Goal: Transaction & Acquisition: Purchase product/service

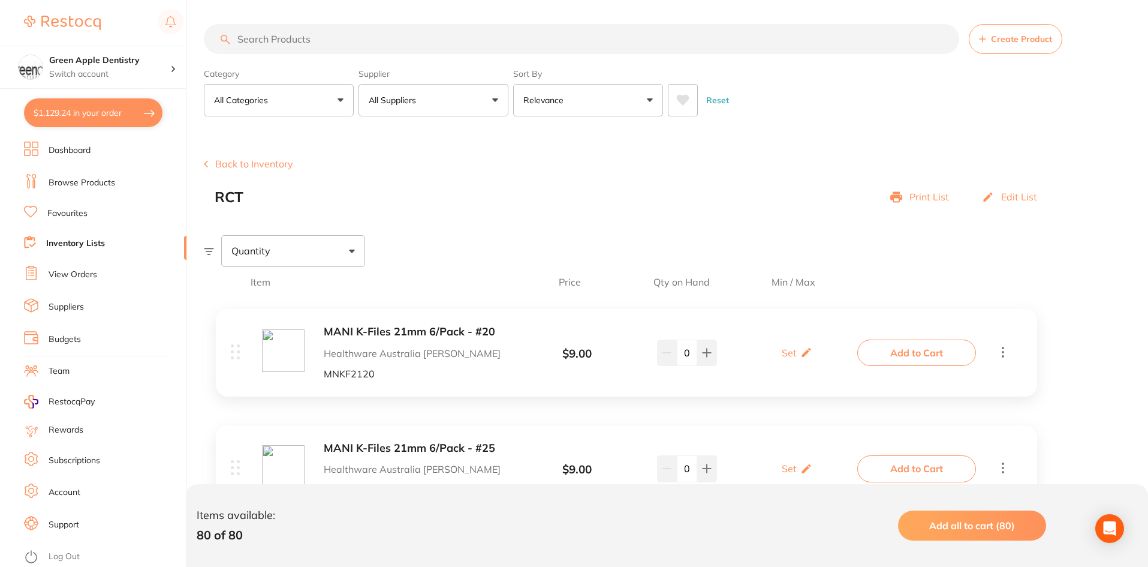
click at [76, 177] on link "Browse Products" at bounding box center [82, 183] width 67 height 12
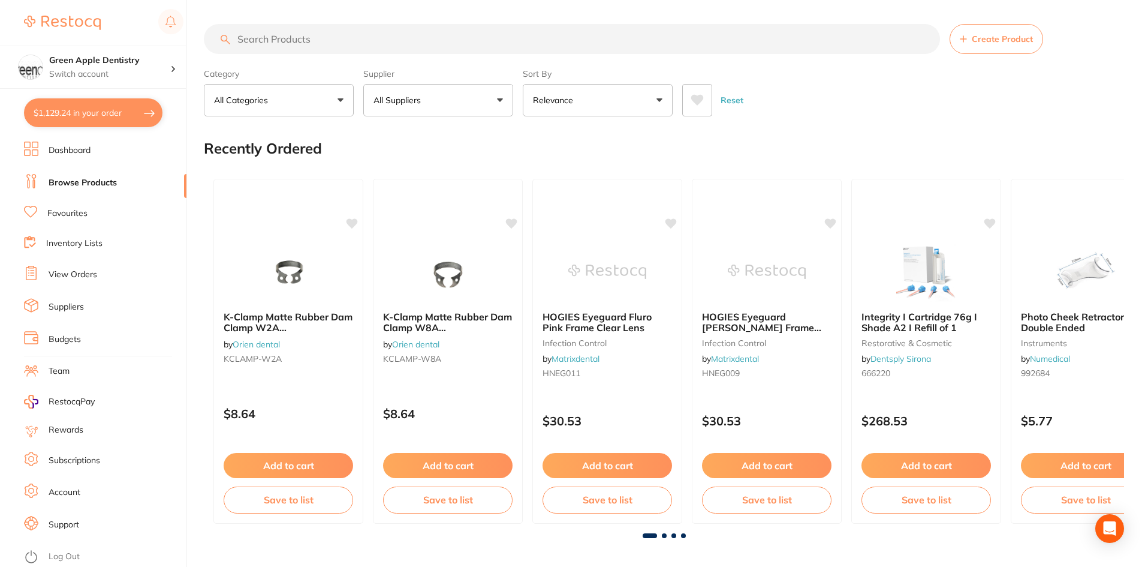
click at [308, 40] on input "search" at bounding box center [572, 39] width 736 height 30
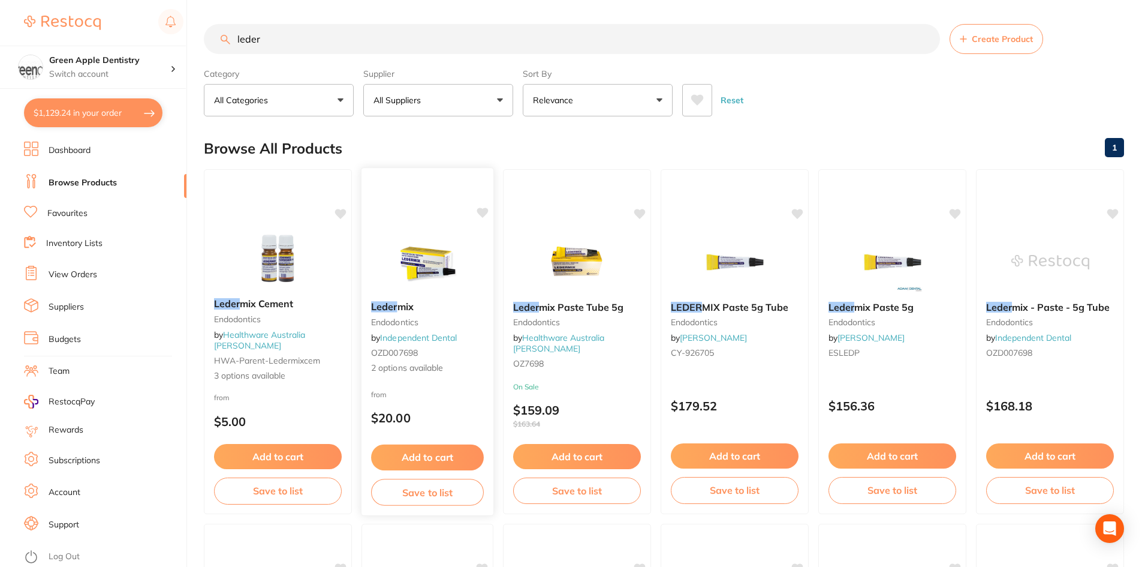
type input "leder"
click at [456, 278] on img at bounding box center [427, 261] width 79 height 61
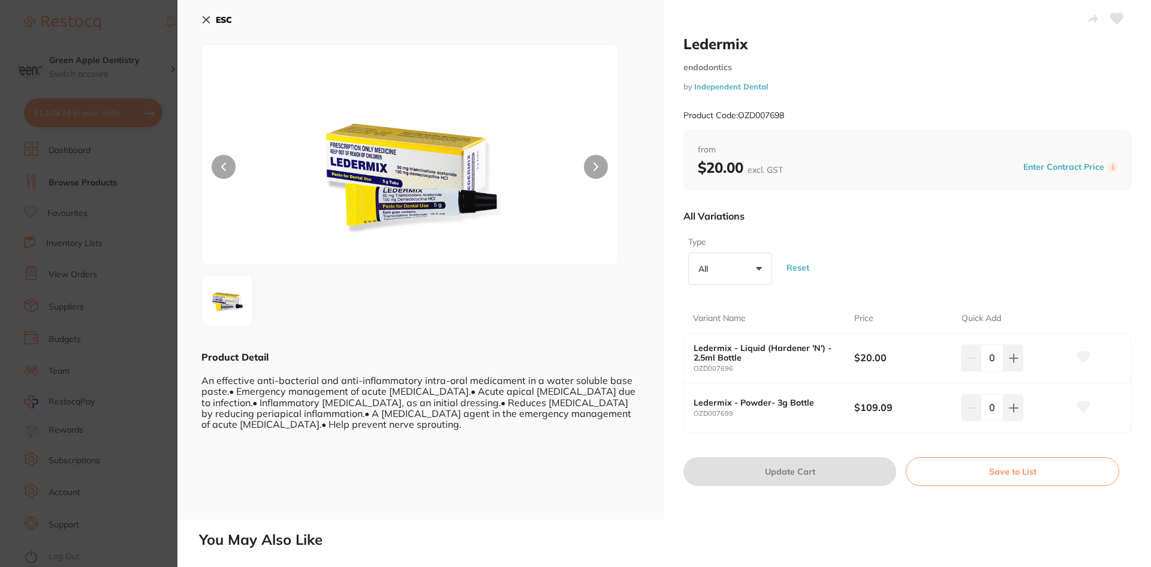
click at [201, 17] on icon at bounding box center [206, 20] width 10 height 10
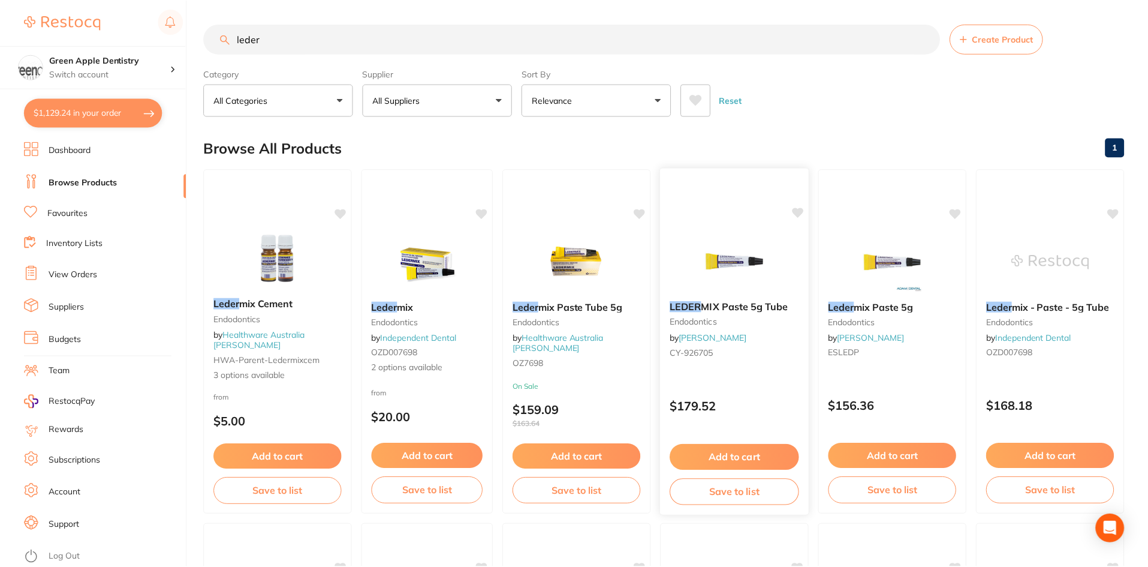
scroll to position [1, 0]
click at [589, 266] on img at bounding box center [577, 260] width 79 height 61
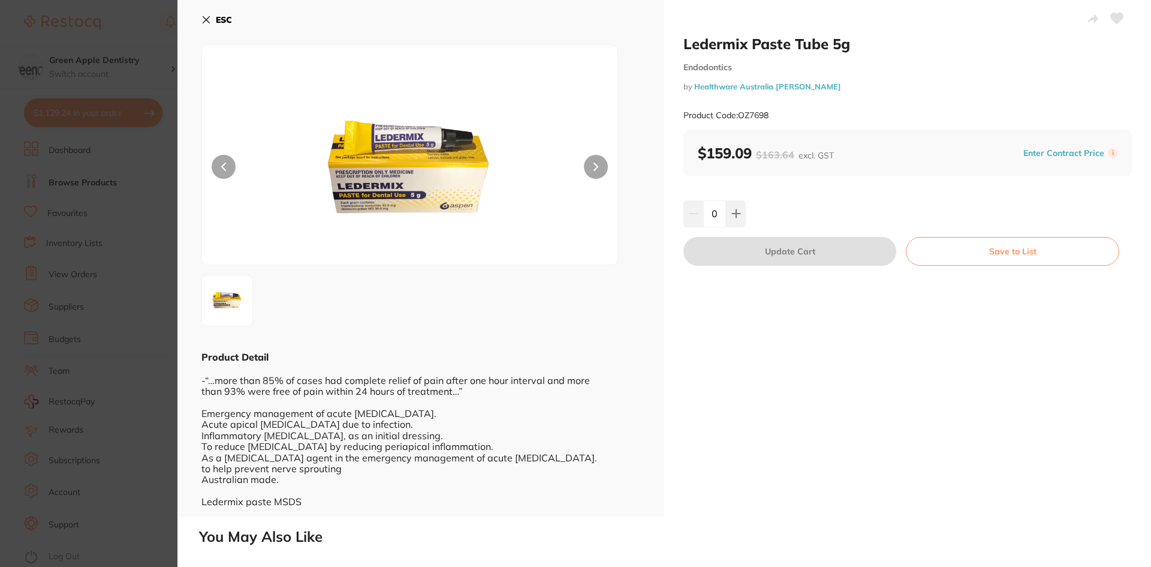
click at [998, 251] on button "Save to List" at bounding box center [1012, 251] width 213 height 29
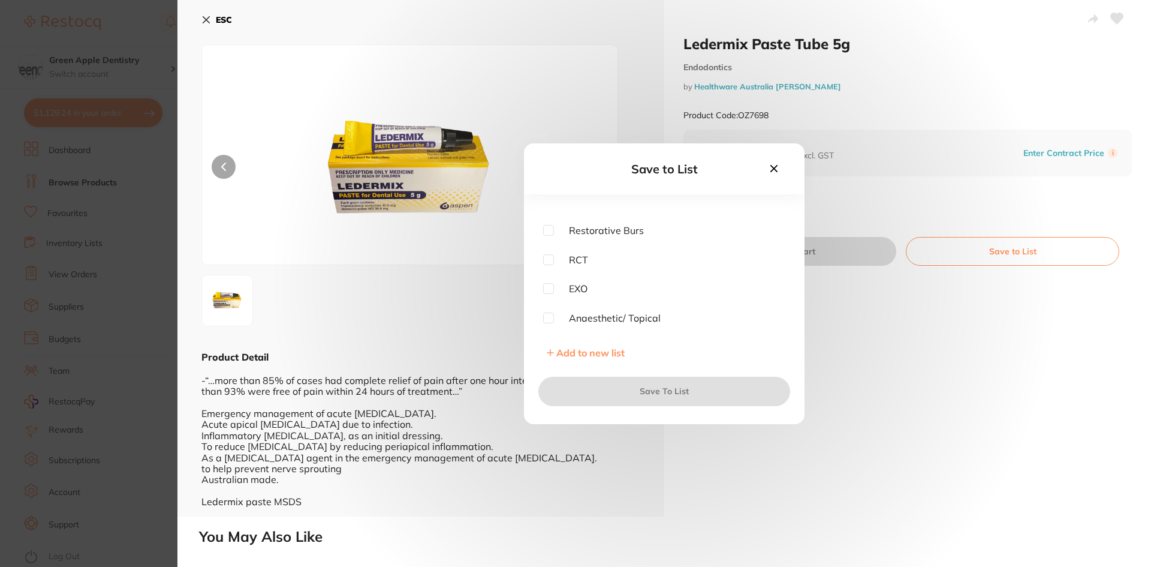
scroll to position [420, 0]
click at [552, 261] on input "checkbox" at bounding box center [548, 258] width 11 height 11
checkbox input "true"
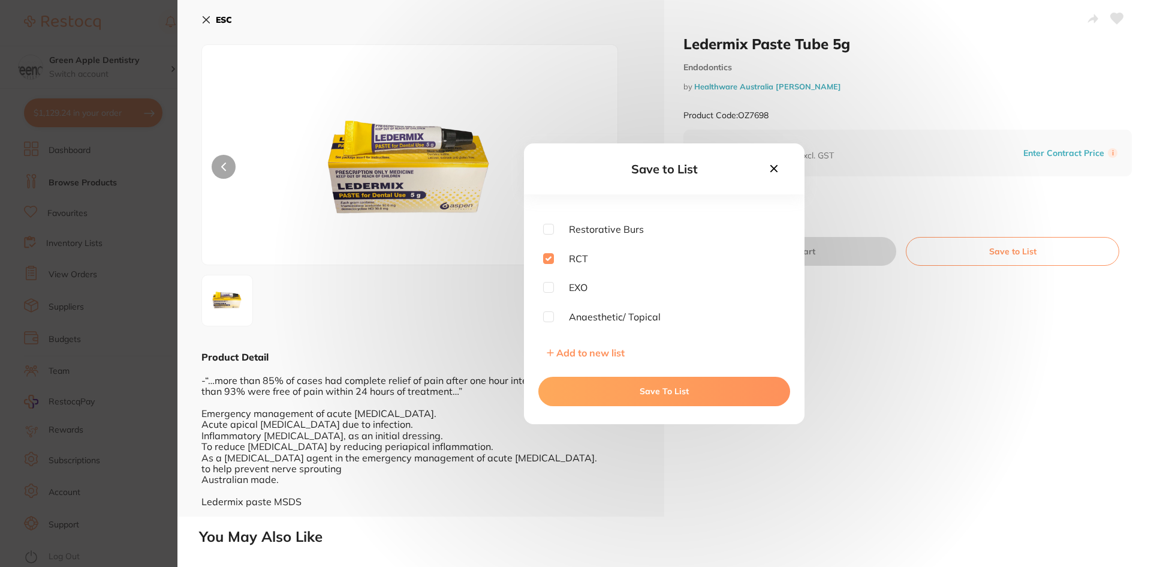
click at [678, 386] on button "Save To List" at bounding box center [664, 391] width 252 height 29
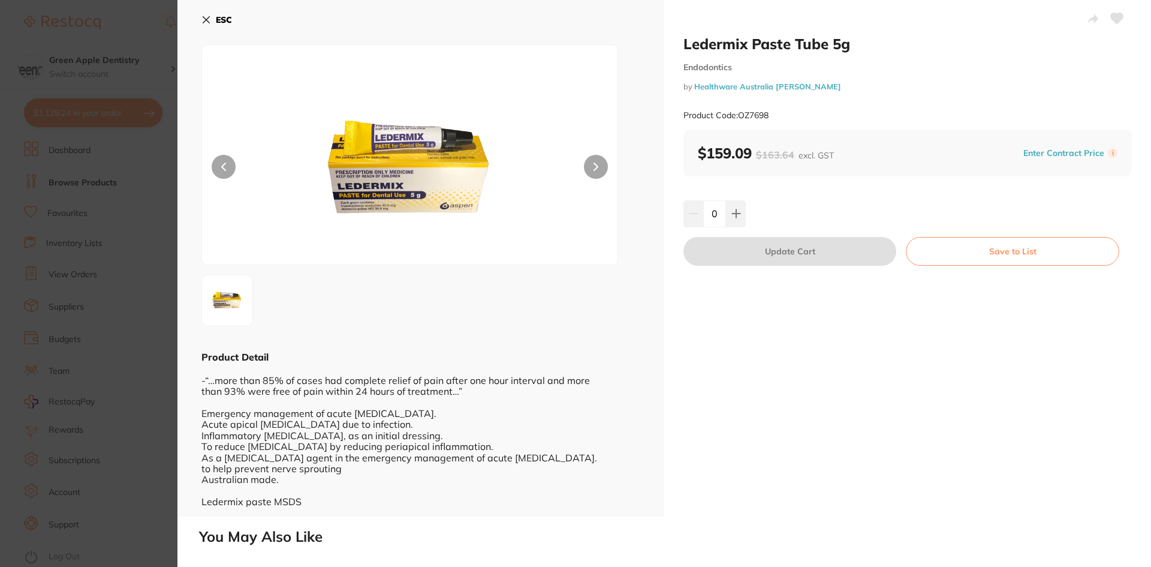
click at [216, 18] on b "ESC" at bounding box center [224, 19] width 16 height 11
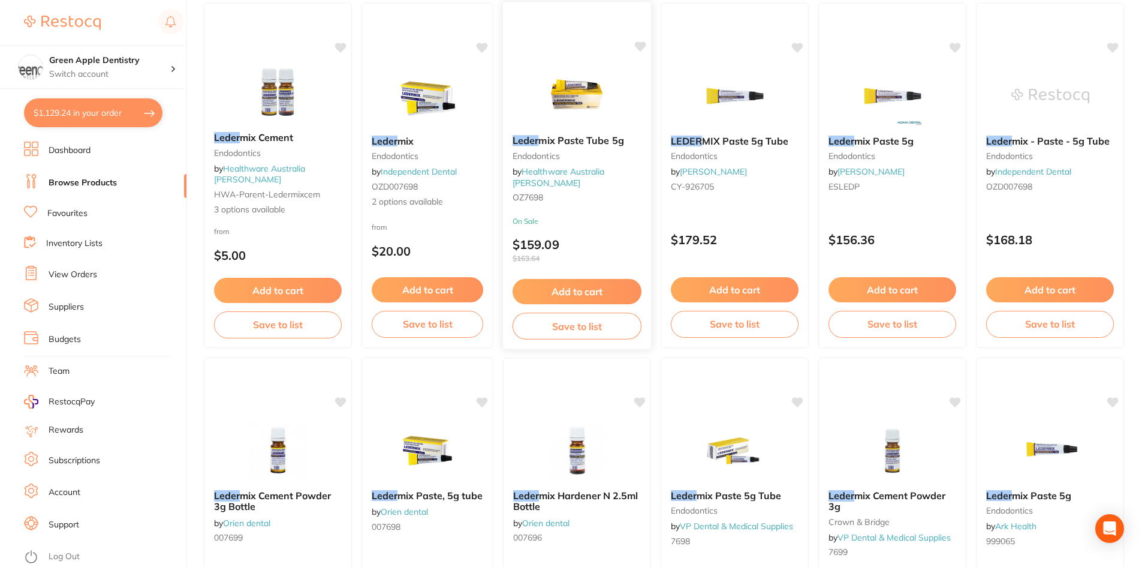
scroll to position [121, 0]
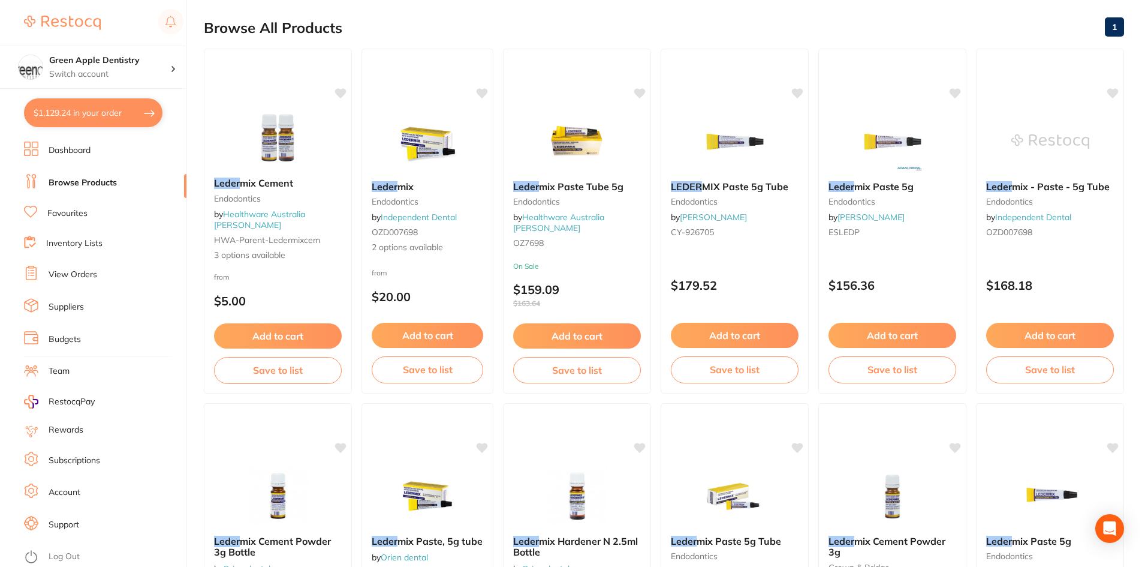
click at [91, 178] on link "Browse Products" at bounding box center [83, 183] width 68 height 12
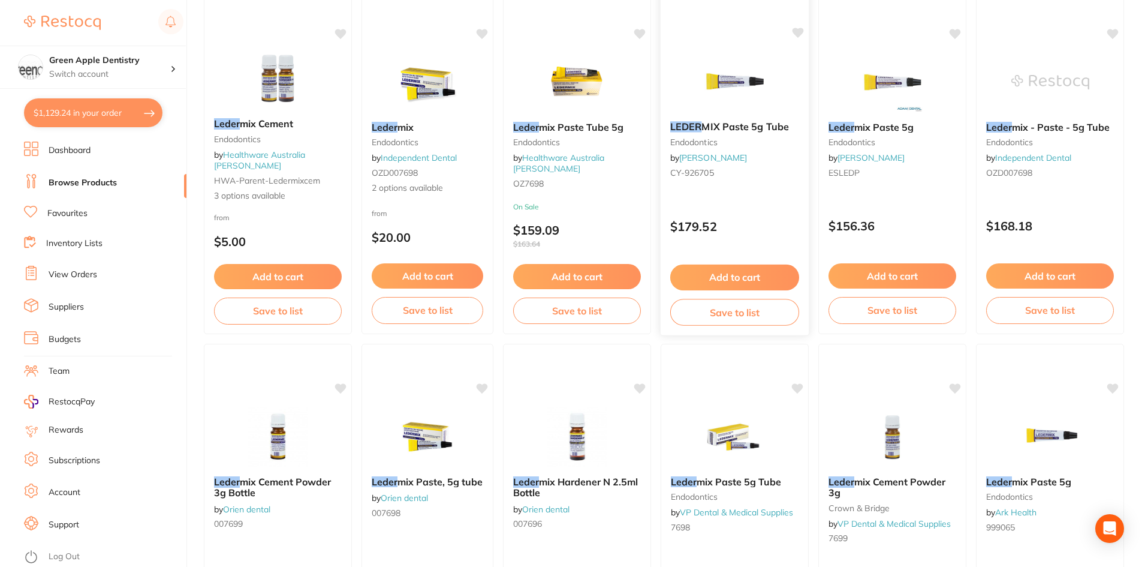
scroll to position [0, 0]
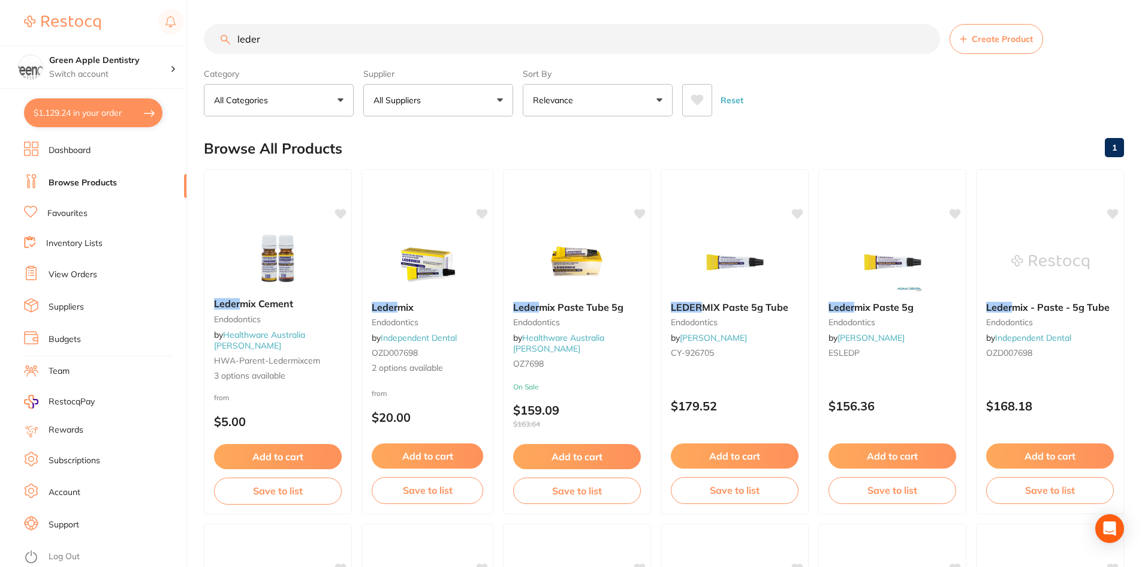
click at [693, 48] on input "leder" at bounding box center [572, 39] width 736 height 30
click at [693, 47] on input "leder" at bounding box center [572, 39] width 736 height 30
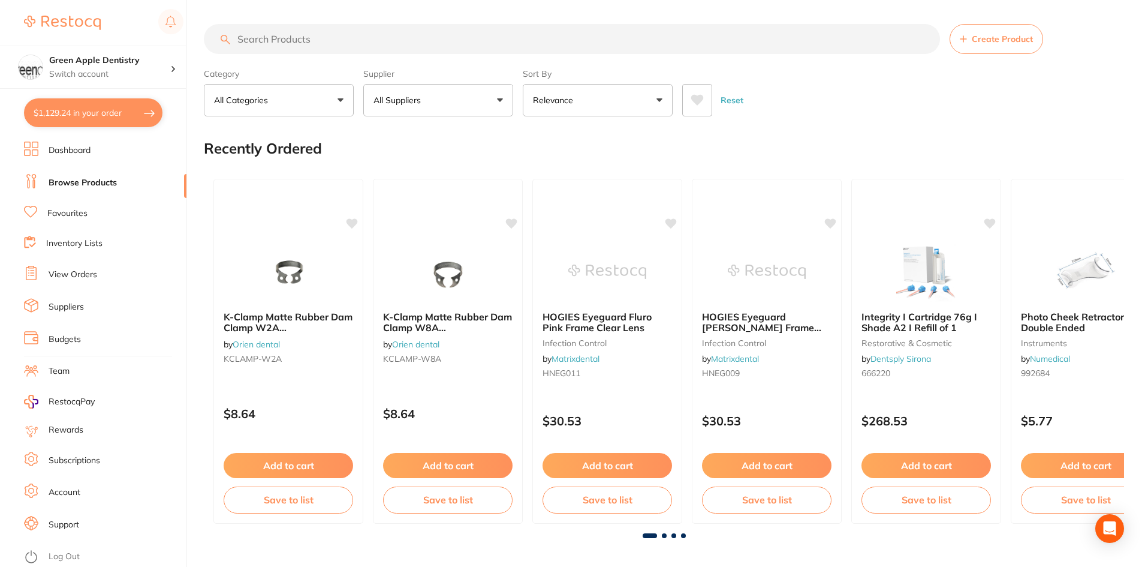
click at [665, 533] on span at bounding box center [664, 535] width 5 height 5
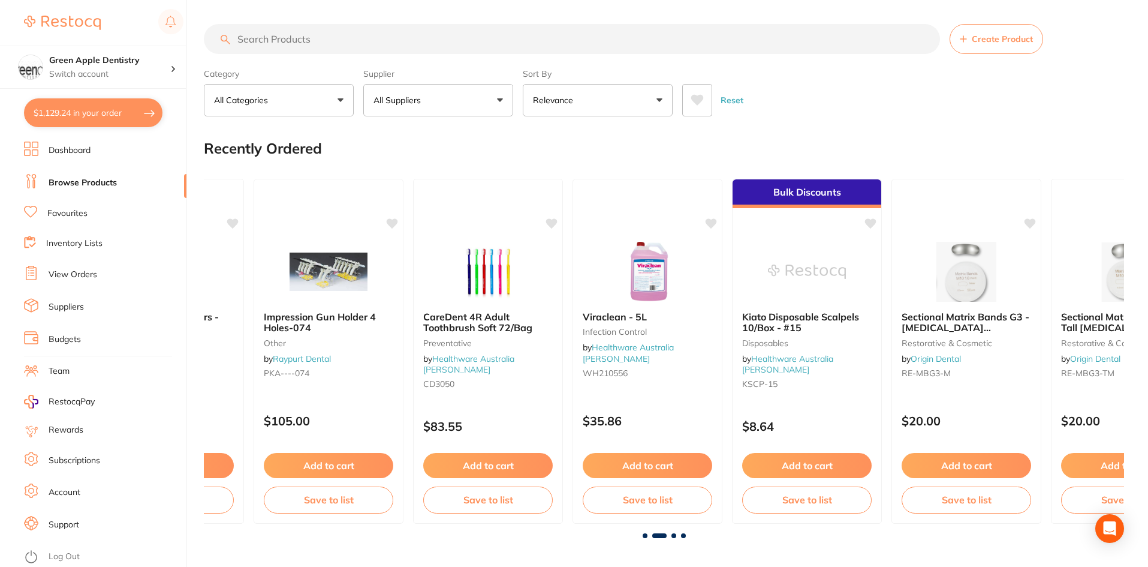
scroll to position [0, 920]
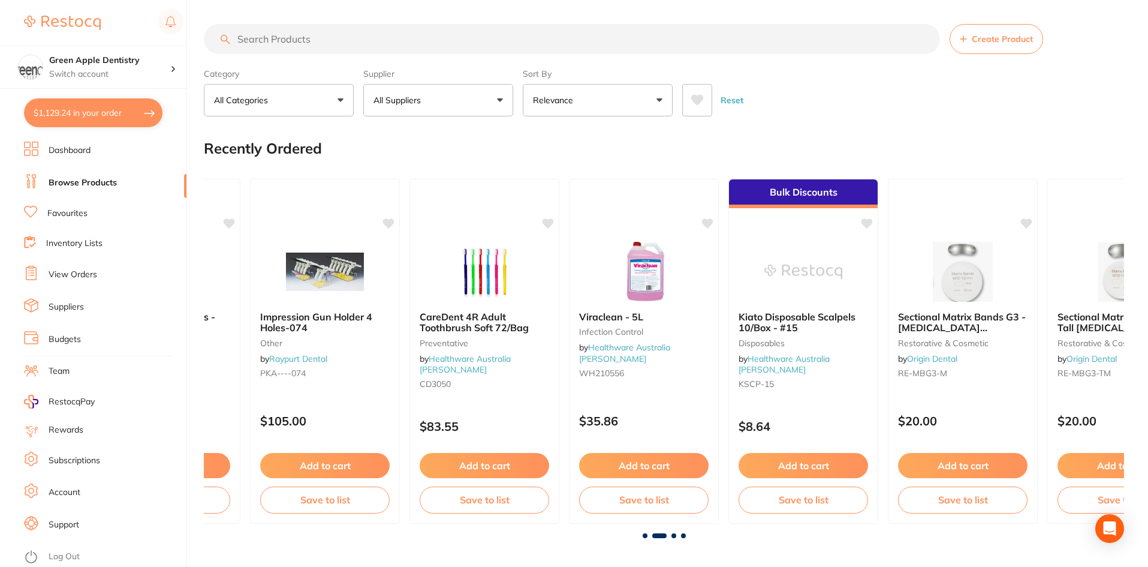
click at [673, 537] on span at bounding box center [674, 535] width 5 height 5
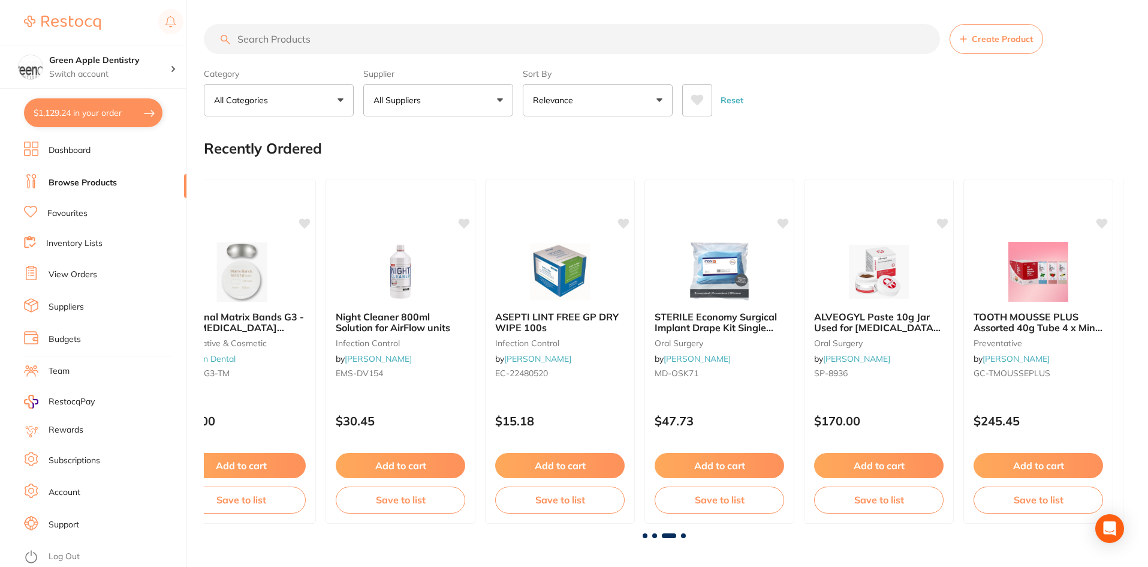
scroll to position [0, 1841]
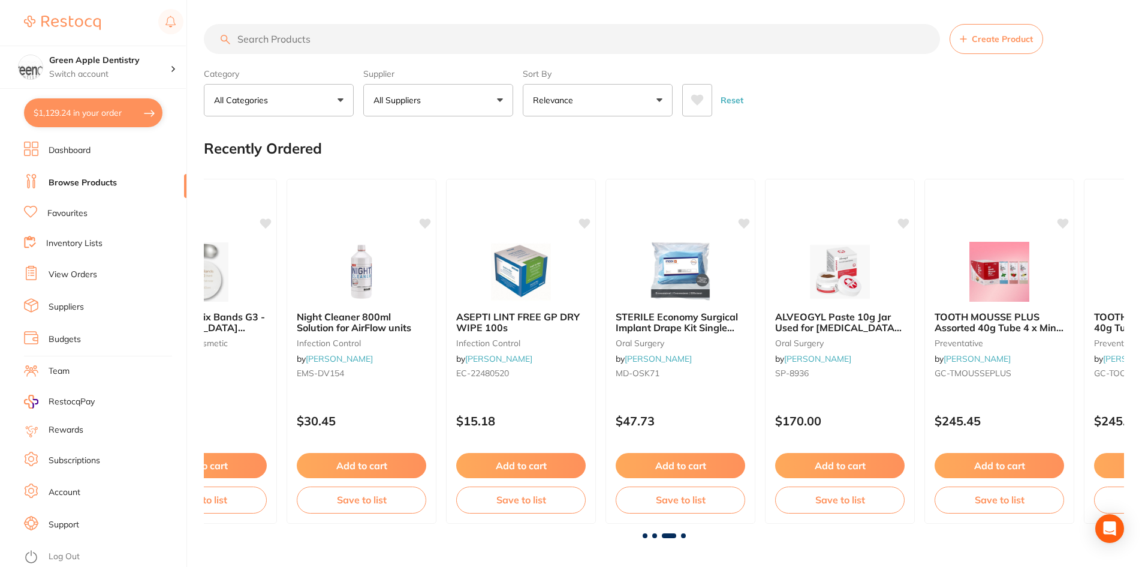
click at [683, 535] on span at bounding box center [683, 535] width 5 height 5
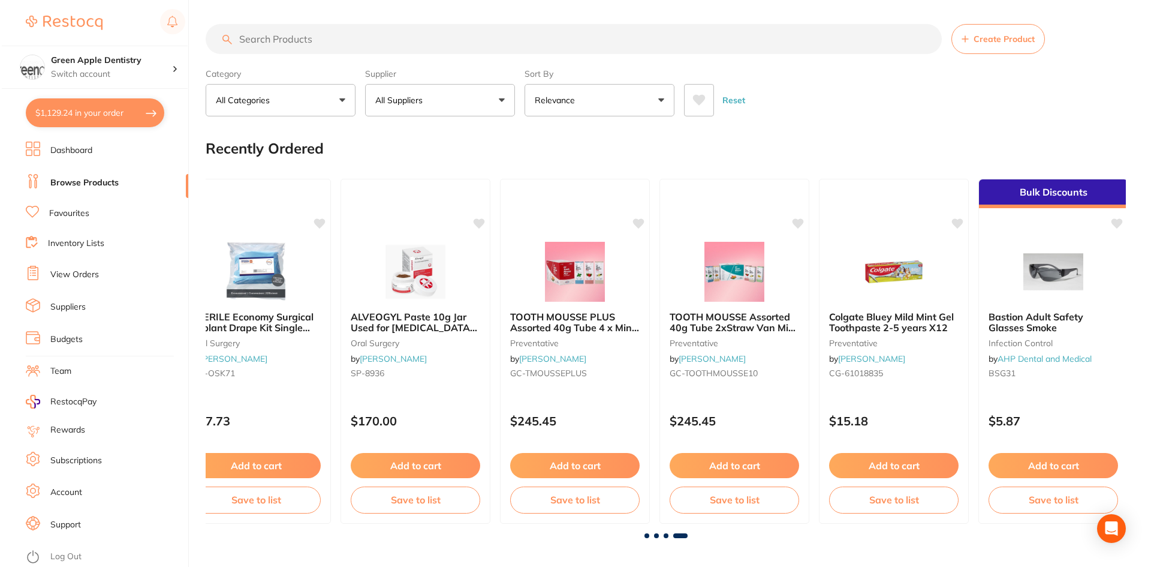
scroll to position [0, 2279]
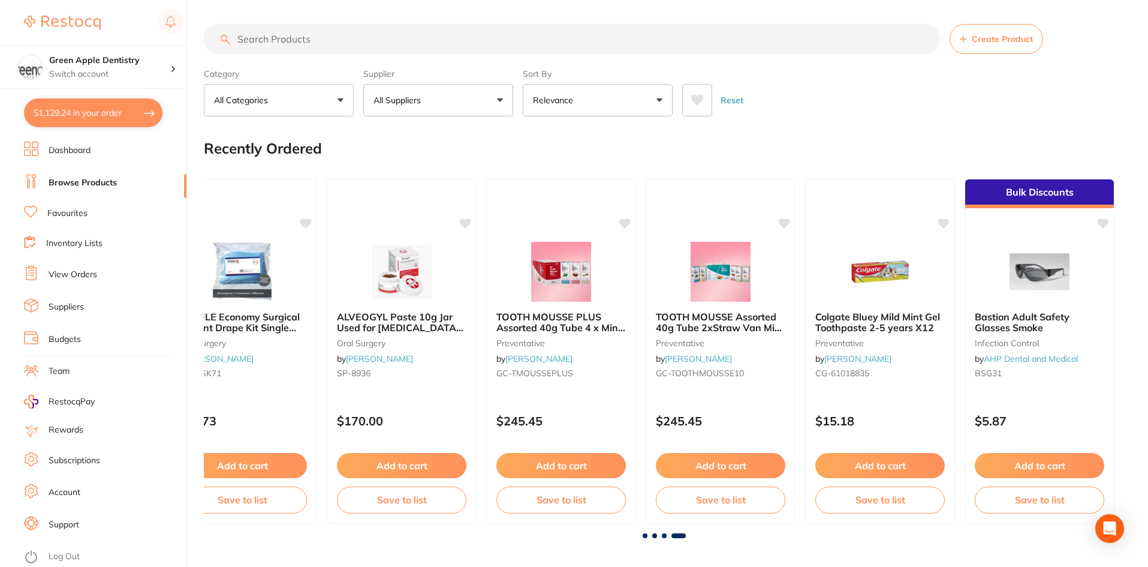
click at [403, 33] on input "search" at bounding box center [572, 39] width 736 height 30
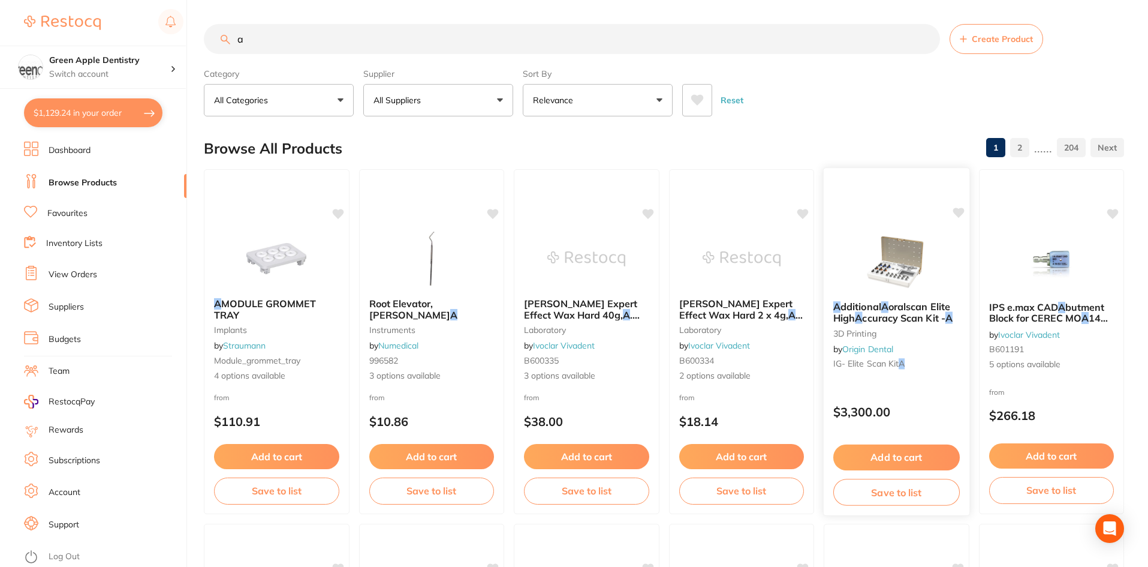
type input "a"
click at [892, 269] on img at bounding box center [897, 261] width 79 height 61
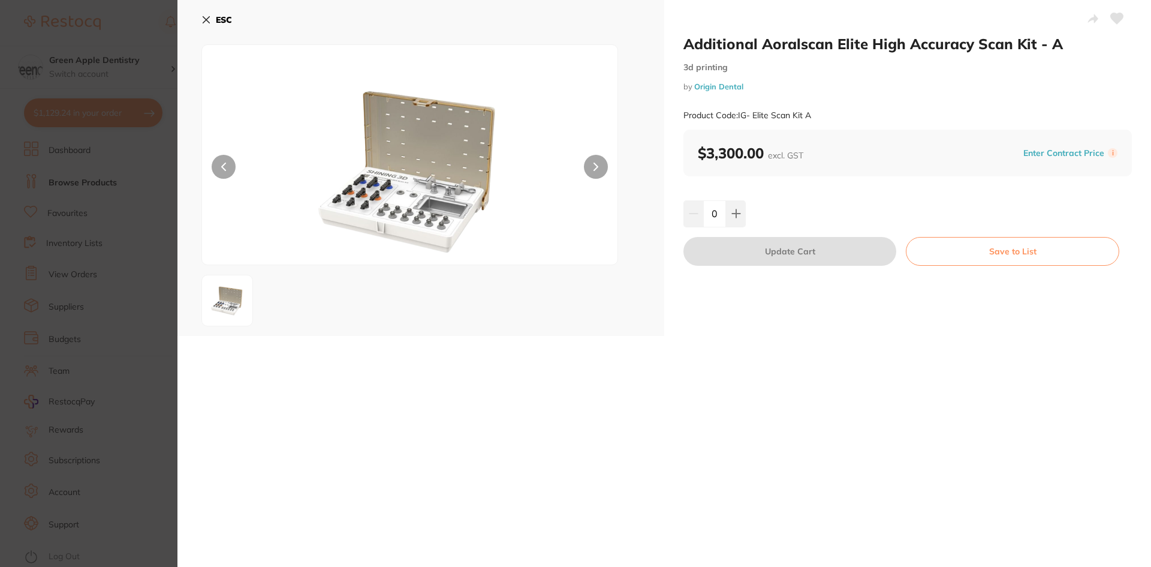
click at [221, 20] on b "ESC" at bounding box center [224, 19] width 16 height 11
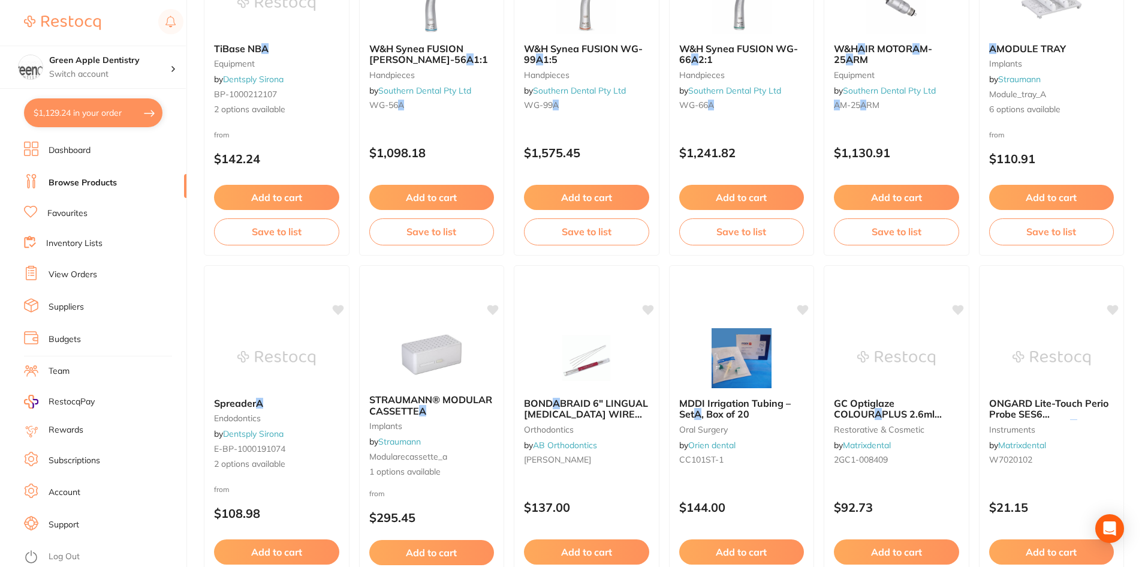
scroll to position [1142, 0]
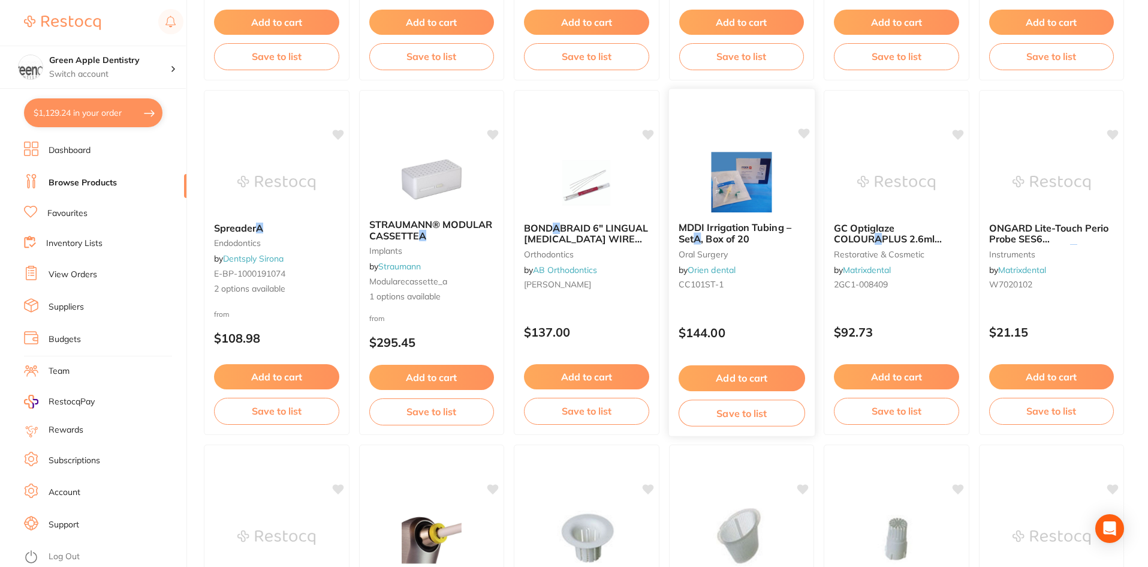
click at [767, 201] on img at bounding box center [741, 182] width 79 height 61
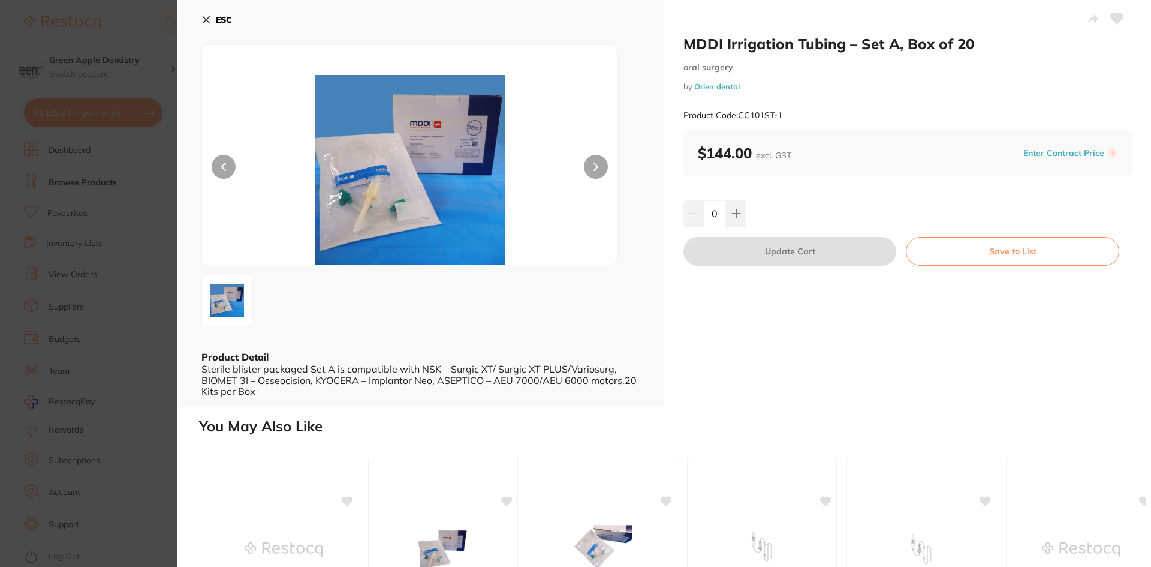
click at [219, 22] on b "ESC" at bounding box center [224, 19] width 16 height 11
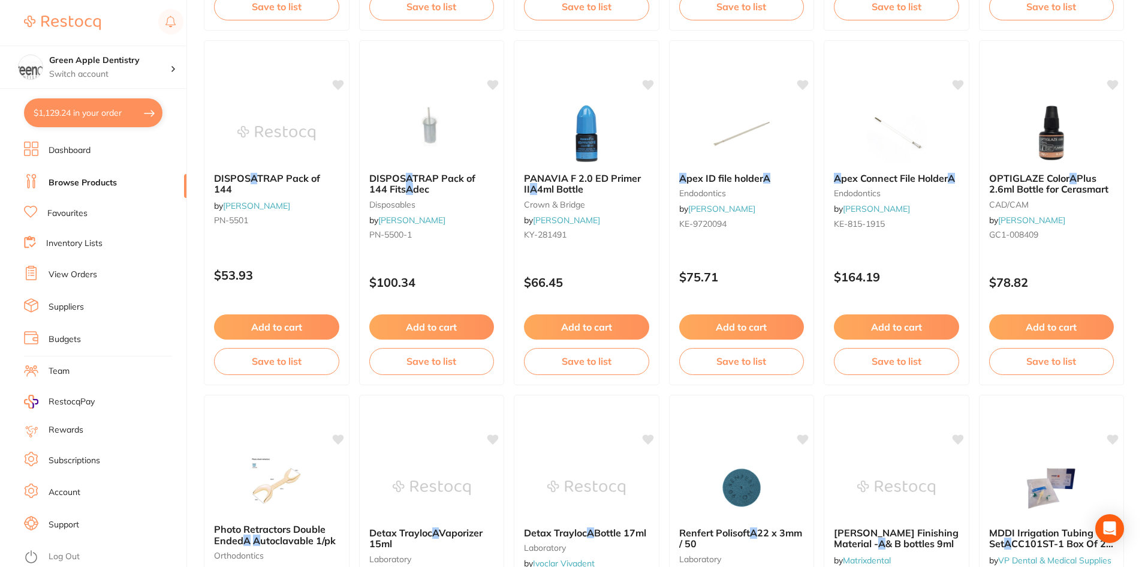
scroll to position [1922, 0]
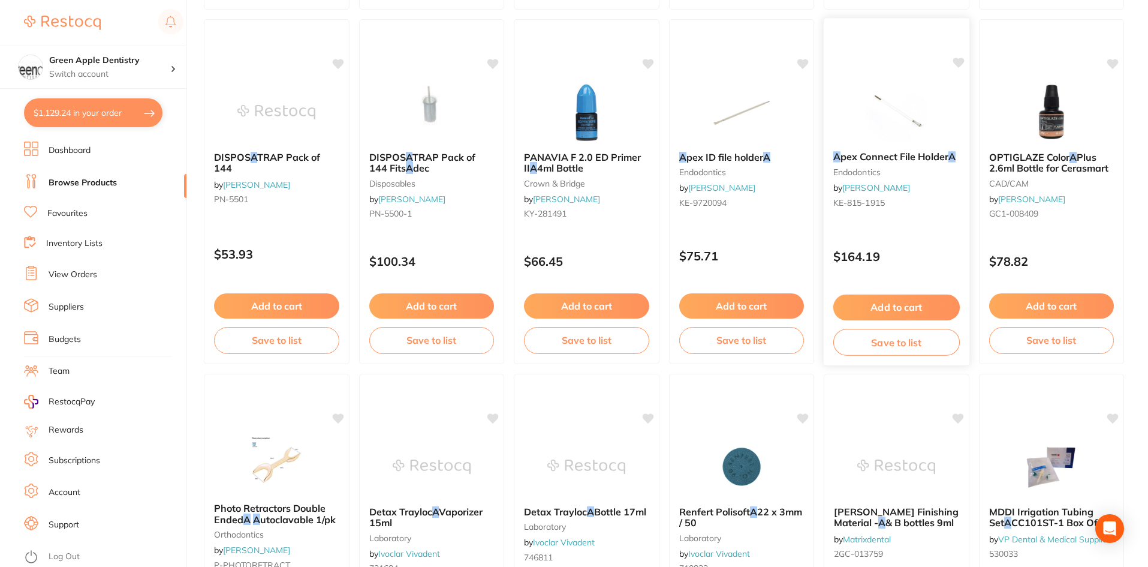
click at [923, 107] on img at bounding box center [897, 111] width 79 height 61
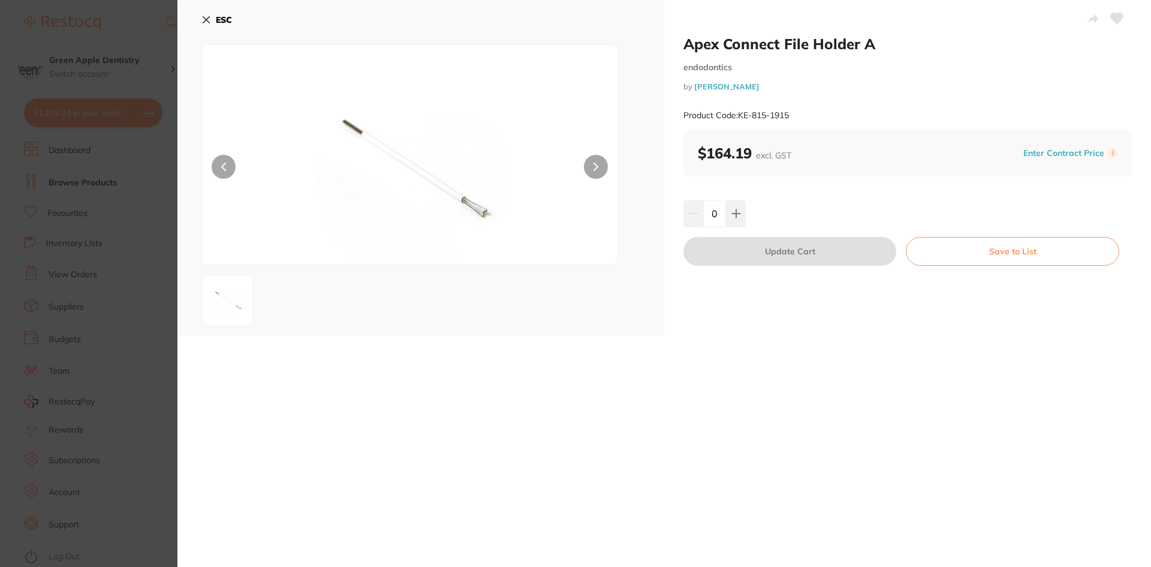
click at [215, 17] on button "ESC" at bounding box center [216, 20] width 31 height 20
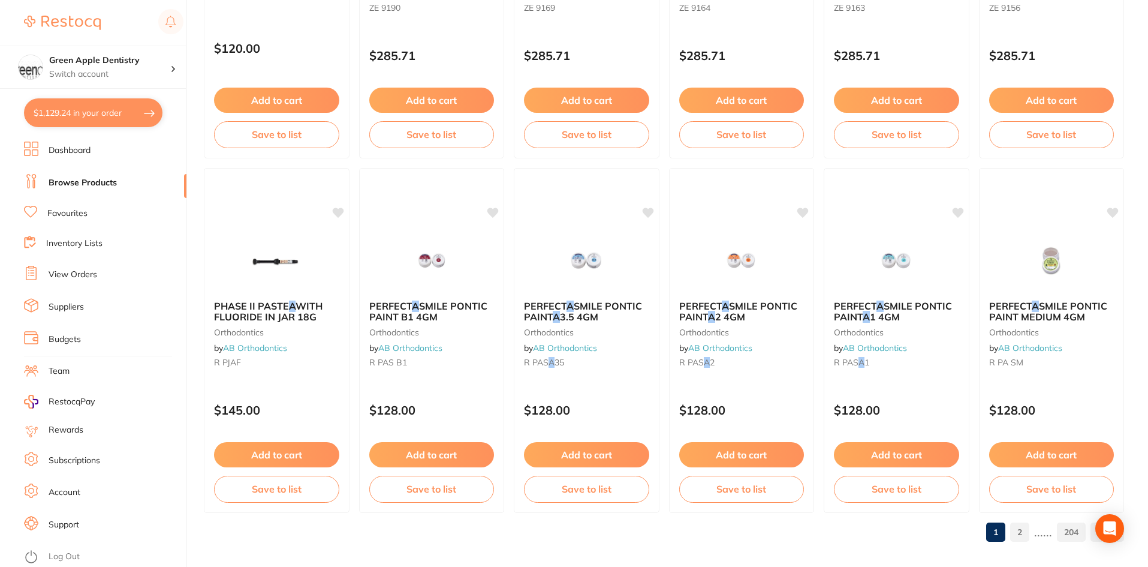
scroll to position [2845, 0]
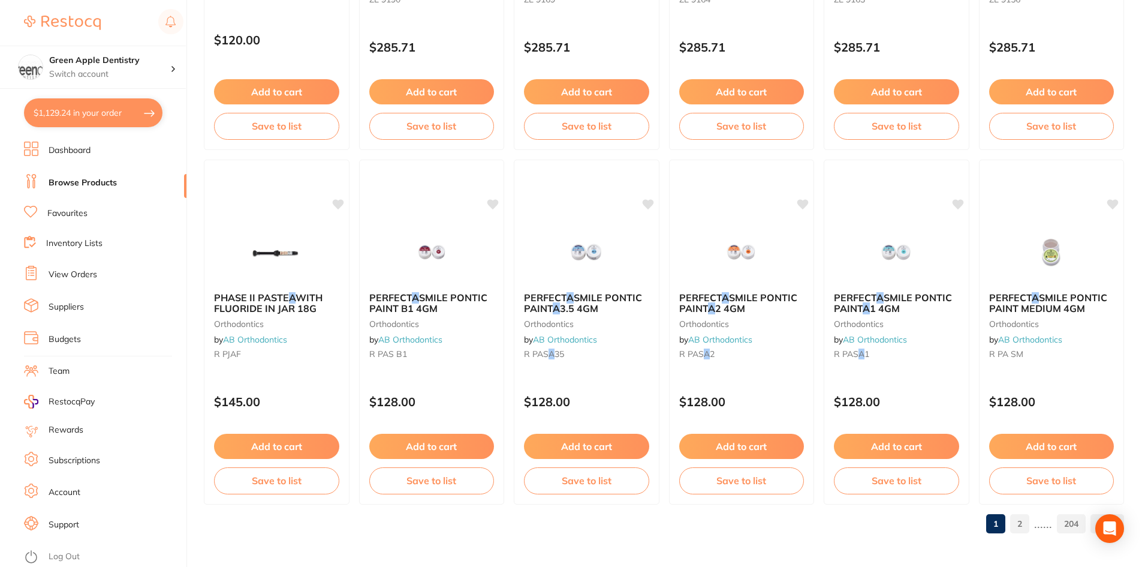
click at [1023, 528] on link "2" at bounding box center [1019, 524] width 19 height 24
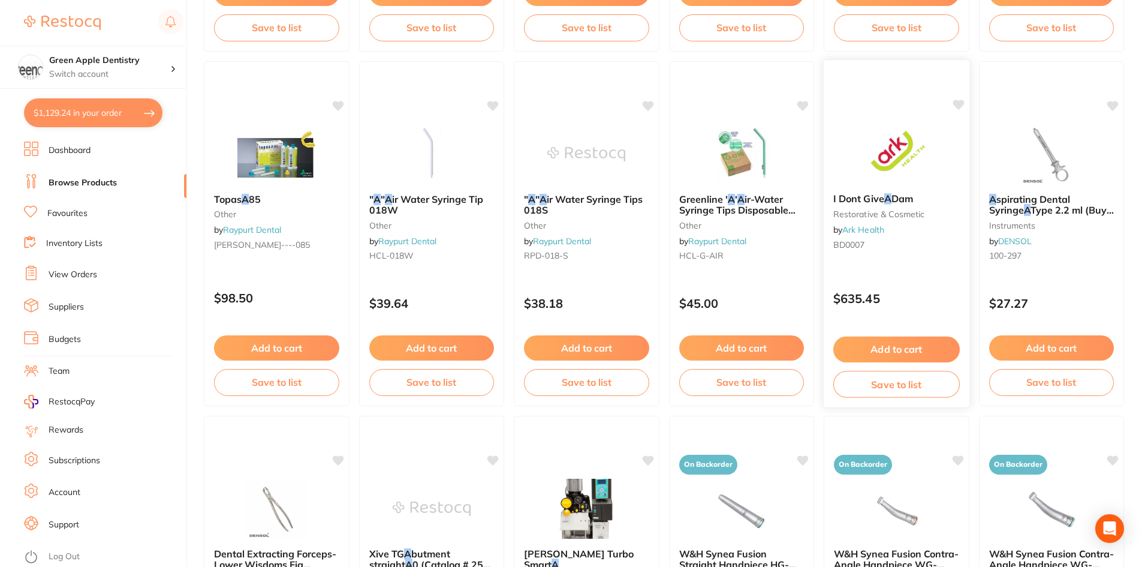
scroll to position [899, 0]
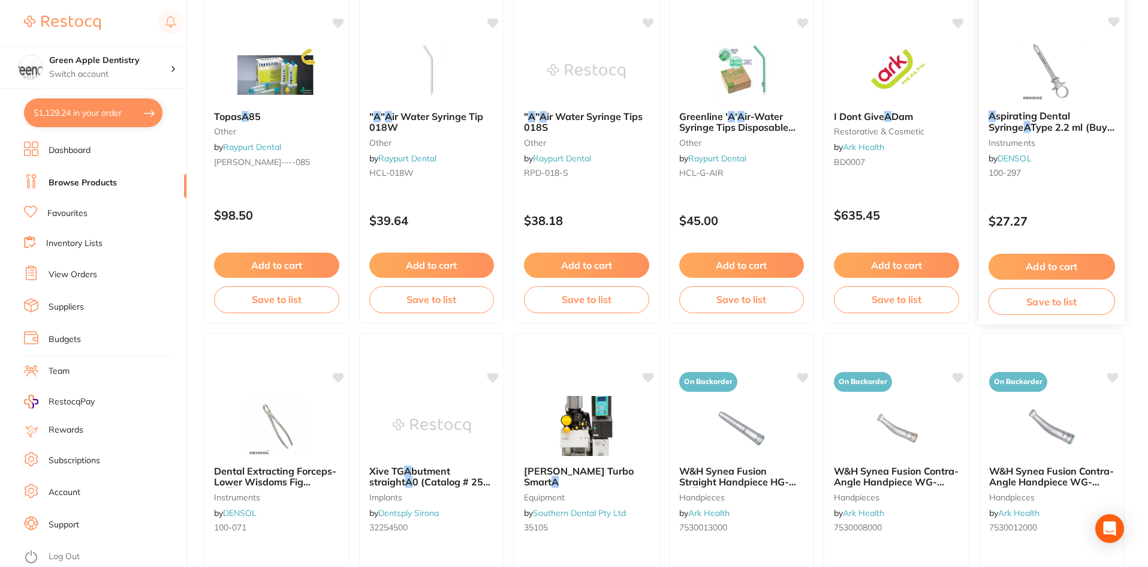
click at [1076, 89] on img at bounding box center [1051, 70] width 79 height 61
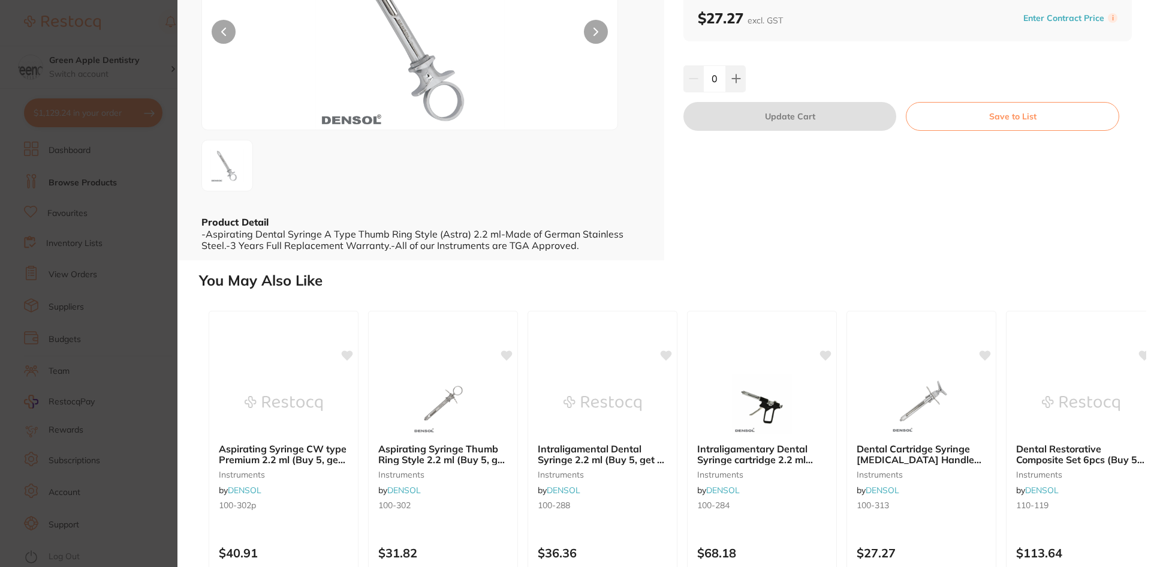
scroll to position [238, 0]
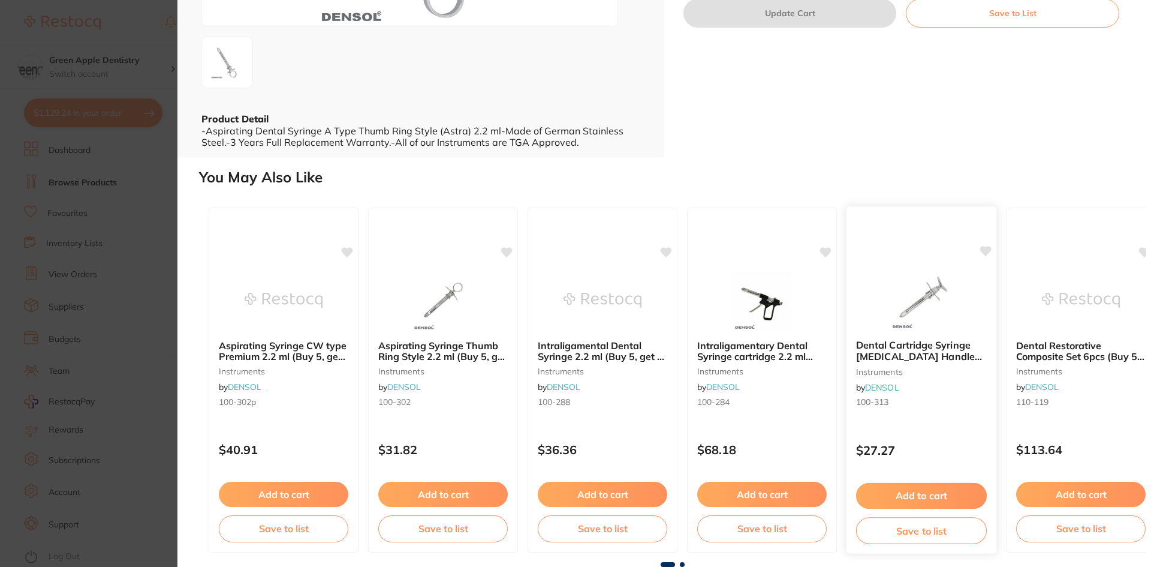
click at [955, 310] on img at bounding box center [921, 299] width 79 height 61
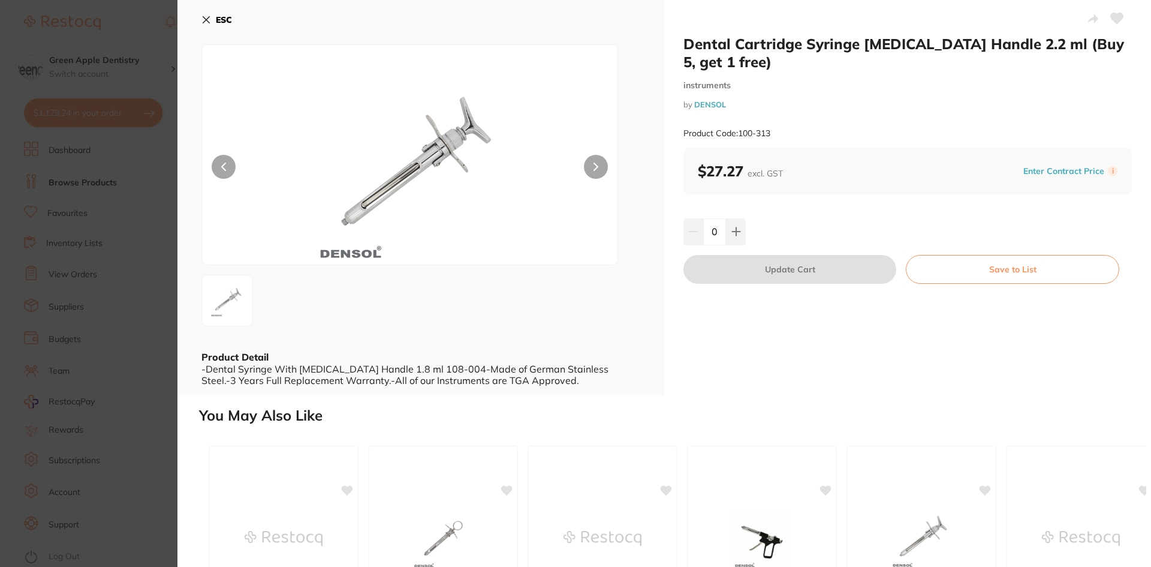
scroll to position [180, 0]
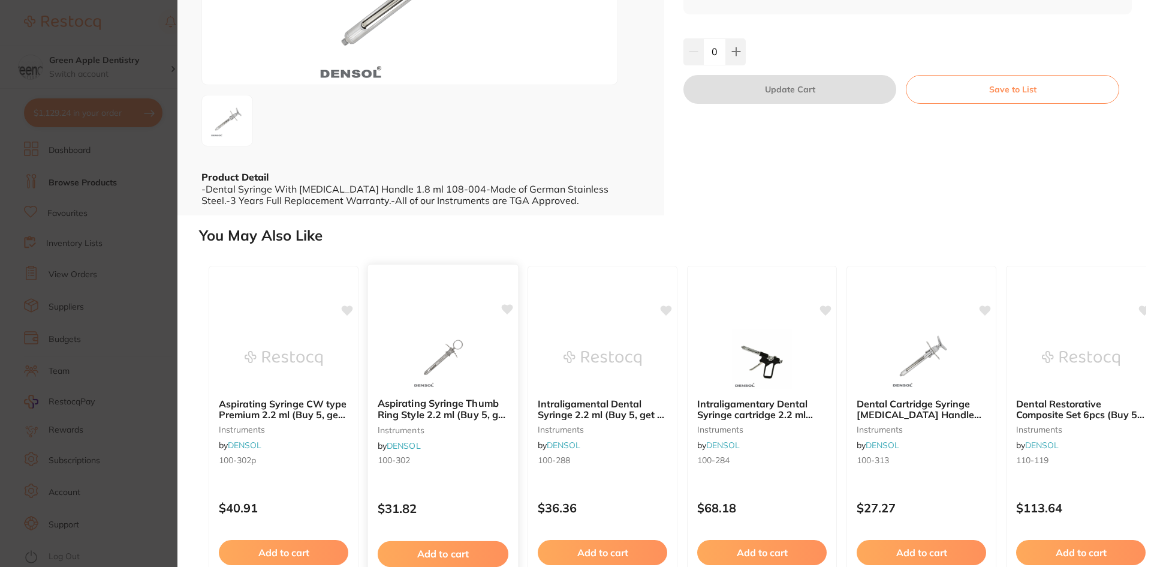
click at [452, 344] on img at bounding box center [443, 357] width 79 height 61
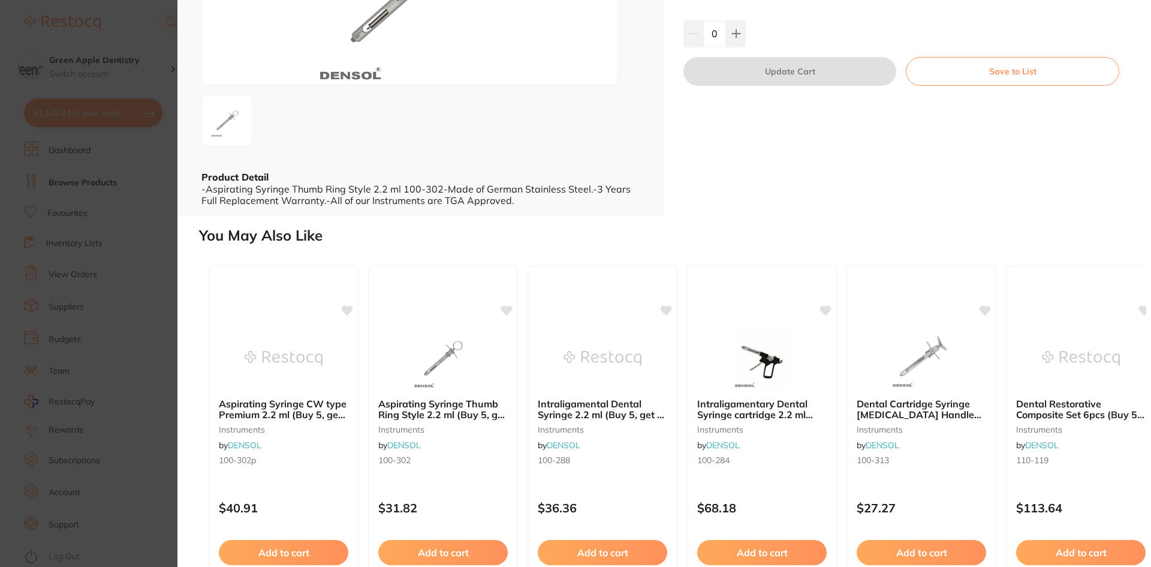
drag, startPoint x: 680, startPoint y: 47, endPoint x: 811, endPoint y: 40, distance: 130.9
click at [811, 40] on div "Aspirating Syringe Thumb Ring Style 2.2 ml (Buy 5, get 1 free) instruments by D…" at bounding box center [907, 17] width 487 height 395
copy h2 "Aspirating Syringe"
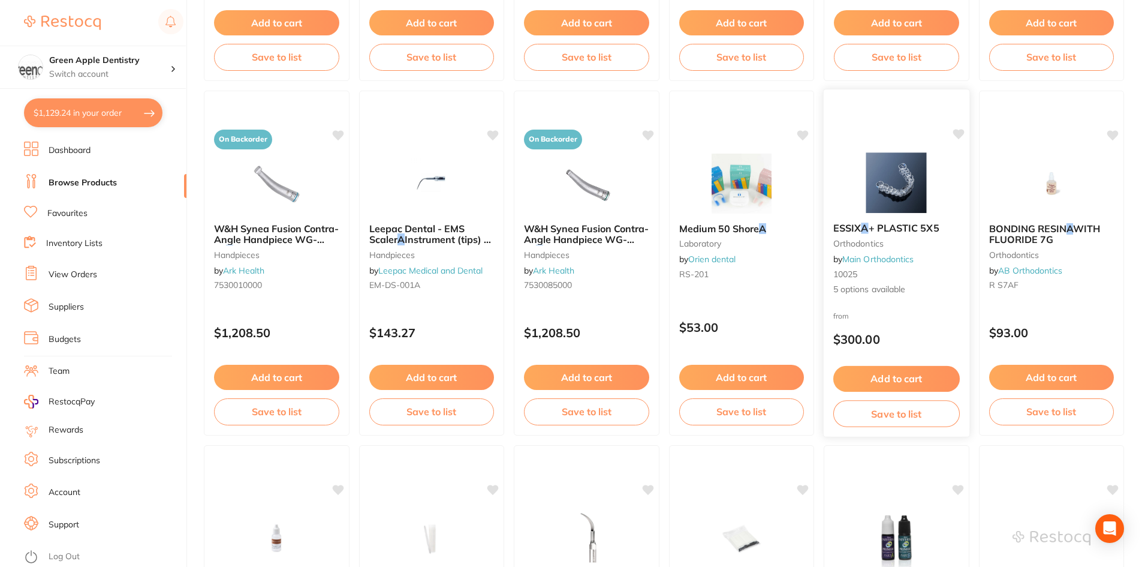
scroll to position [1499, 0]
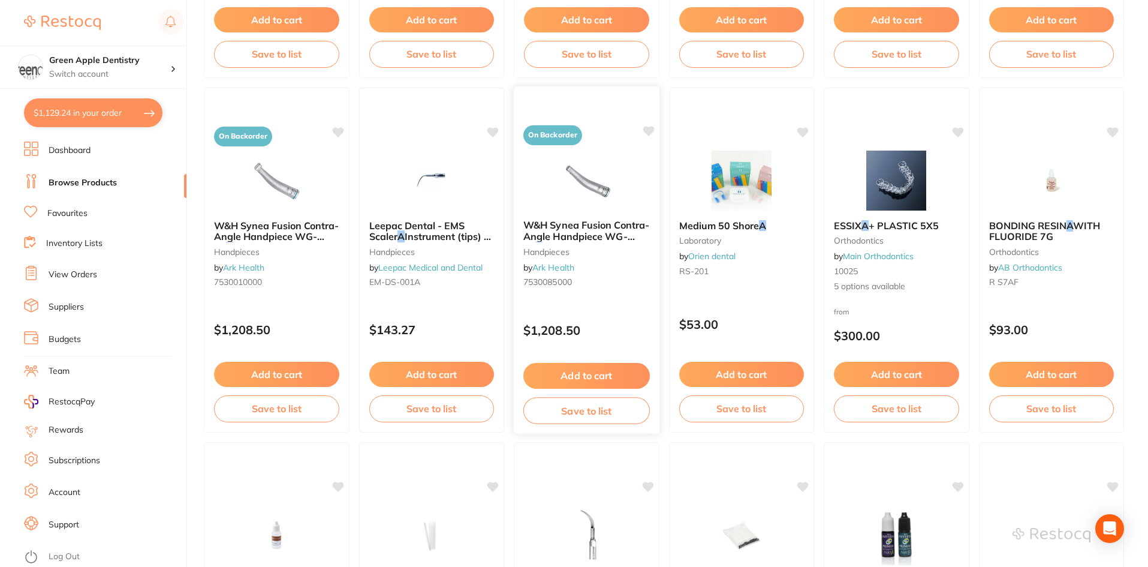
click at [609, 204] on img at bounding box center [586, 179] width 79 height 61
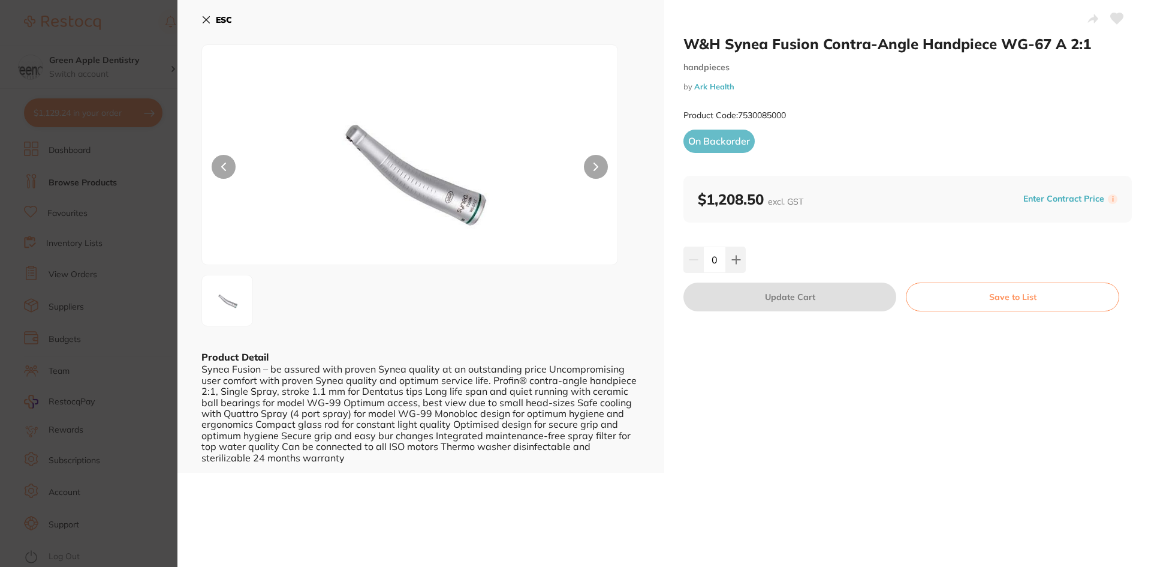
click at [221, 17] on b "ESC" at bounding box center [224, 19] width 16 height 11
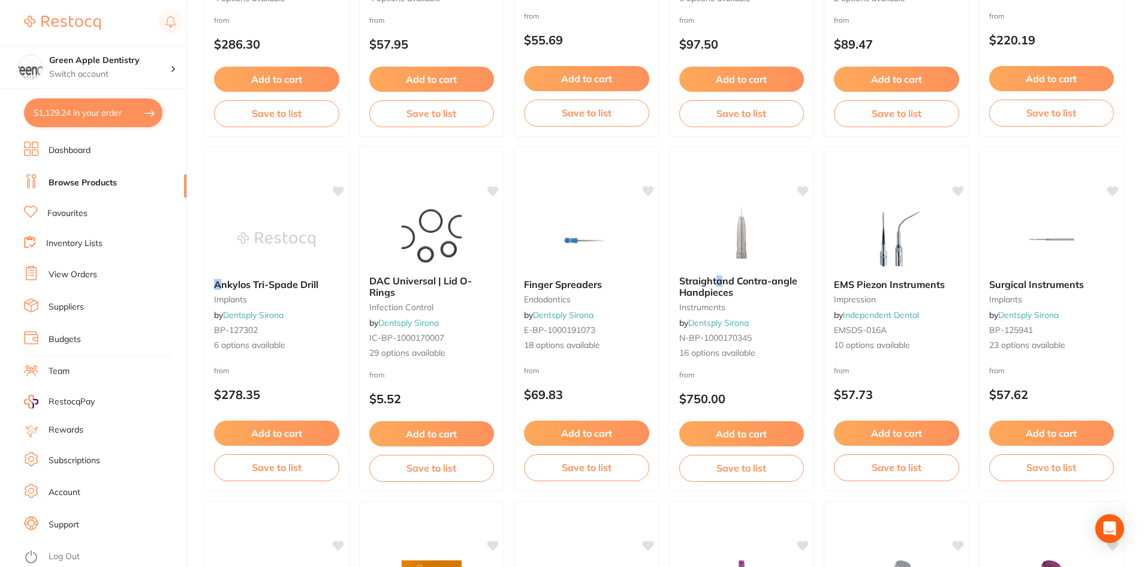
scroll to position [2219, 0]
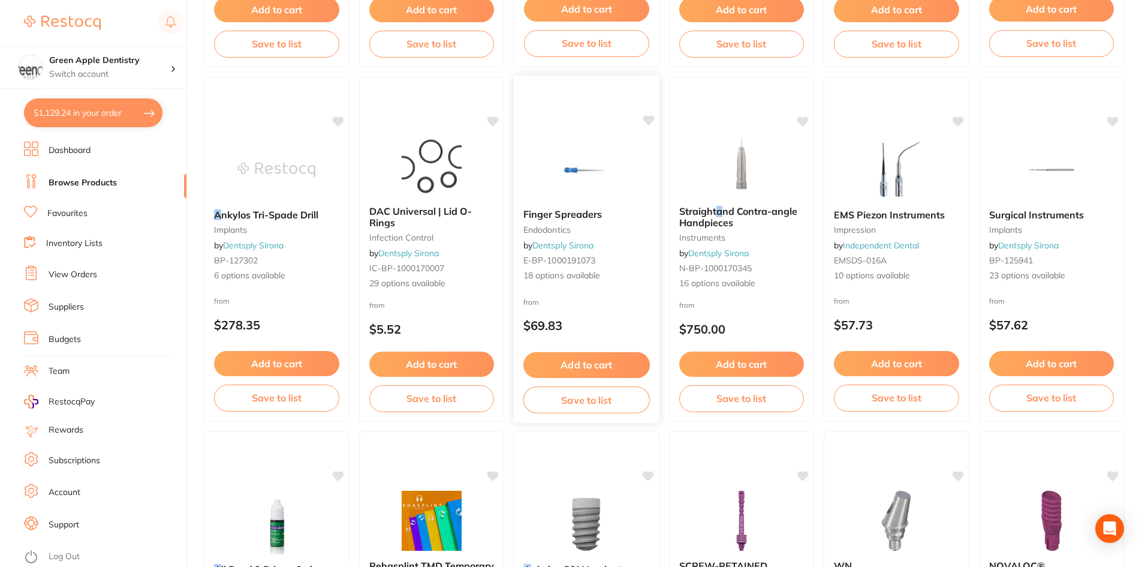
click at [613, 185] on img at bounding box center [586, 169] width 79 height 61
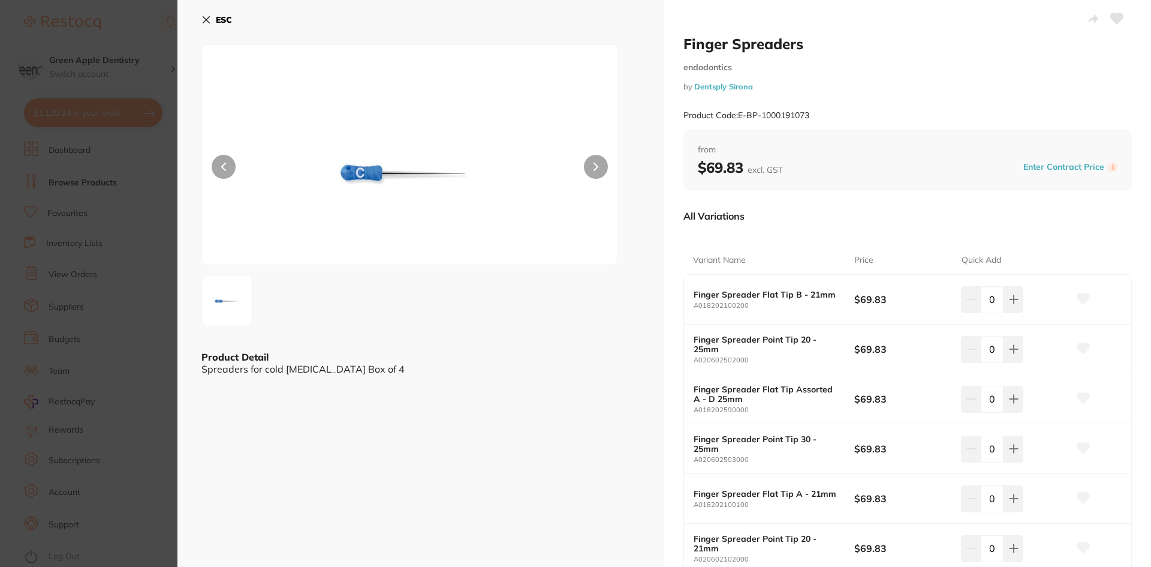
click at [212, 27] on button "ESC" at bounding box center [216, 20] width 31 height 20
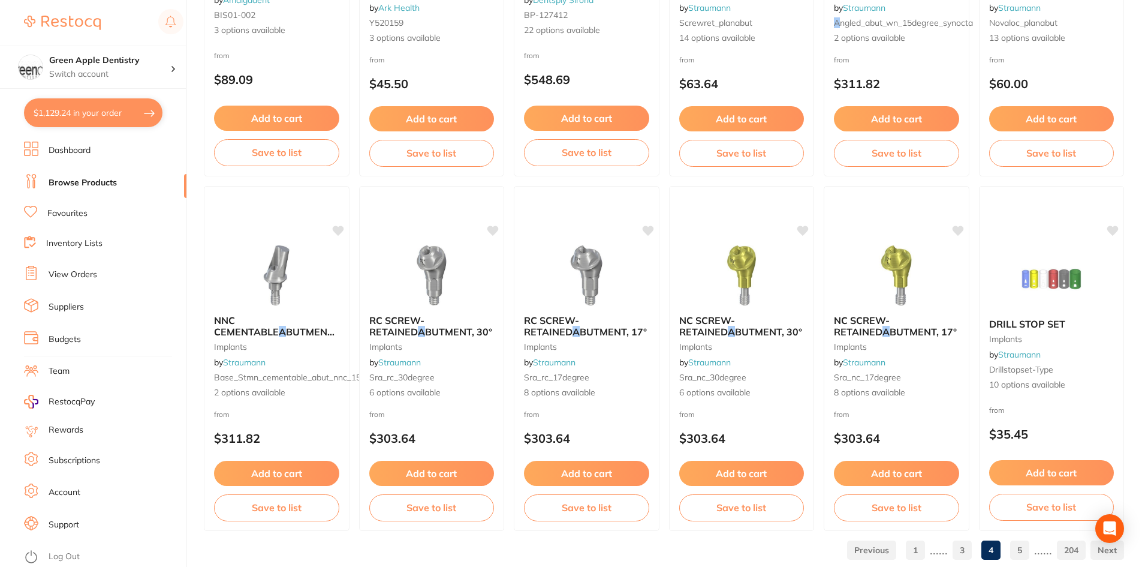
scroll to position [2845, 0]
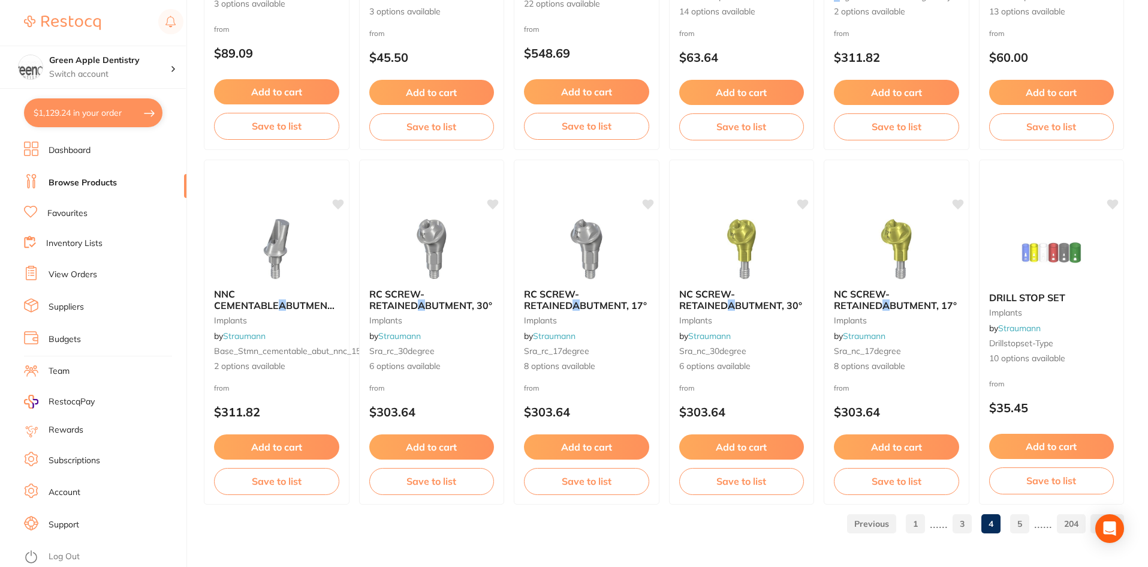
click at [1012, 522] on link "5" at bounding box center [1019, 524] width 19 height 24
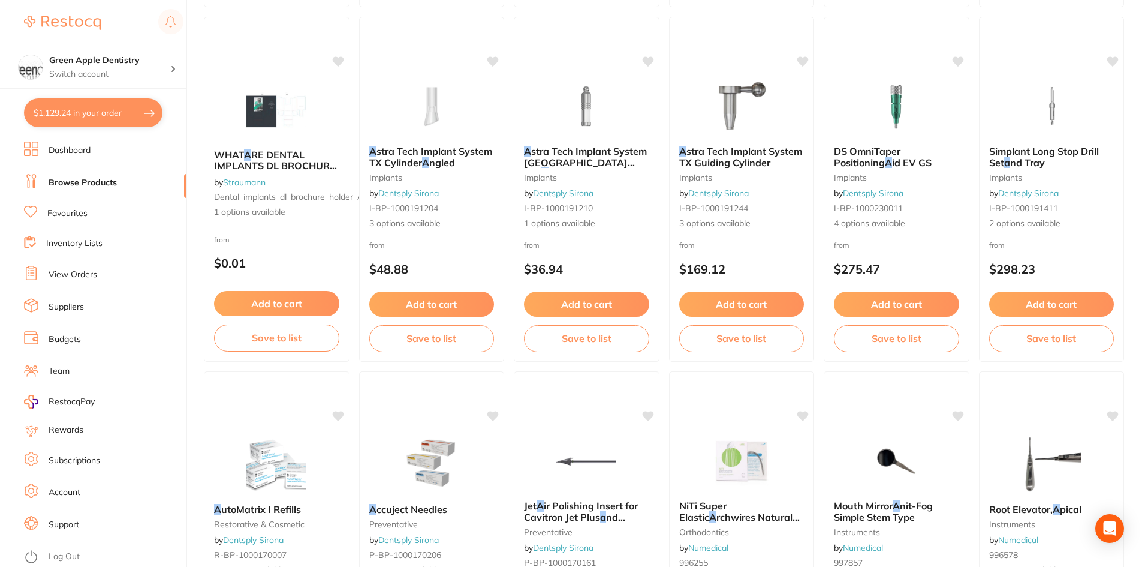
scroll to position [2519, 0]
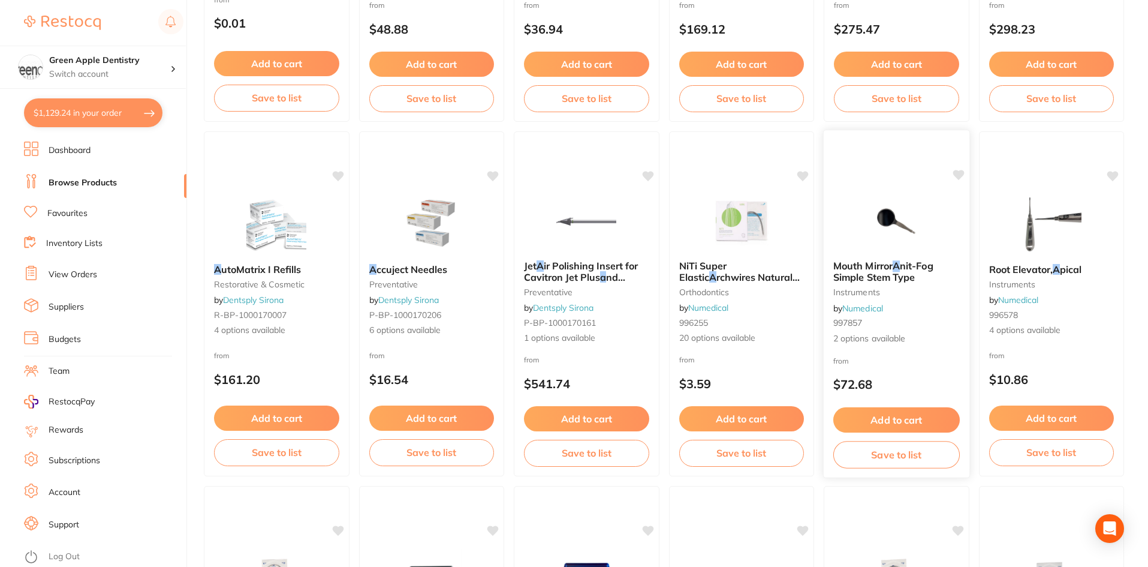
click at [907, 213] on img at bounding box center [897, 220] width 79 height 61
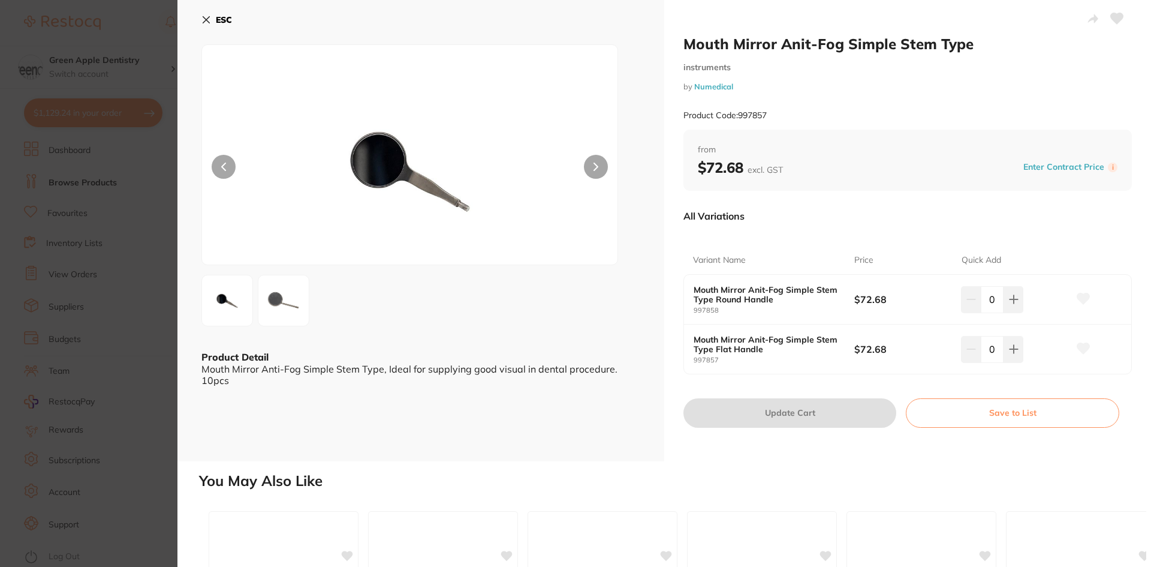
click at [222, 17] on b "ESC" at bounding box center [224, 19] width 16 height 11
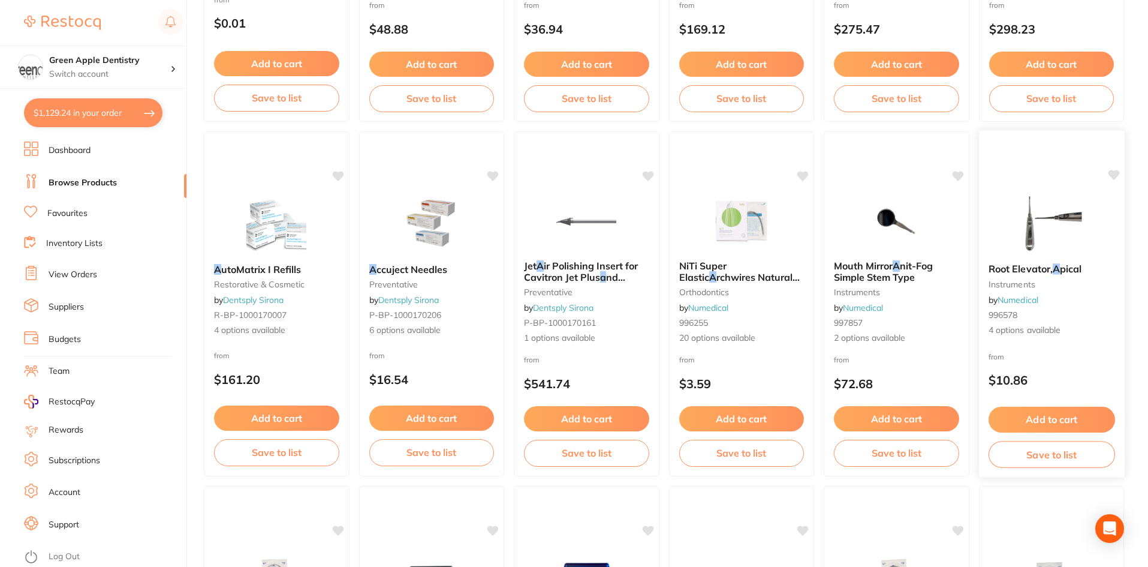
click at [1056, 230] on img at bounding box center [1051, 223] width 79 height 61
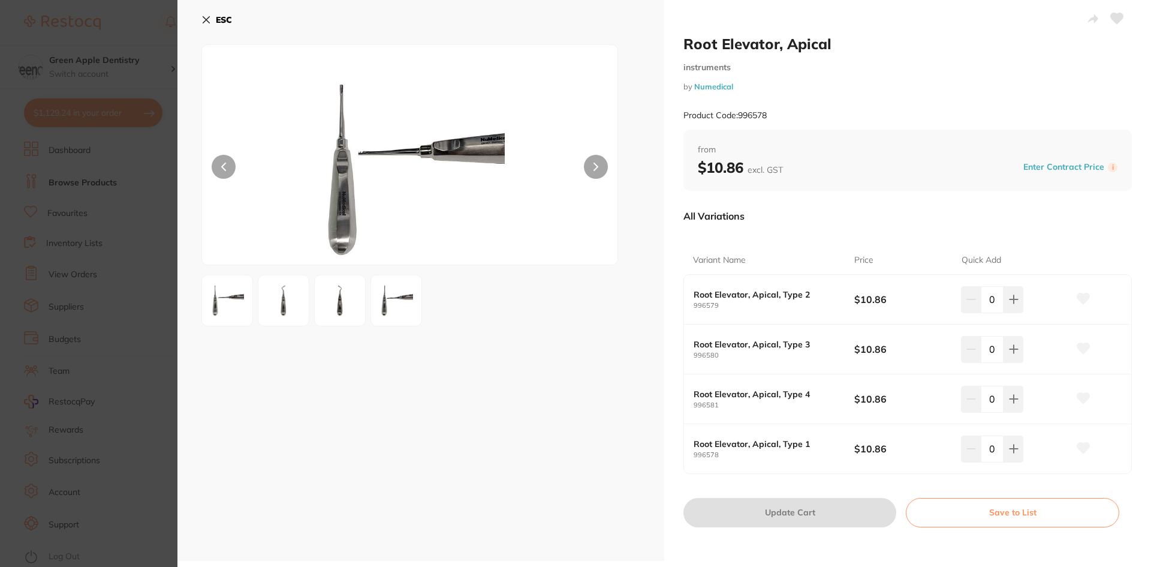
click at [217, 18] on b "ESC" at bounding box center [224, 19] width 16 height 11
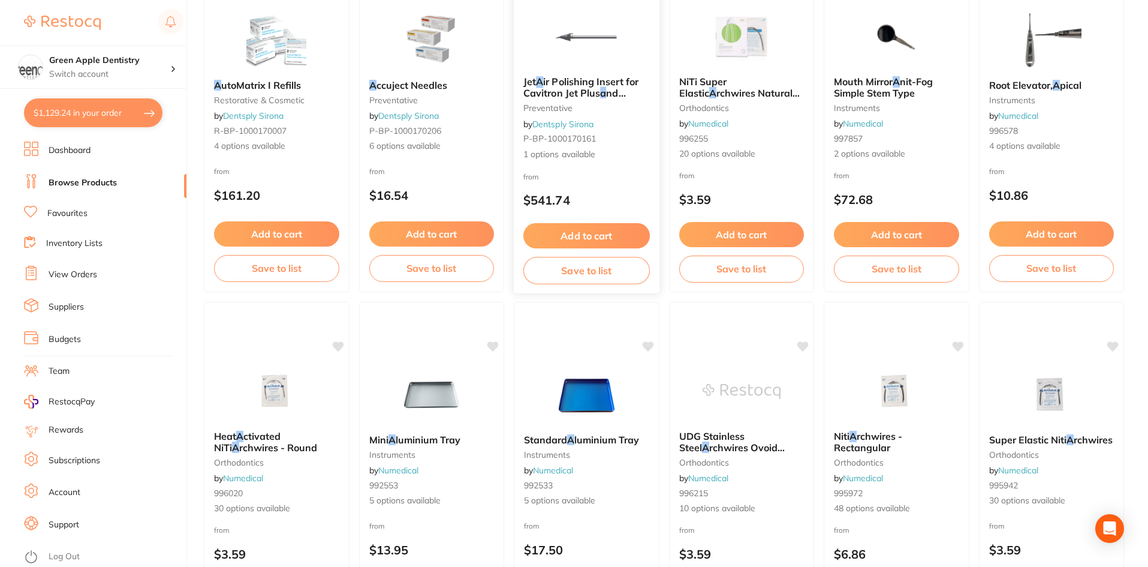
scroll to position [2845, 0]
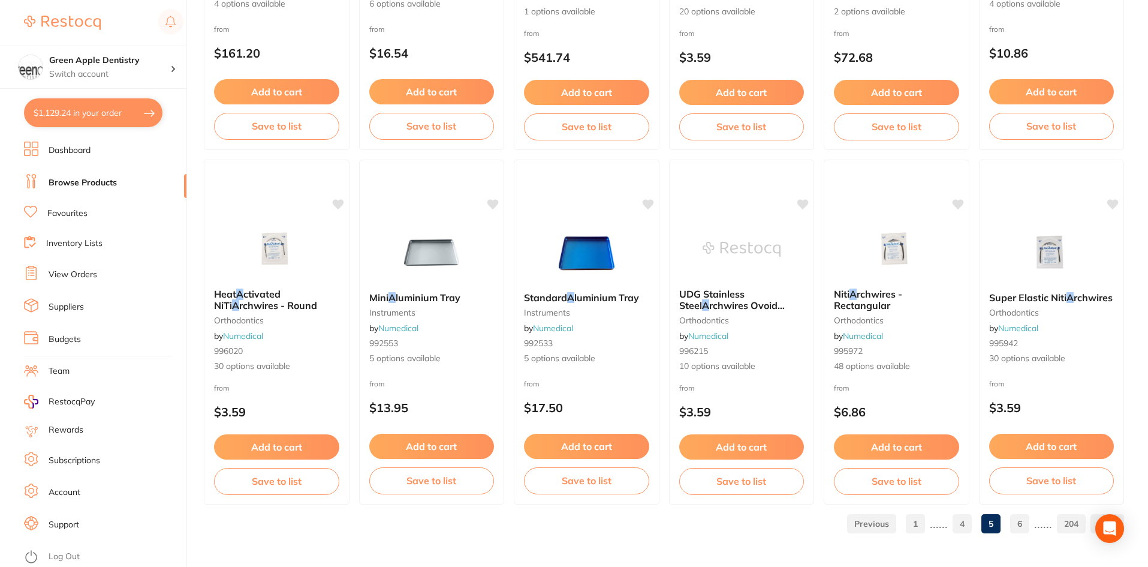
click at [1020, 517] on link "6" at bounding box center [1019, 524] width 19 height 24
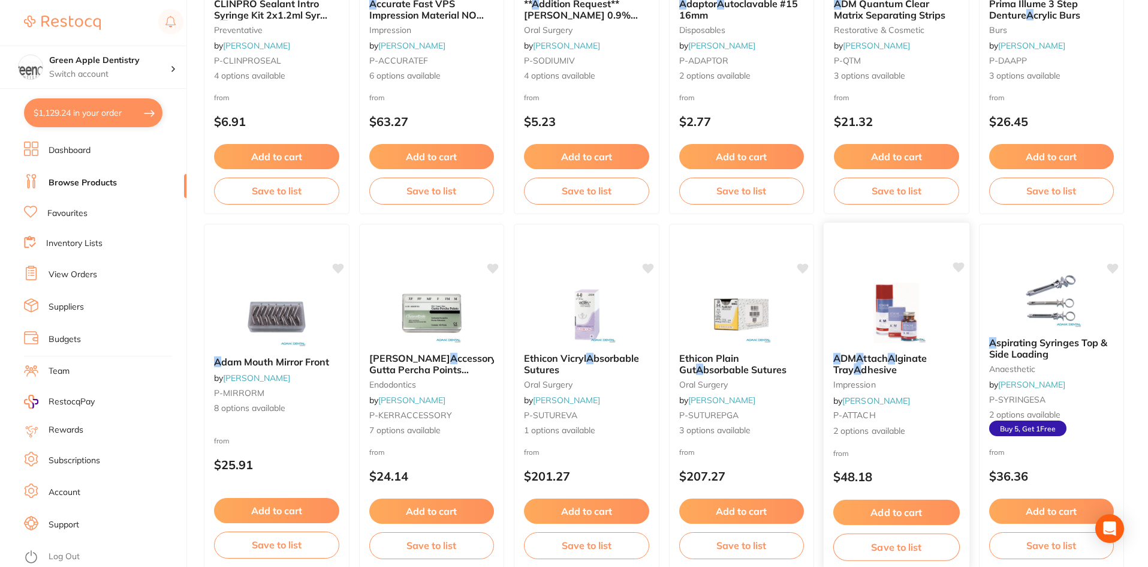
scroll to position [1019, 0]
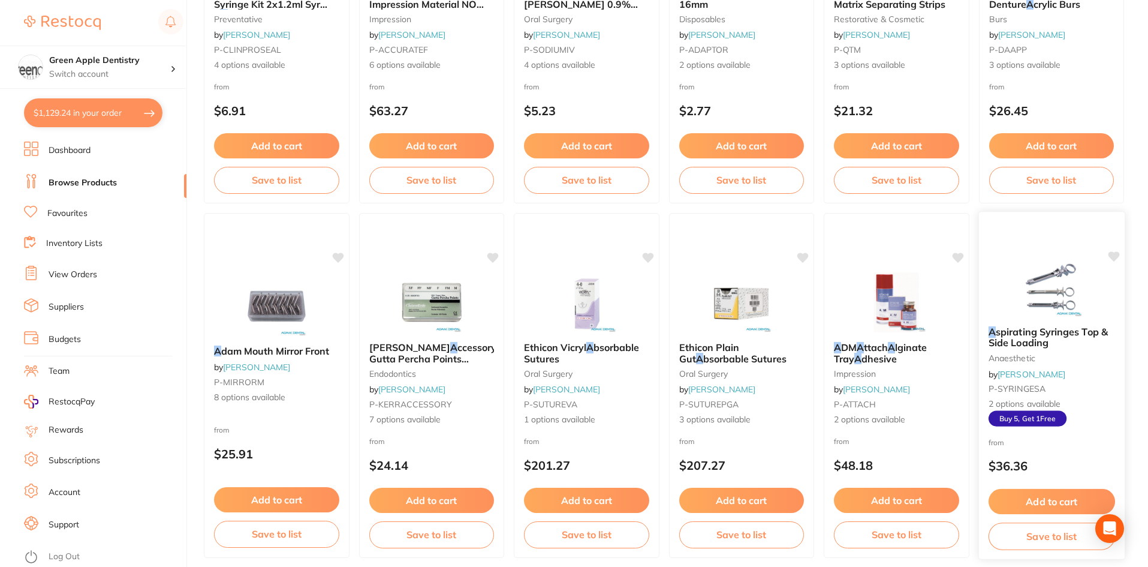
click at [1028, 291] on img at bounding box center [1051, 285] width 79 height 61
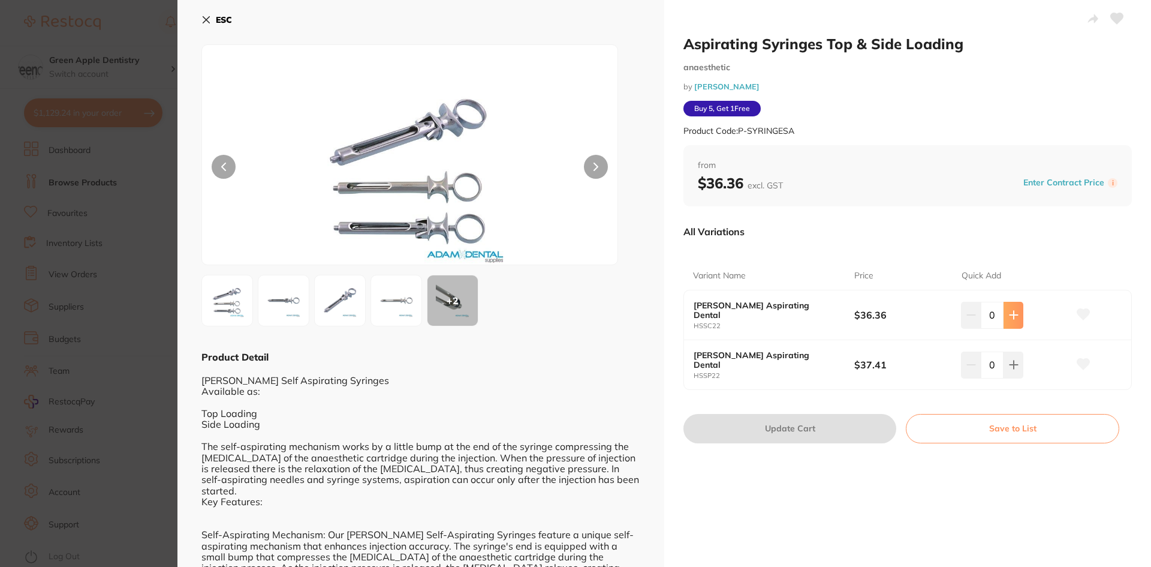
click at [1012, 309] on button at bounding box center [1014, 315] width 20 height 26
type input "2"
click at [263, 302] on img at bounding box center [283, 300] width 43 height 43
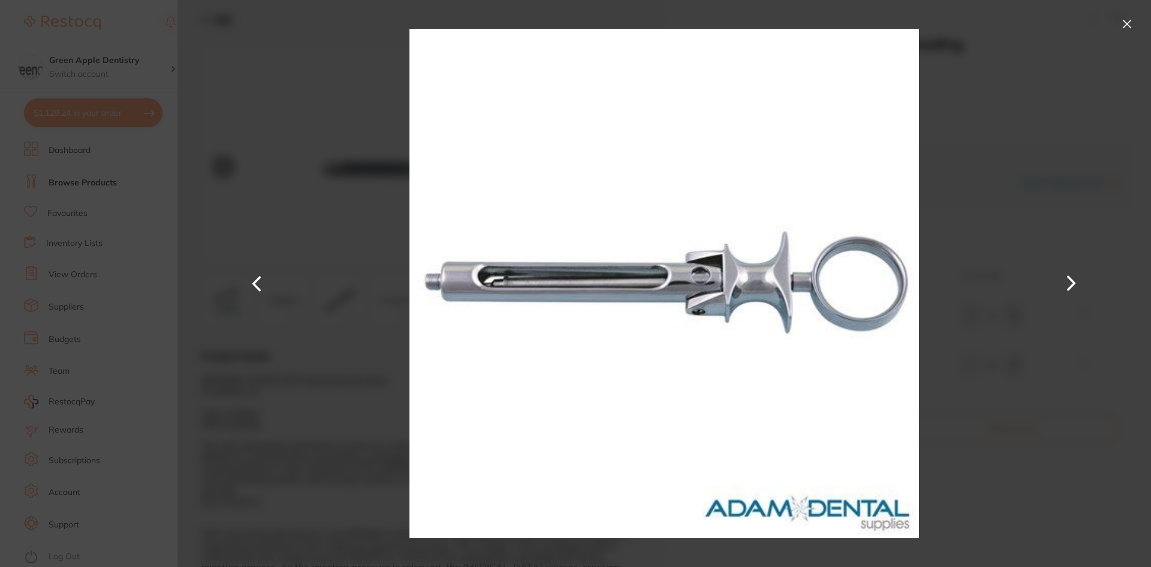
click at [1066, 290] on button at bounding box center [1071, 284] width 29 height 284
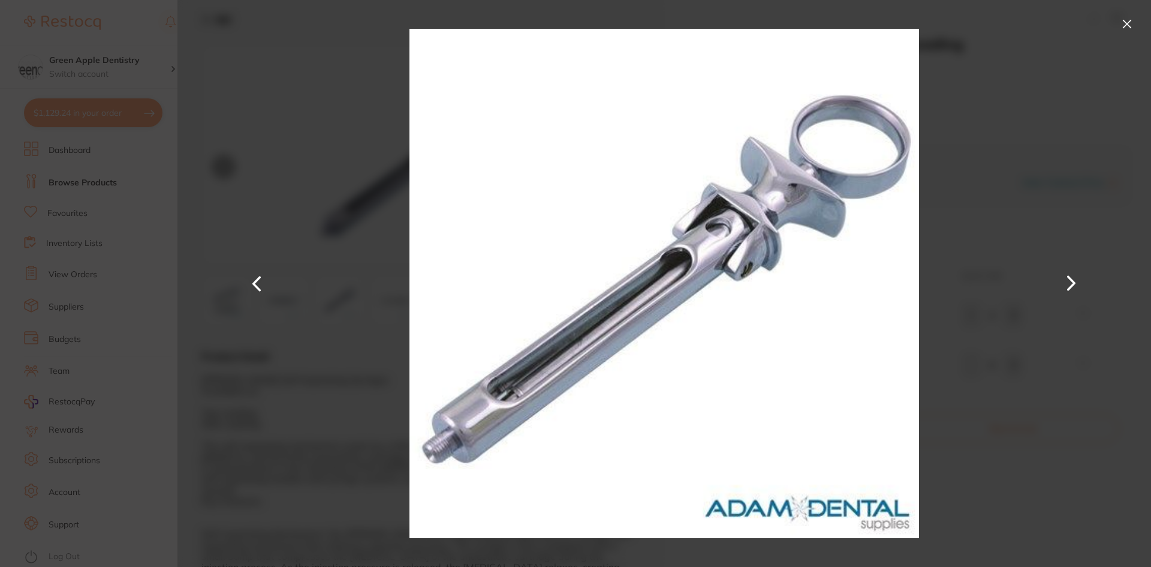
click at [1066, 290] on button at bounding box center [1071, 284] width 29 height 284
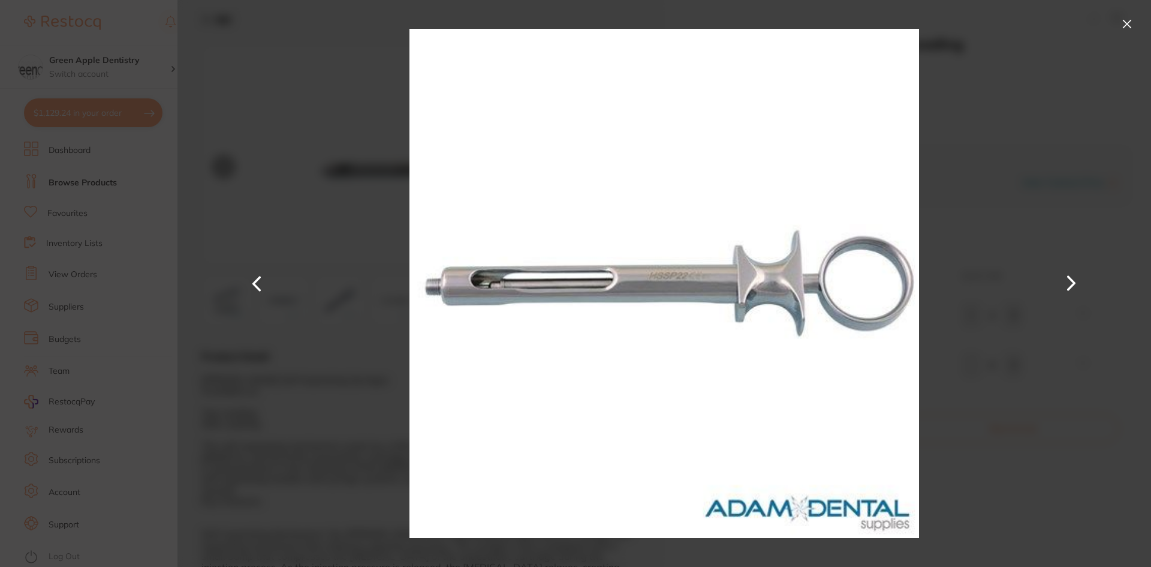
click at [1066, 290] on button at bounding box center [1071, 284] width 29 height 284
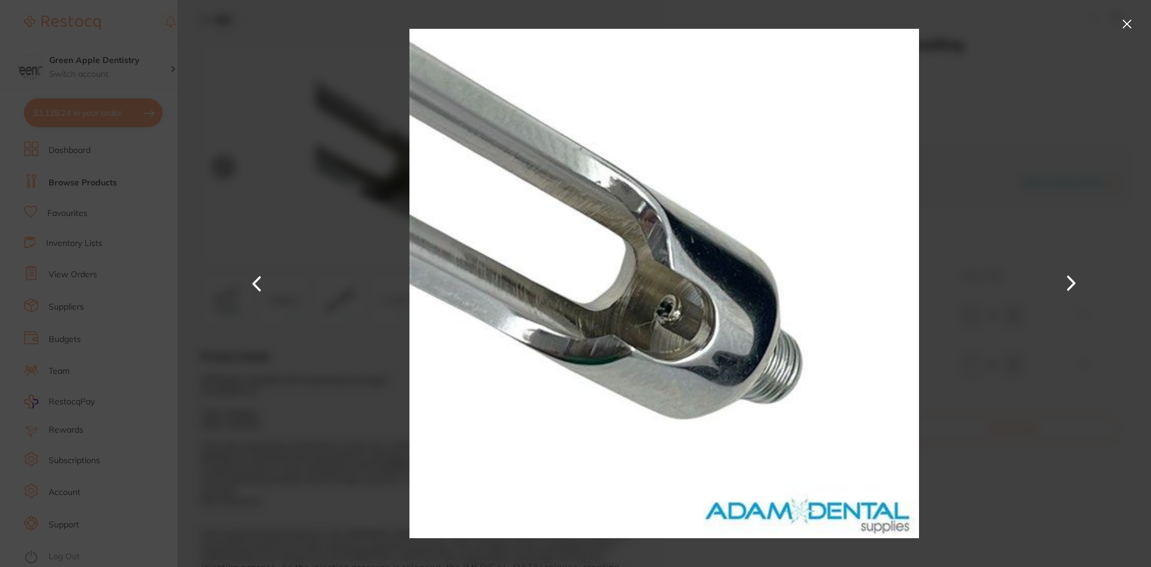
click at [1066, 290] on button at bounding box center [1071, 284] width 29 height 284
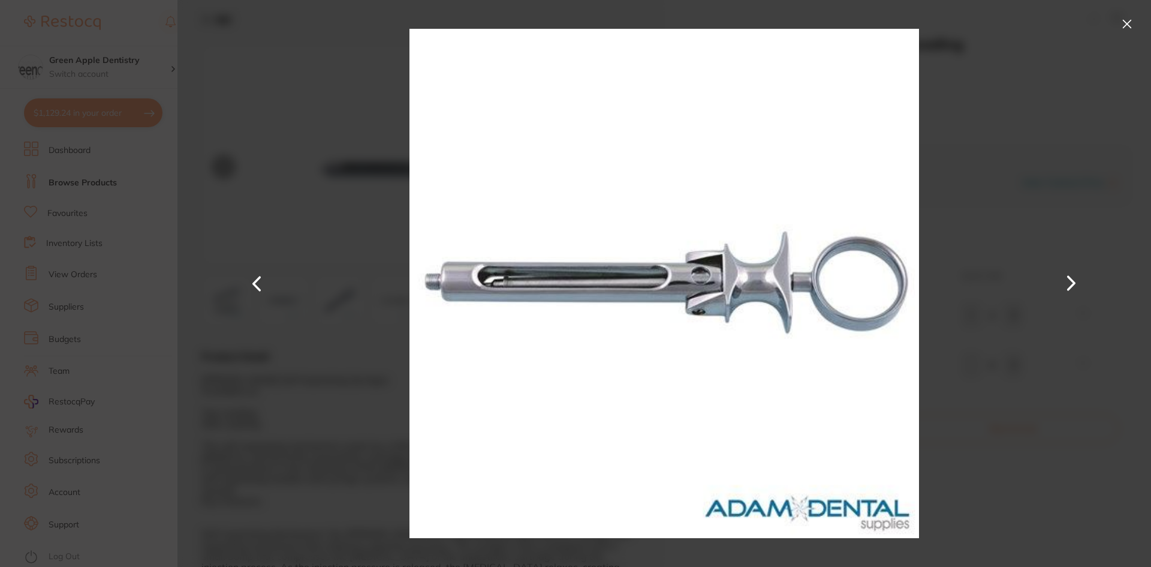
click at [1066, 290] on button at bounding box center [1071, 284] width 29 height 284
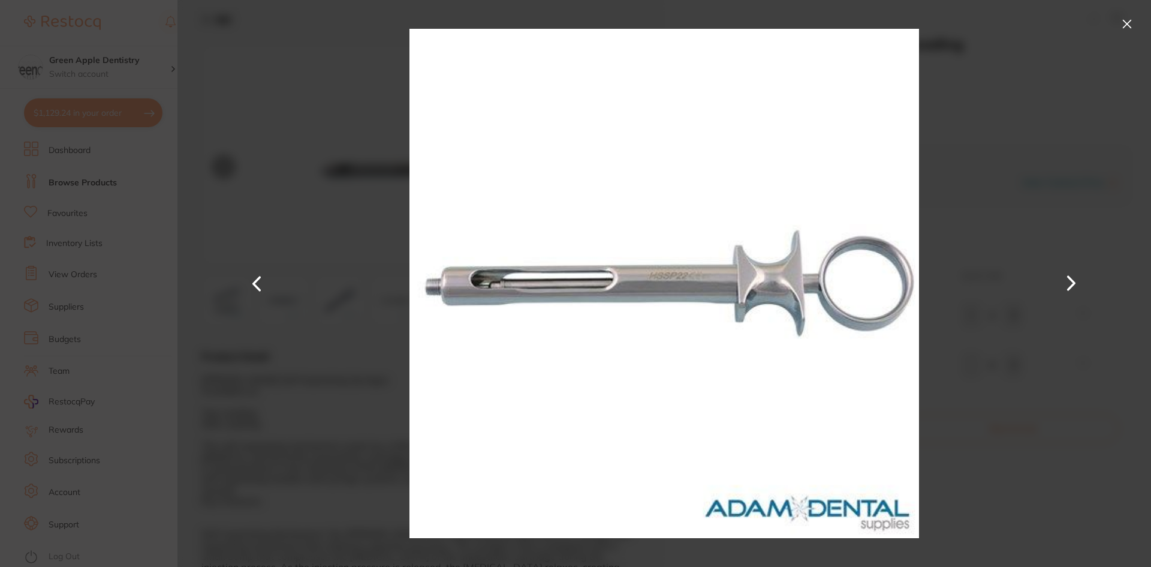
click at [1066, 290] on button at bounding box center [1071, 284] width 29 height 284
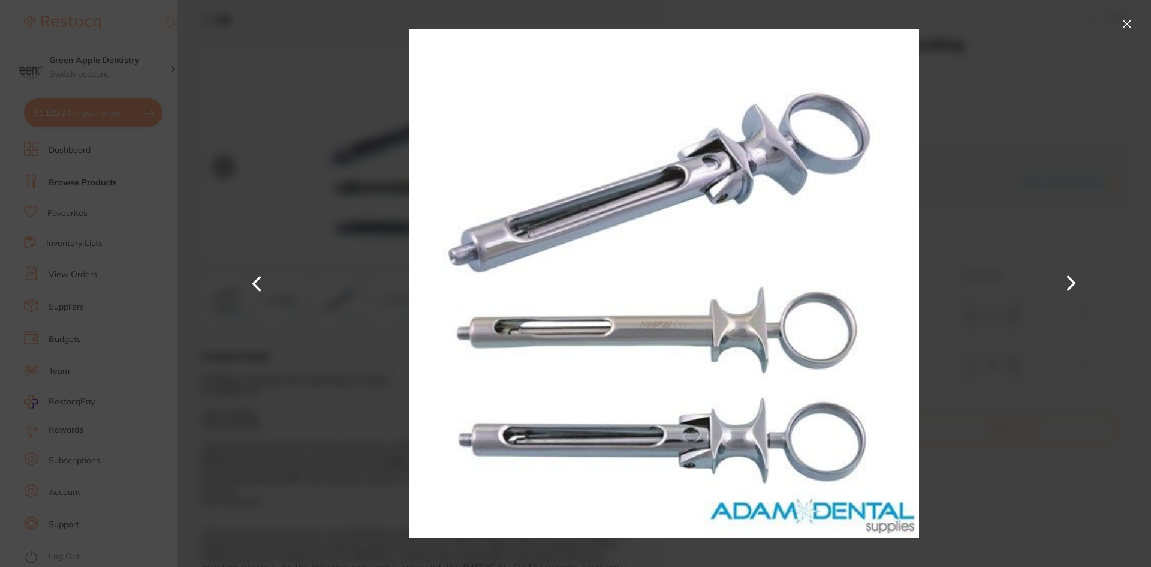
click at [1066, 290] on button at bounding box center [1071, 284] width 29 height 284
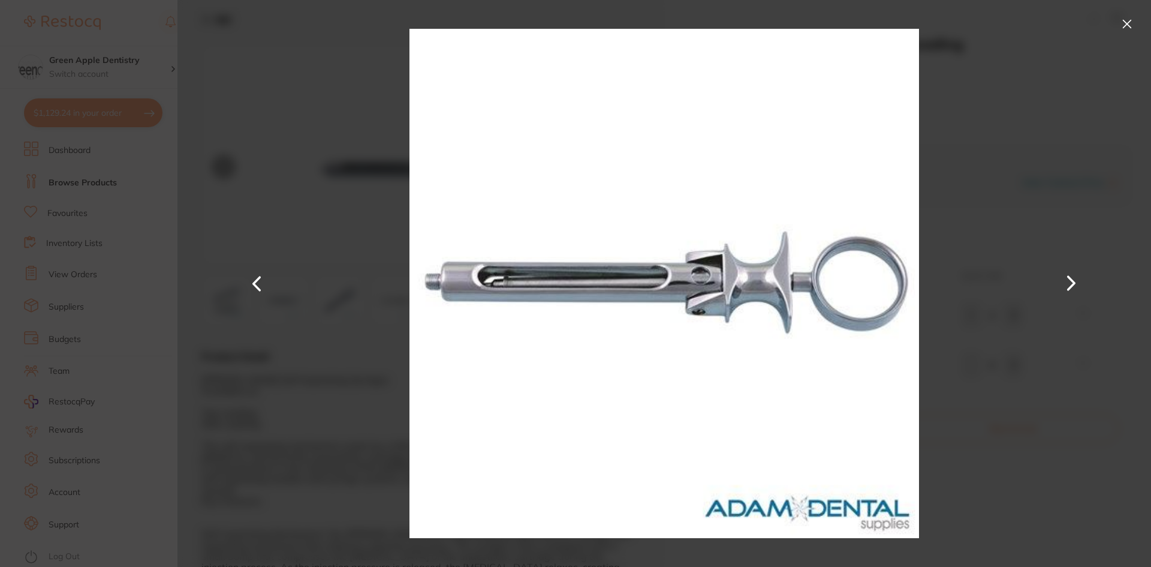
click at [1066, 290] on button at bounding box center [1071, 284] width 29 height 284
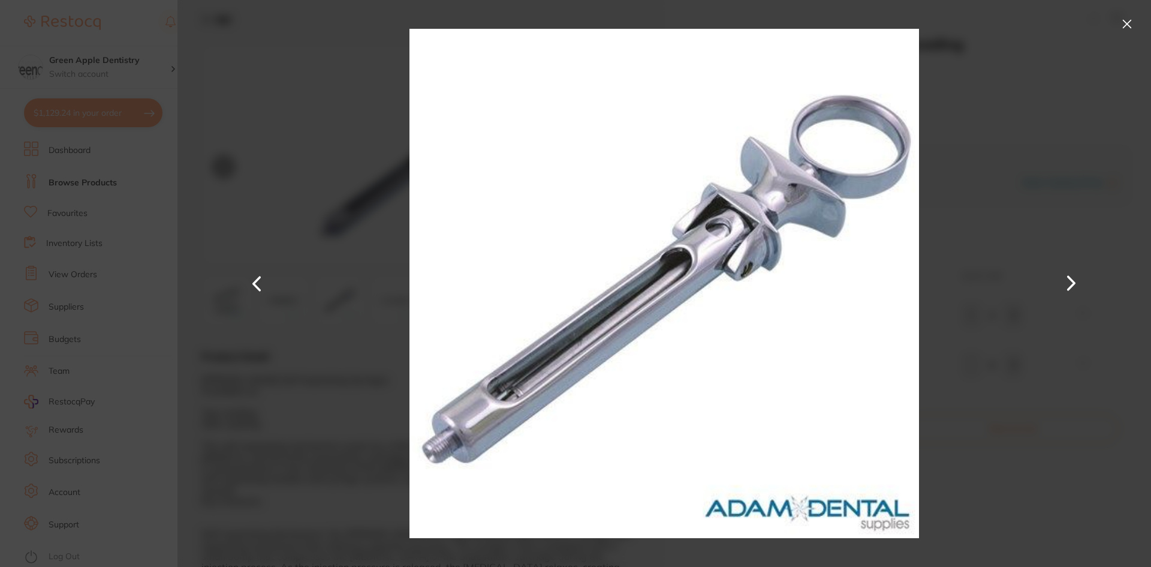
click at [1066, 290] on button at bounding box center [1071, 284] width 29 height 284
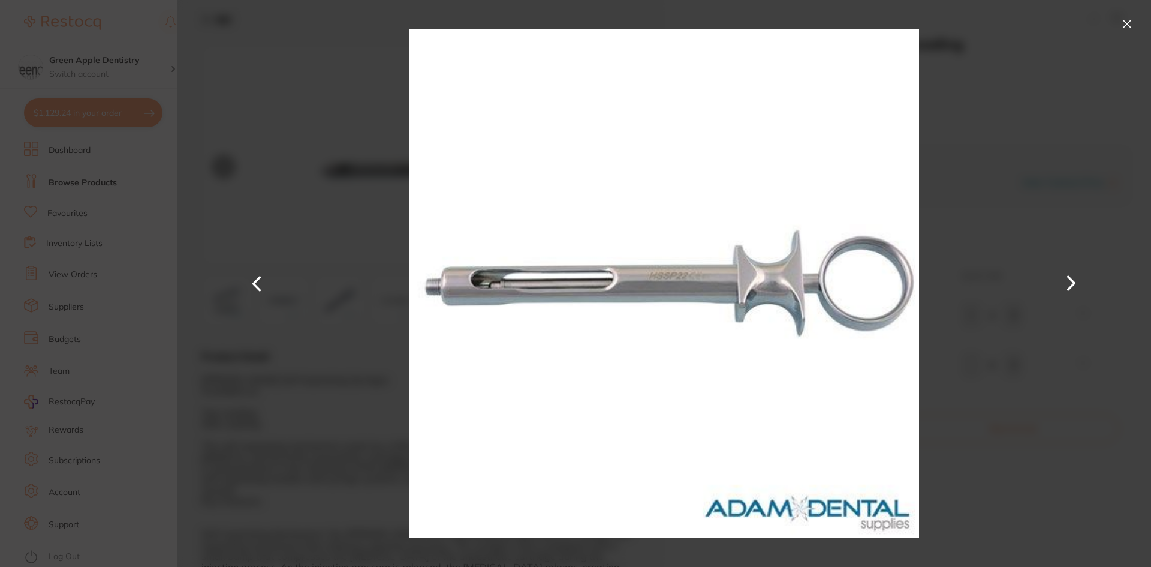
click at [1066, 290] on button at bounding box center [1071, 284] width 29 height 284
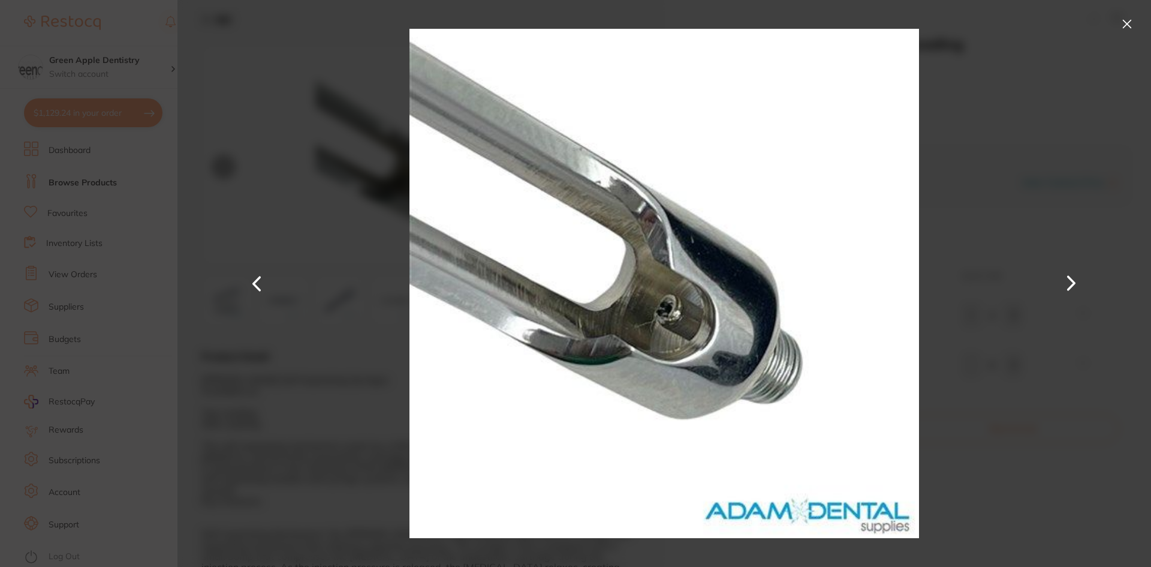
click at [1066, 290] on button at bounding box center [1071, 284] width 29 height 284
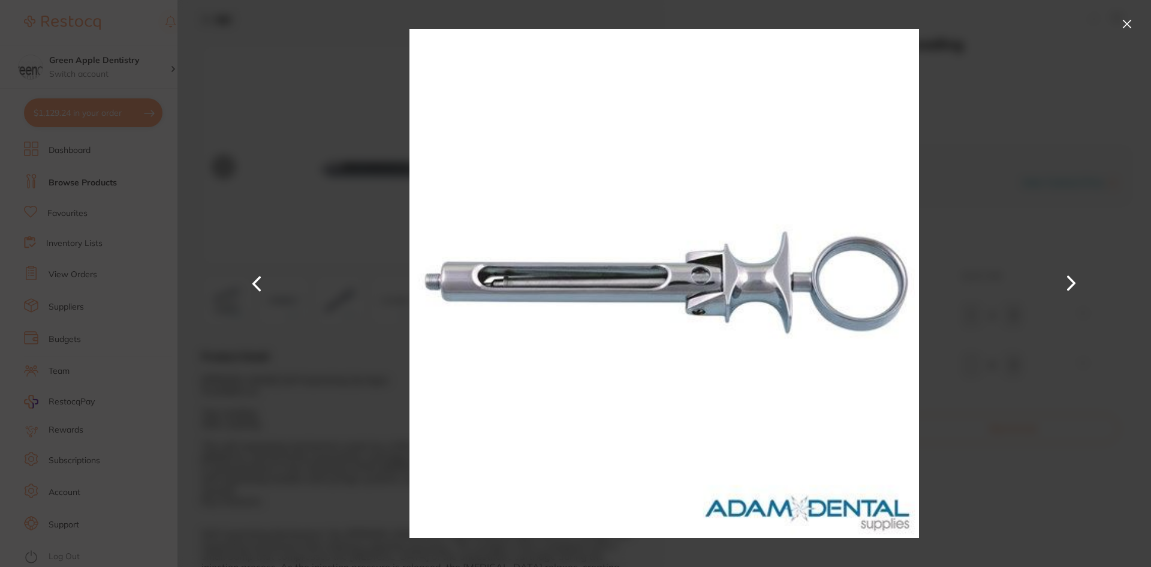
click at [1051, 173] on div at bounding box center [664, 283] width 974 height 567
click at [1129, 21] on button at bounding box center [1127, 23] width 19 height 19
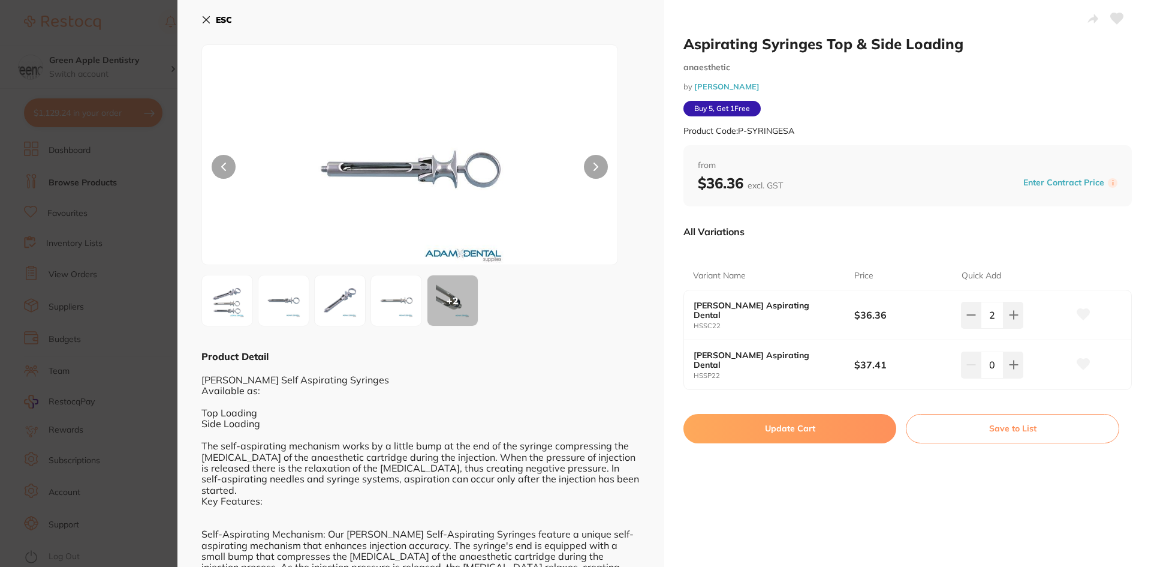
click at [357, 309] on img at bounding box center [339, 300] width 43 height 43
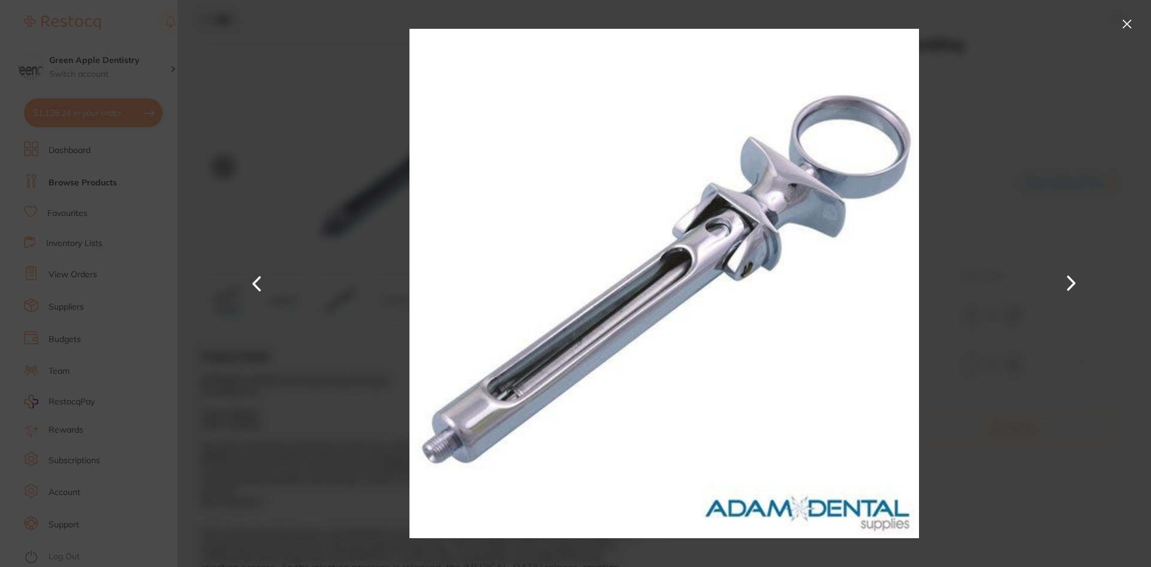
click at [1124, 20] on button at bounding box center [1127, 23] width 19 height 19
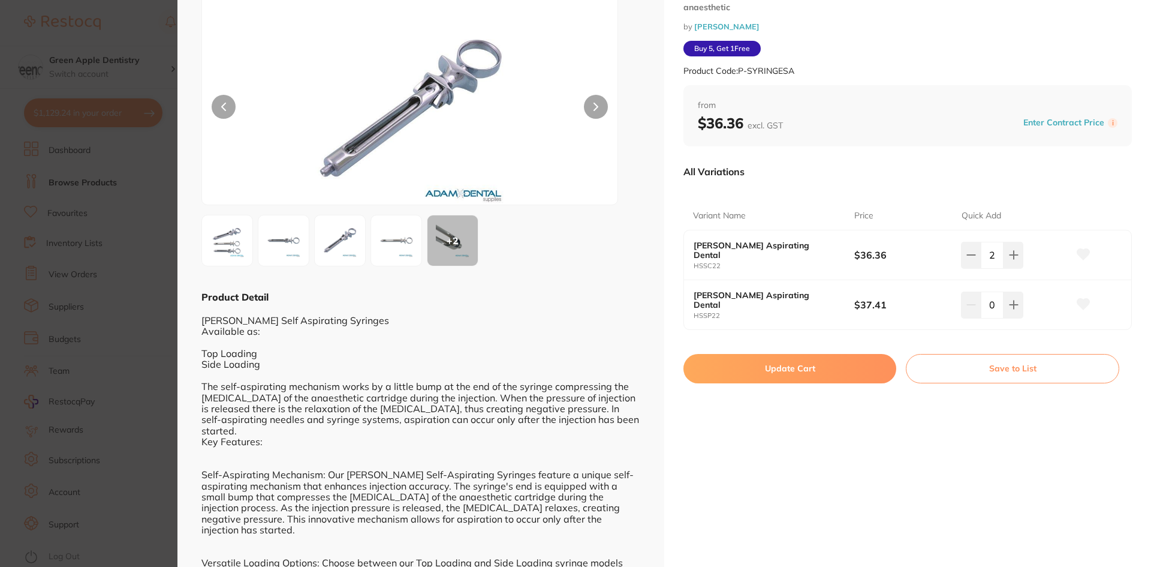
scroll to position [0, 0]
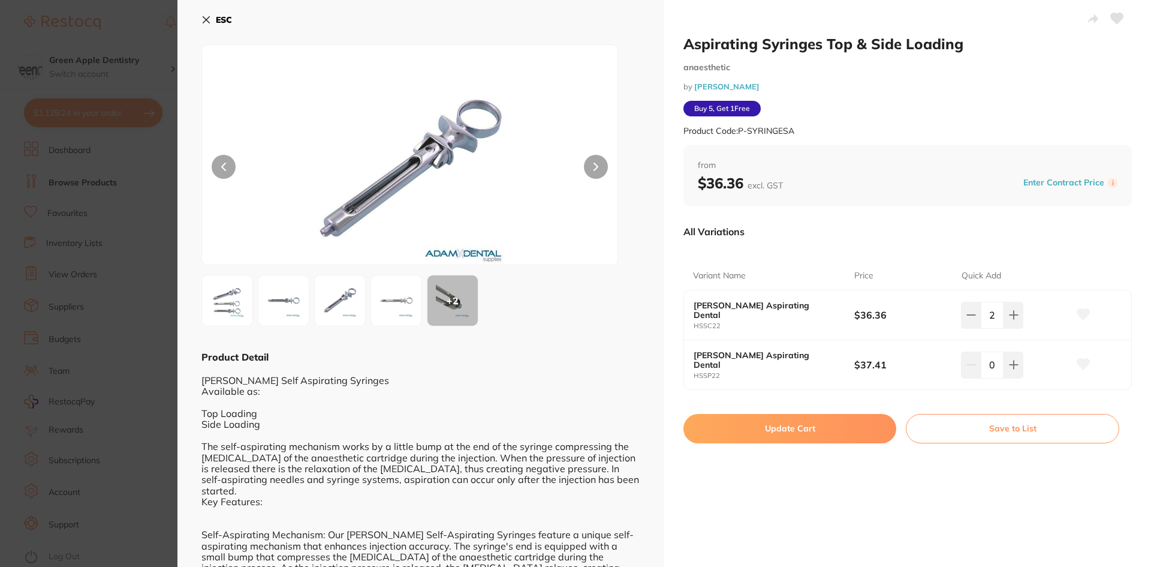
click at [228, 23] on b "ESC" at bounding box center [224, 19] width 16 height 11
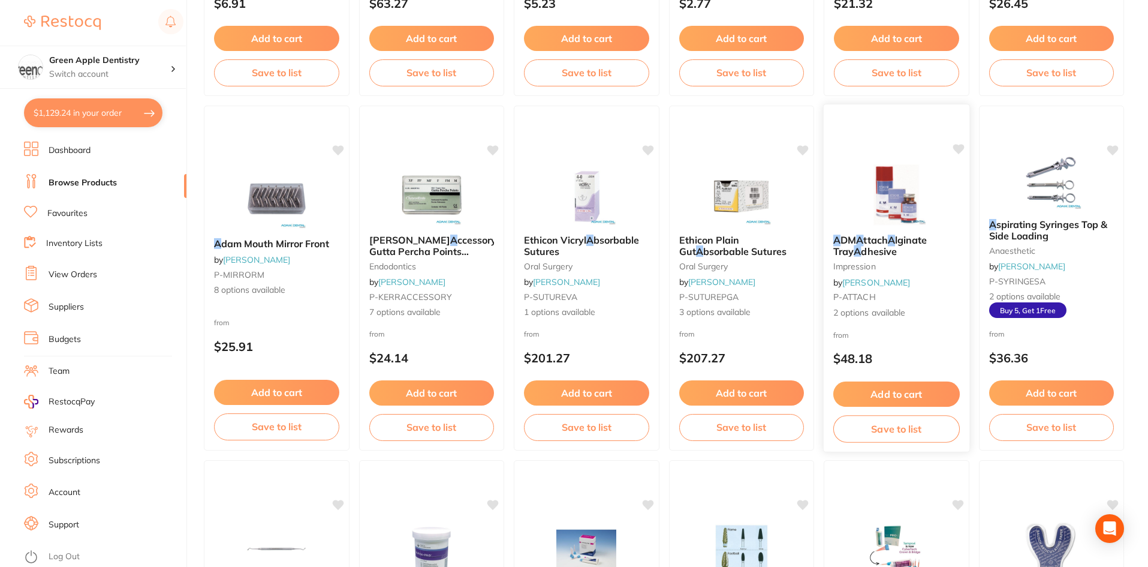
scroll to position [1139, 0]
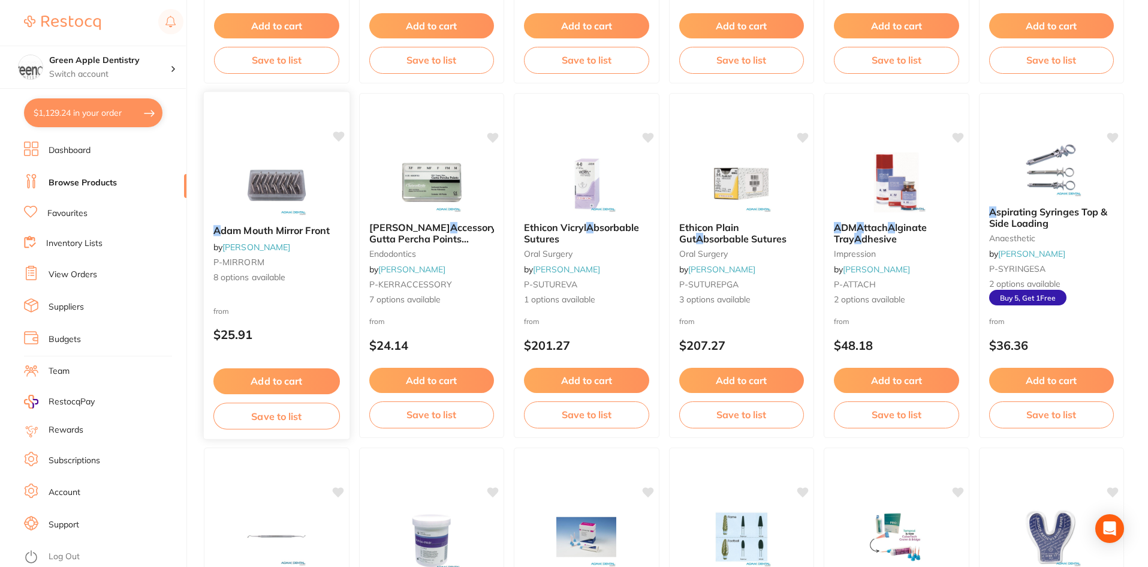
click at [309, 210] on img at bounding box center [276, 185] width 79 height 61
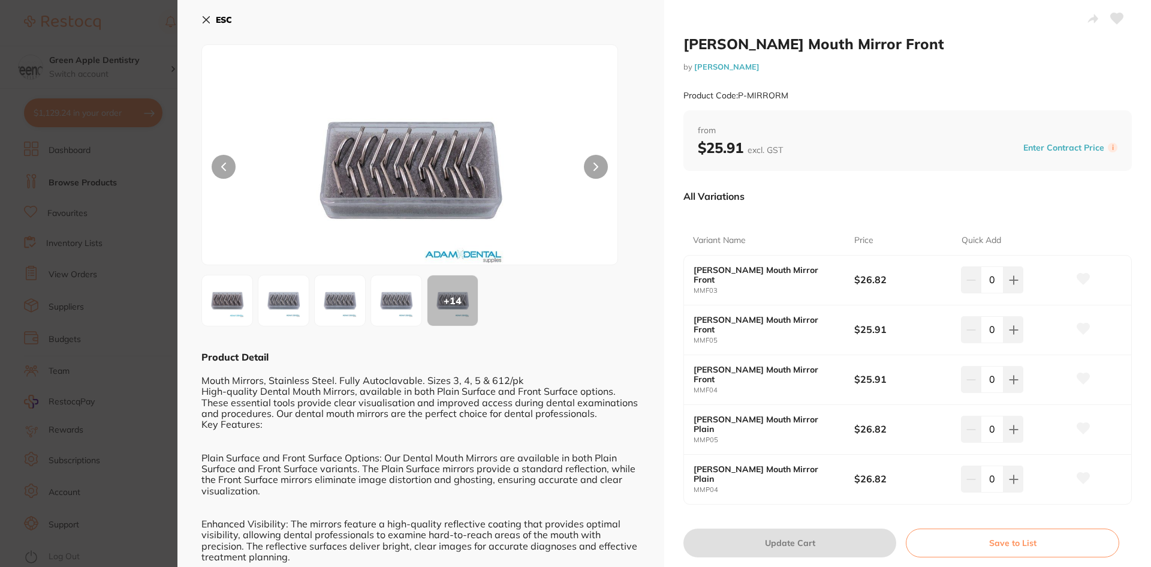
click at [225, 22] on b "ESC" at bounding box center [224, 19] width 16 height 11
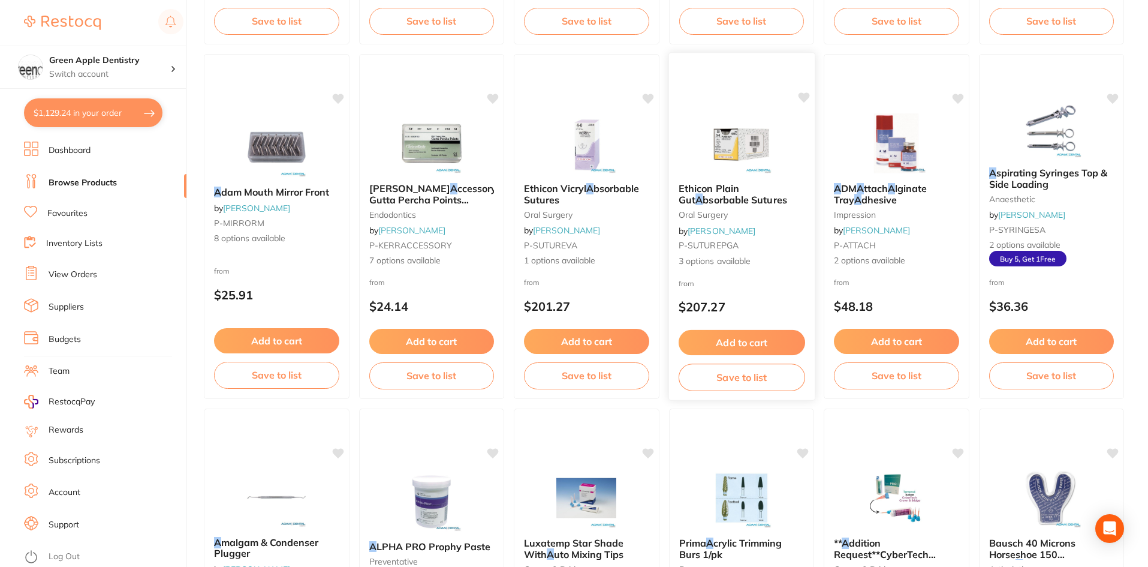
scroll to position [1199, 0]
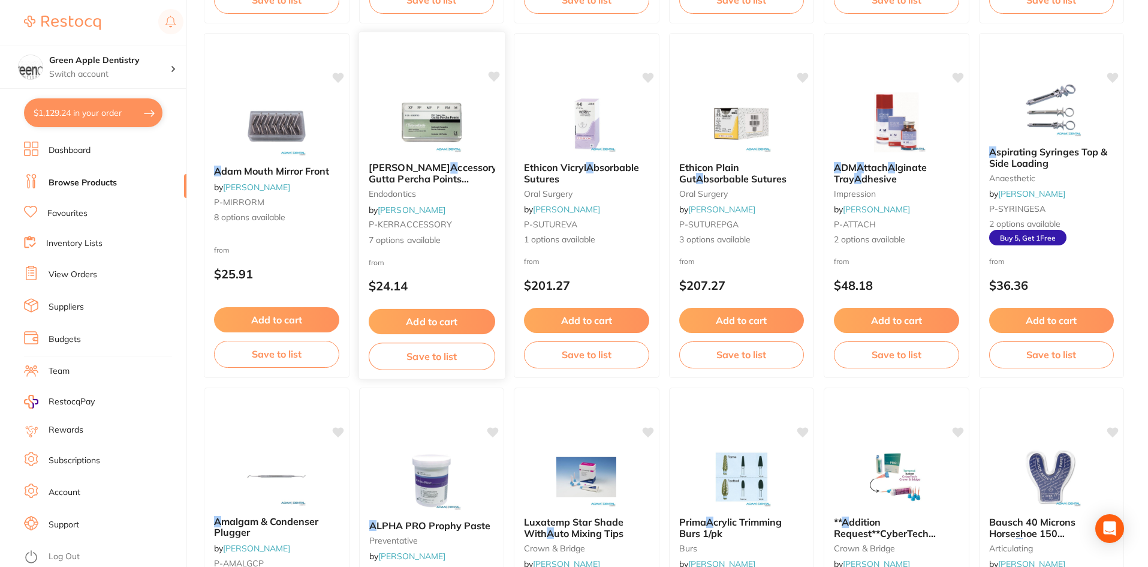
click at [447, 146] on img at bounding box center [431, 122] width 79 height 61
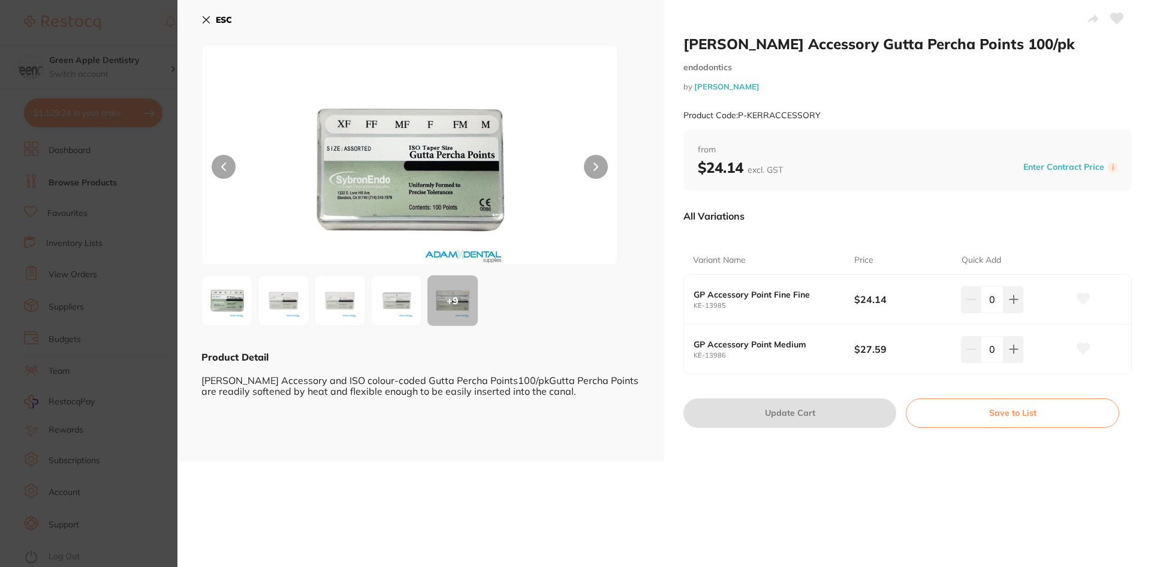
click at [216, 25] on b "ESC" at bounding box center [224, 19] width 16 height 11
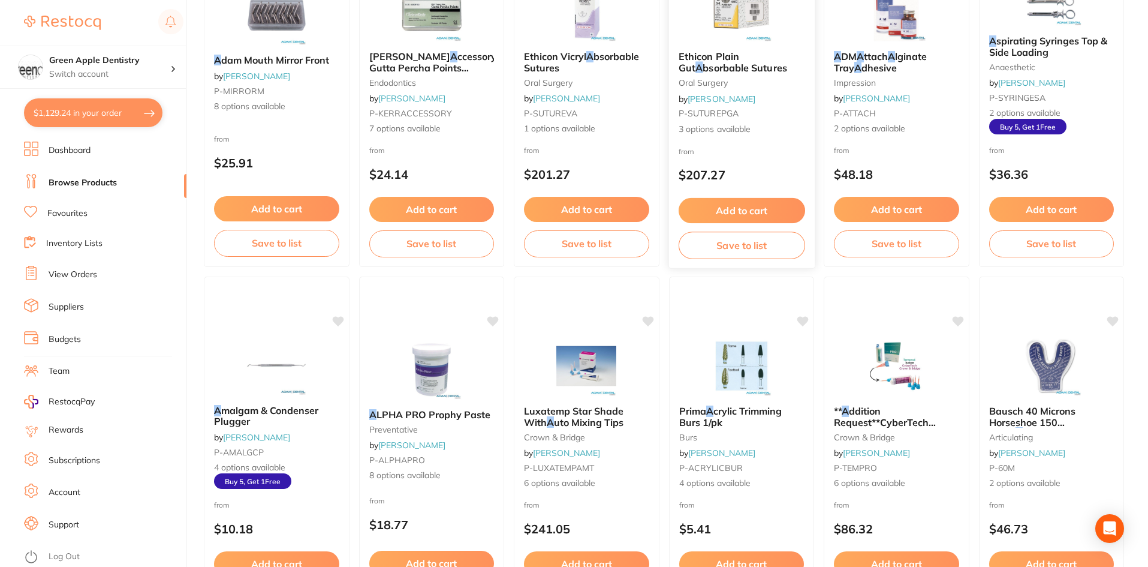
scroll to position [1439, 0]
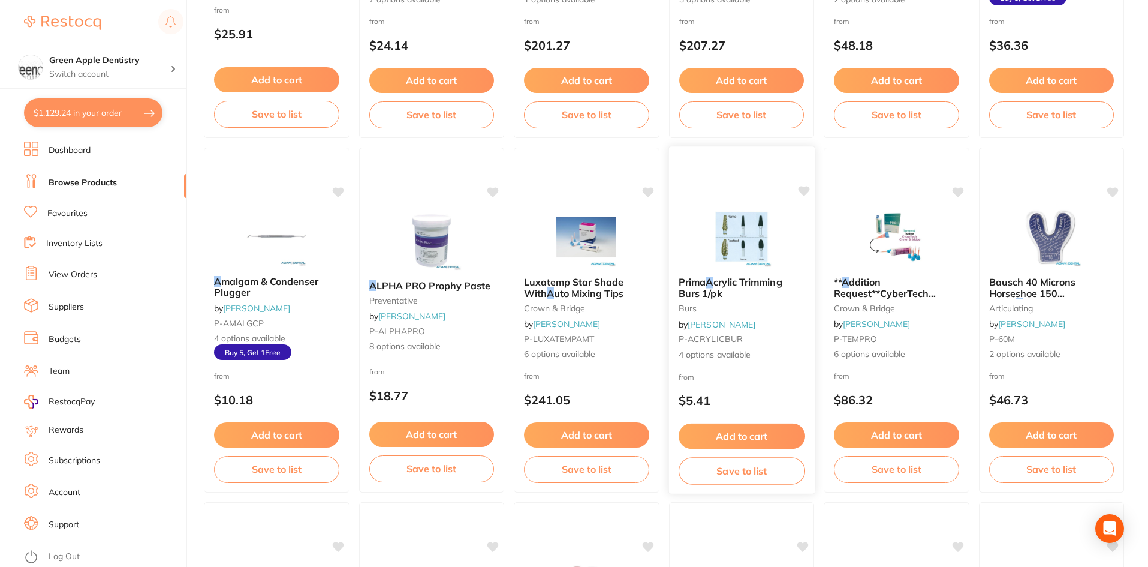
click at [751, 241] on img at bounding box center [741, 236] width 79 height 61
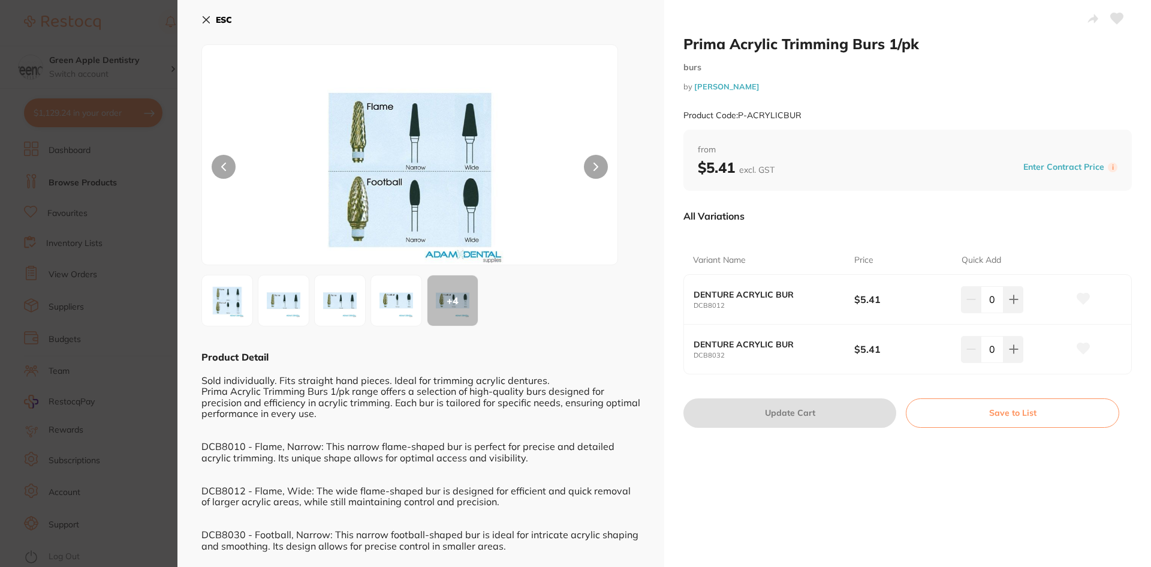
click at [213, 18] on button "ESC" at bounding box center [216, 20] width 31 height 20
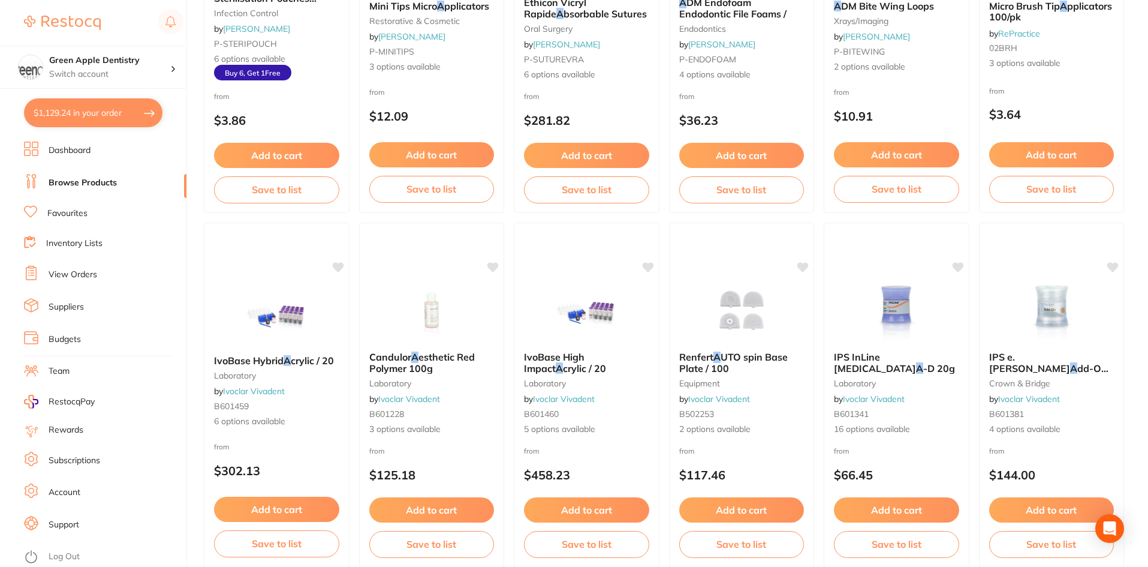
scroll to position [2845, 0]
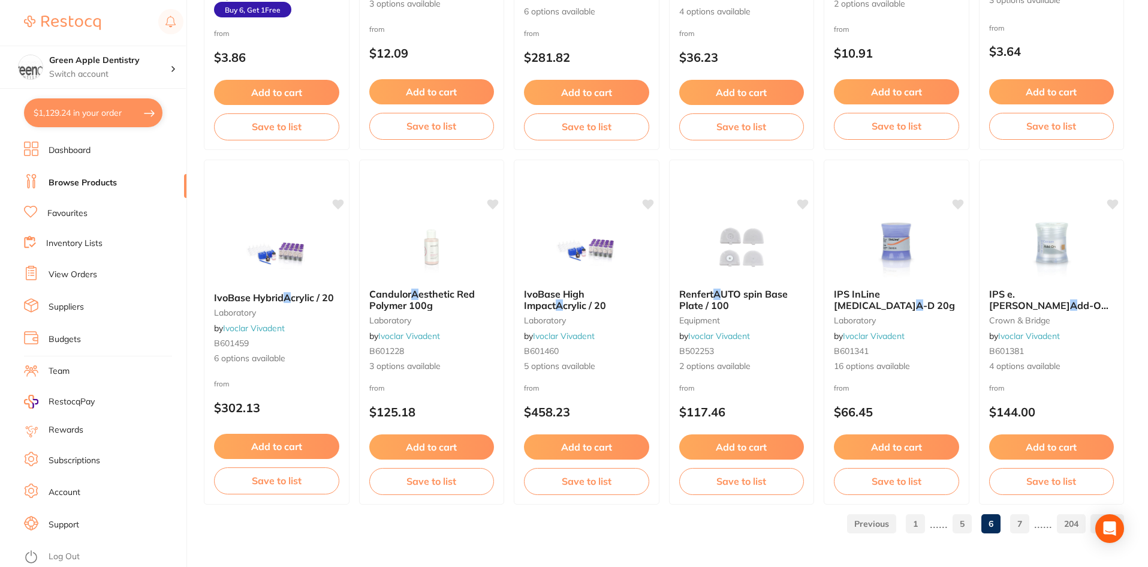
click at [1016, 523] on link "7" at bounding box center [1019, 524] width 19 height 24
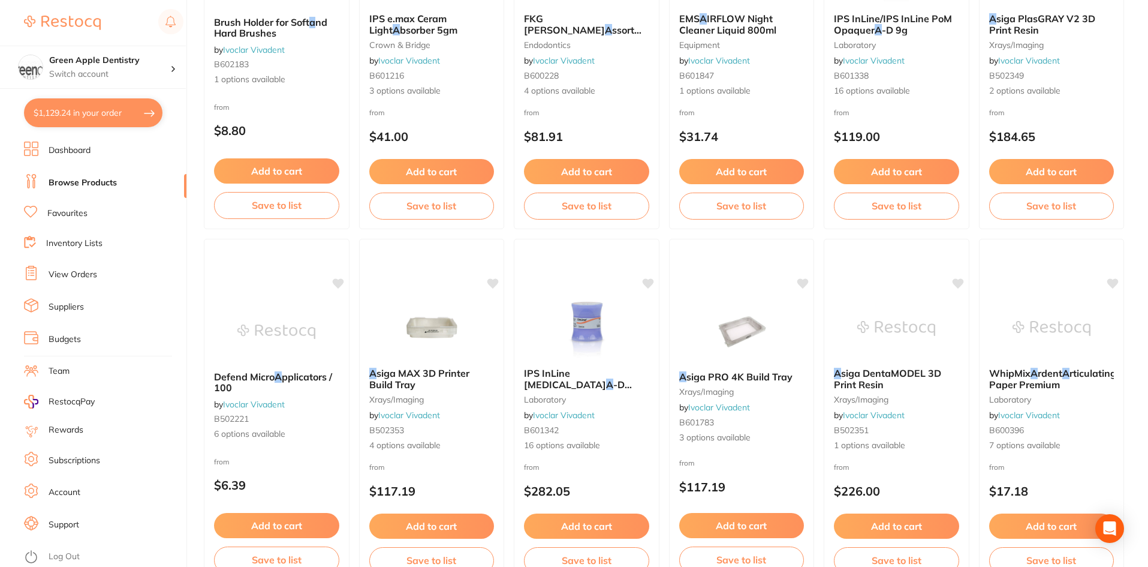
scroll to position [1019, 0]
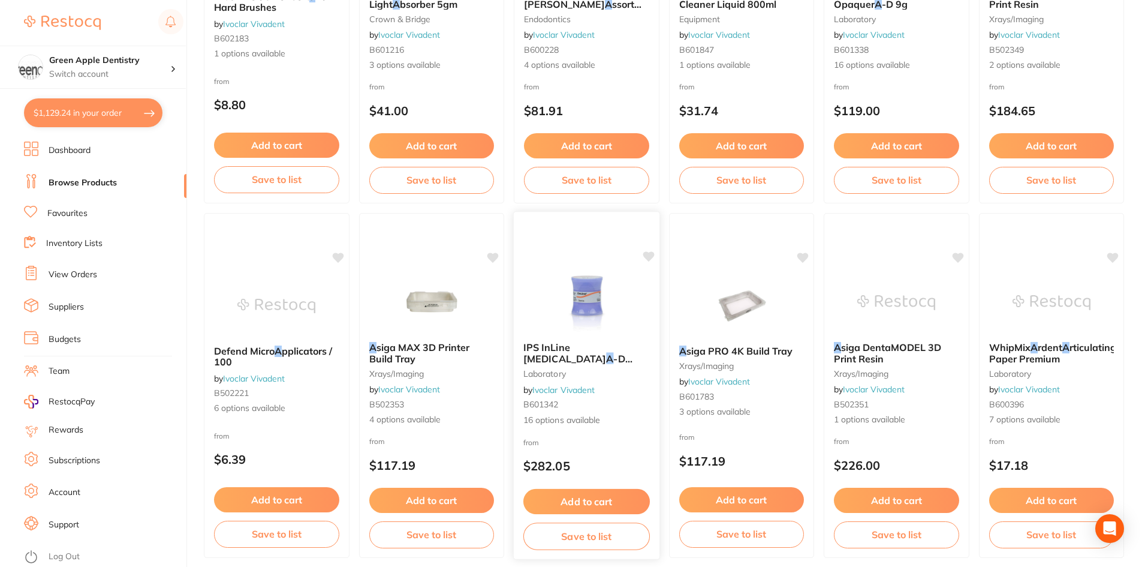
click at [636, 296] on div at bounding box center [587, 302] width 146 height 61
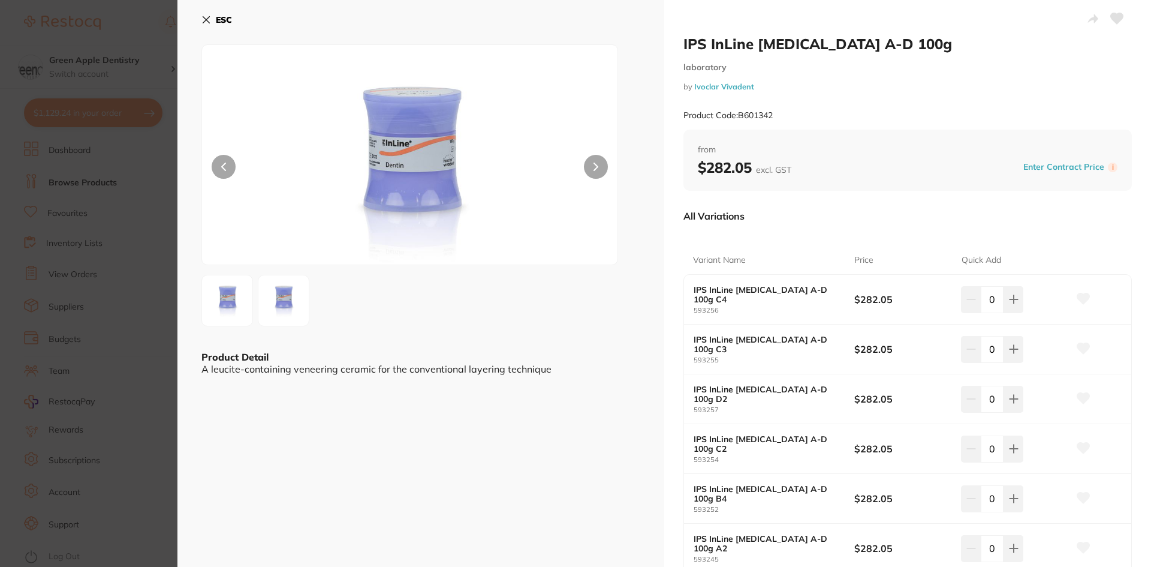
click at [231, 20] on b "ESC" at bounding box center [224, 19] width 16 height 11
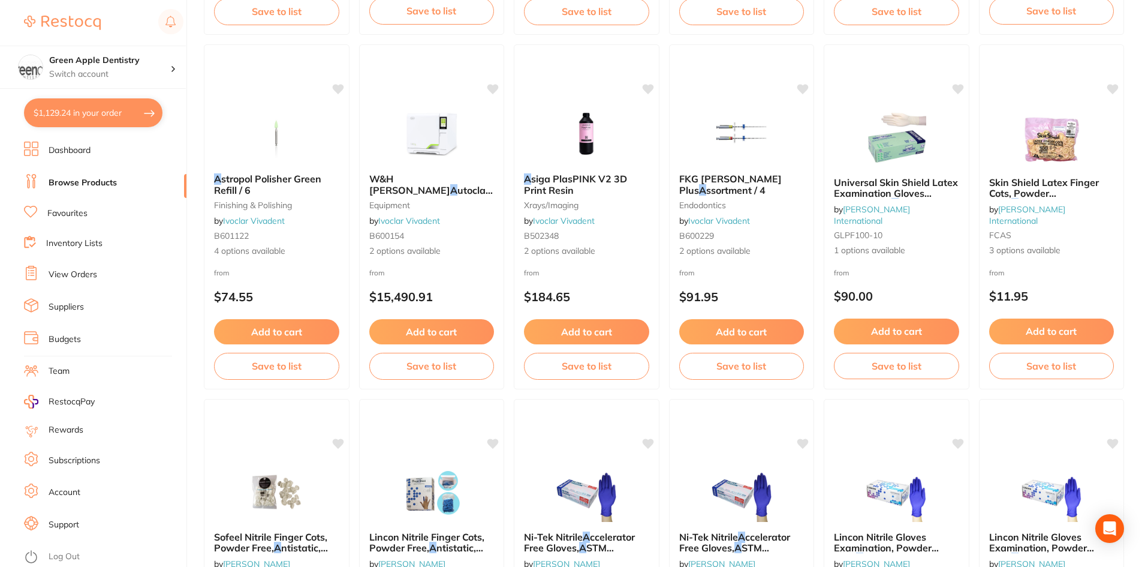
scroll to position [2279, 0]
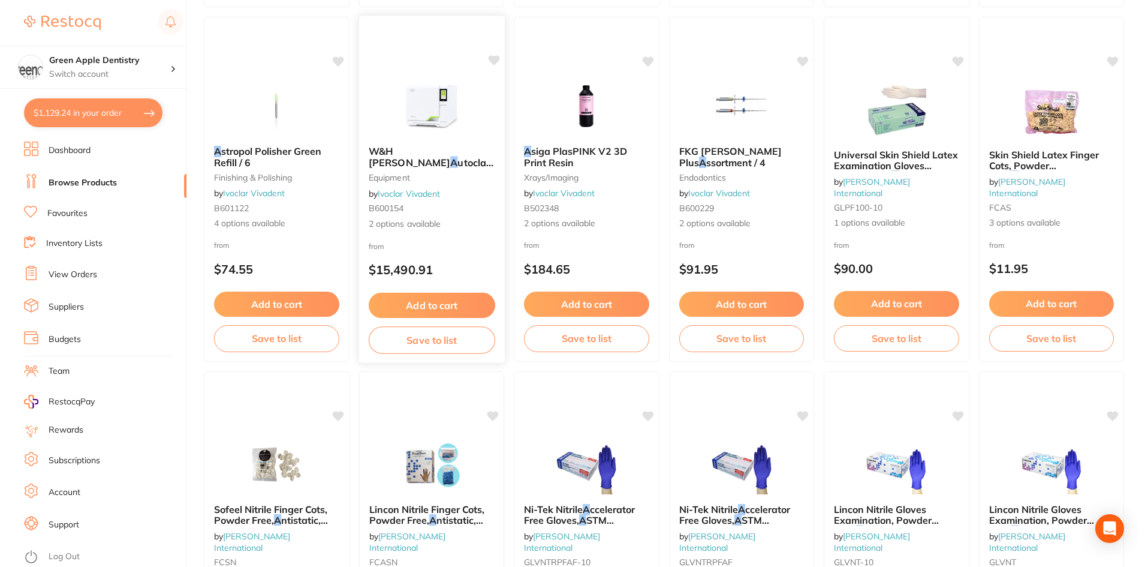
click at [407, 92] on img at bounding box center [431, 106] width 79 height 61
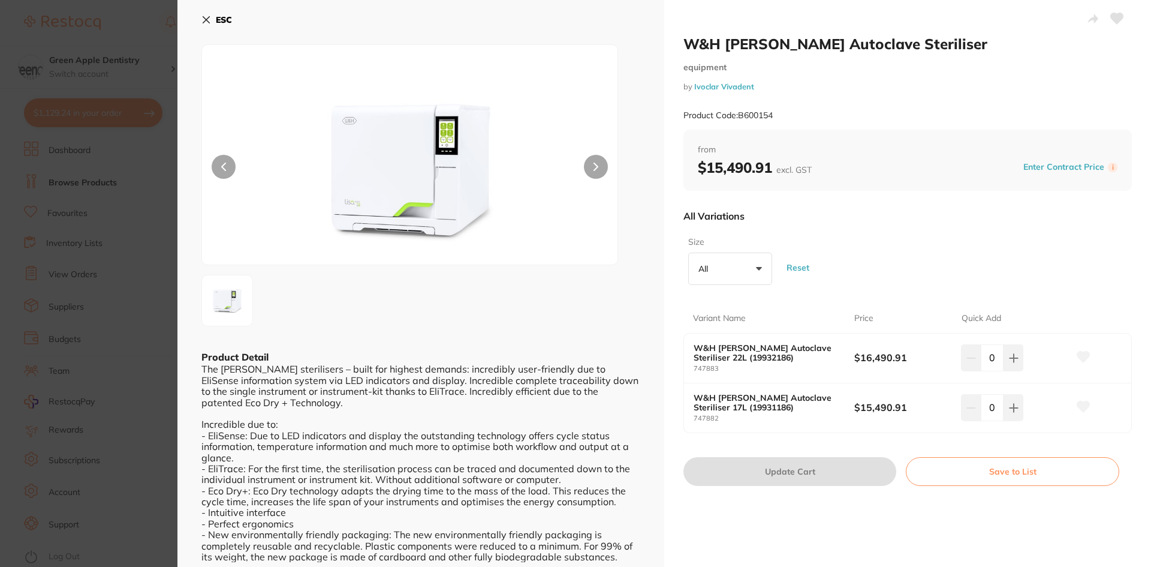
click at [230, 25] on button "ESC" at bounding box center [216, 20] width 31 height 20
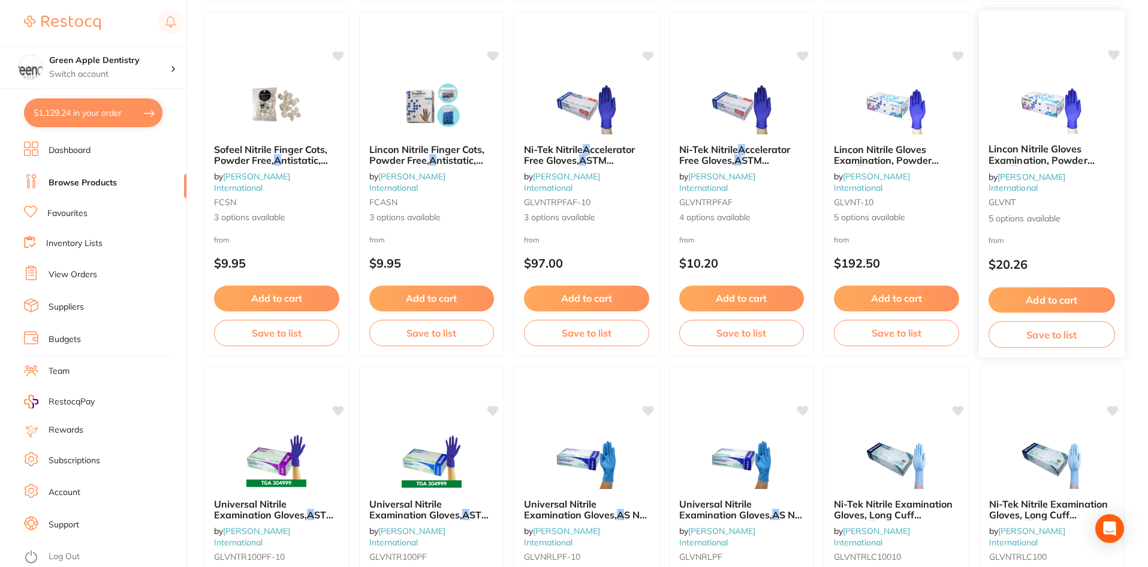
scroll to position [2845, 0]
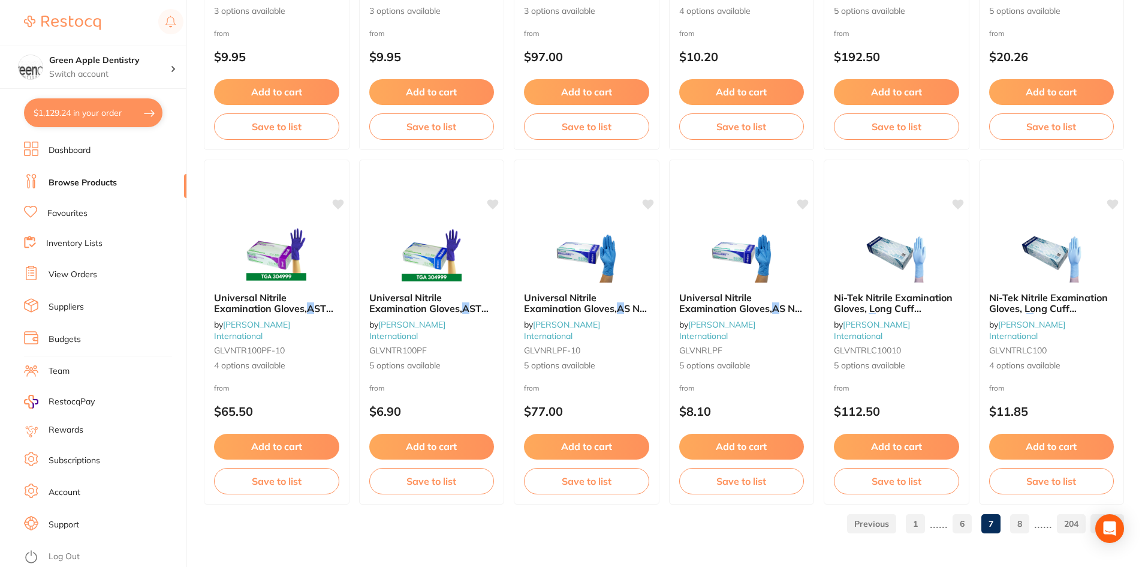
click at [1015, 520] on link "8" at bounding box center [1019, 524] width 19 height 24
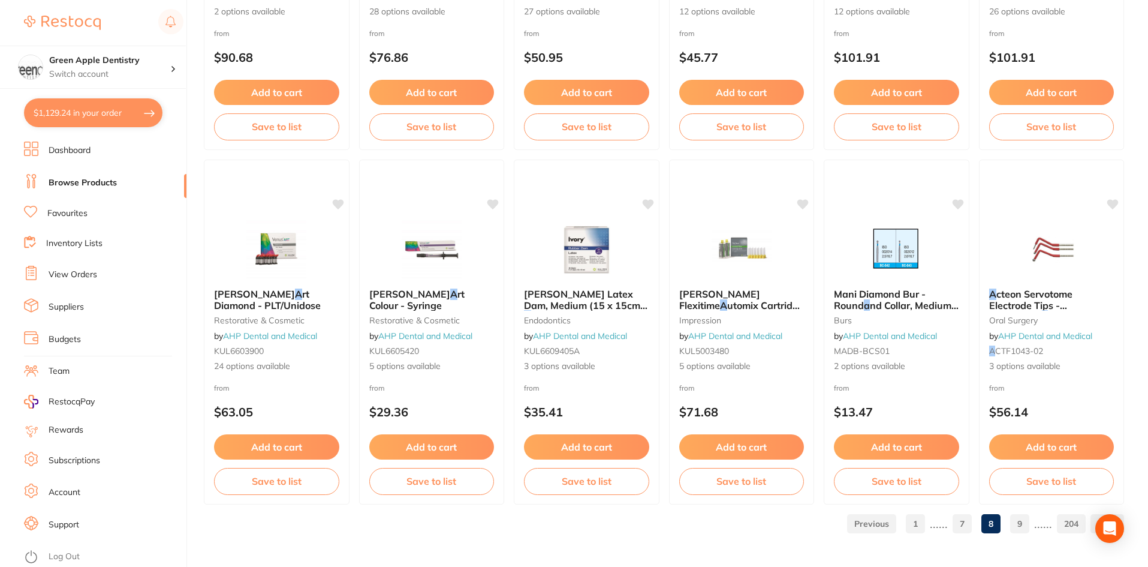
click at [1025, 524] on link "9" at bounding box center [1019, 524] width 19 height 24
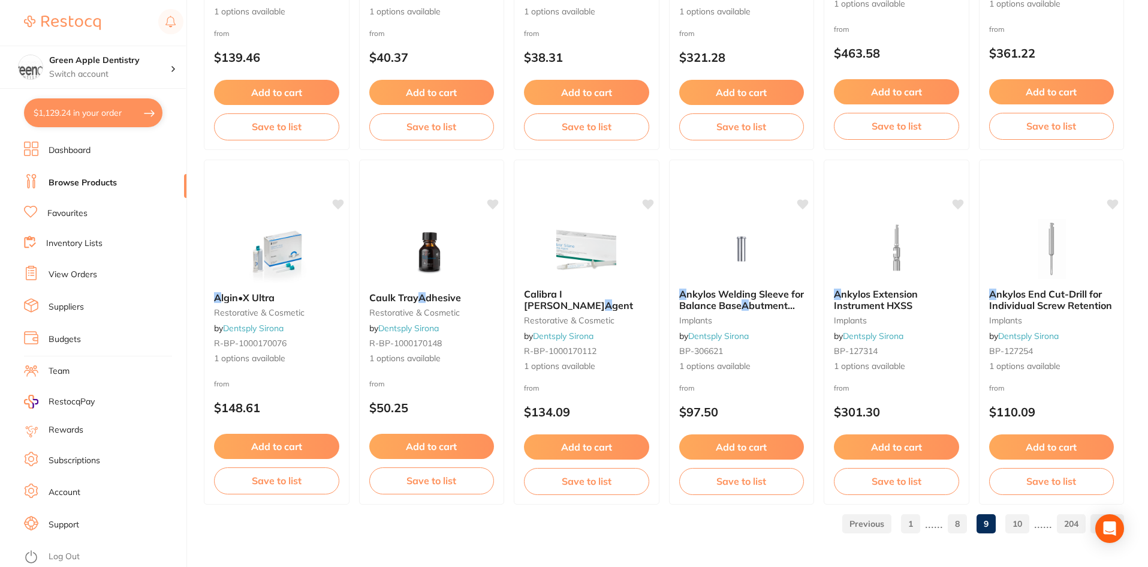
click at [1027, 518] on link "10" at bounding box center [1018, 524] width 24 height 24
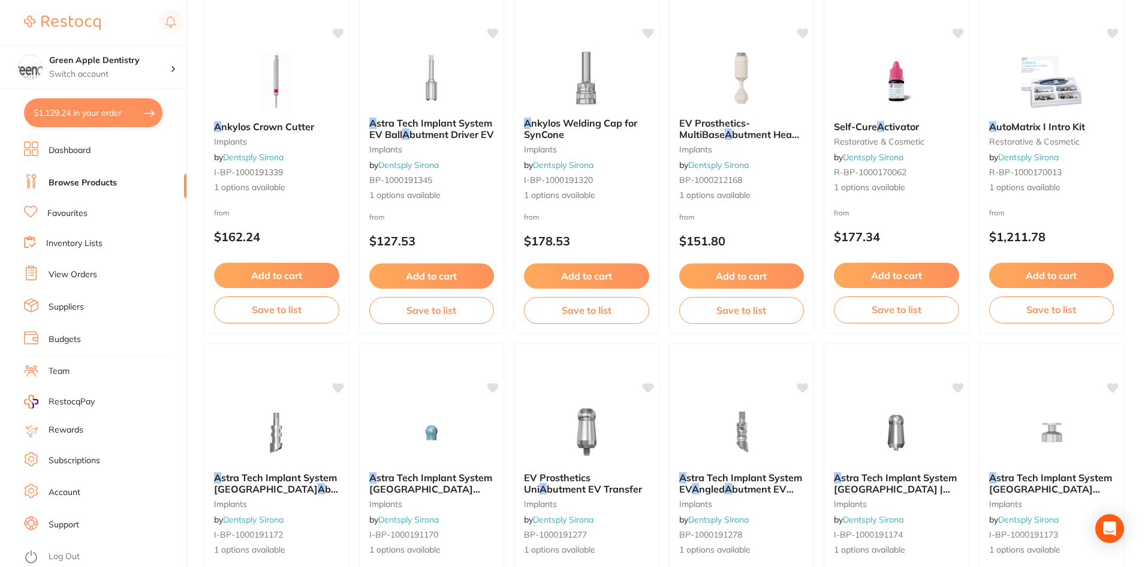
scroll to position [540, 0]
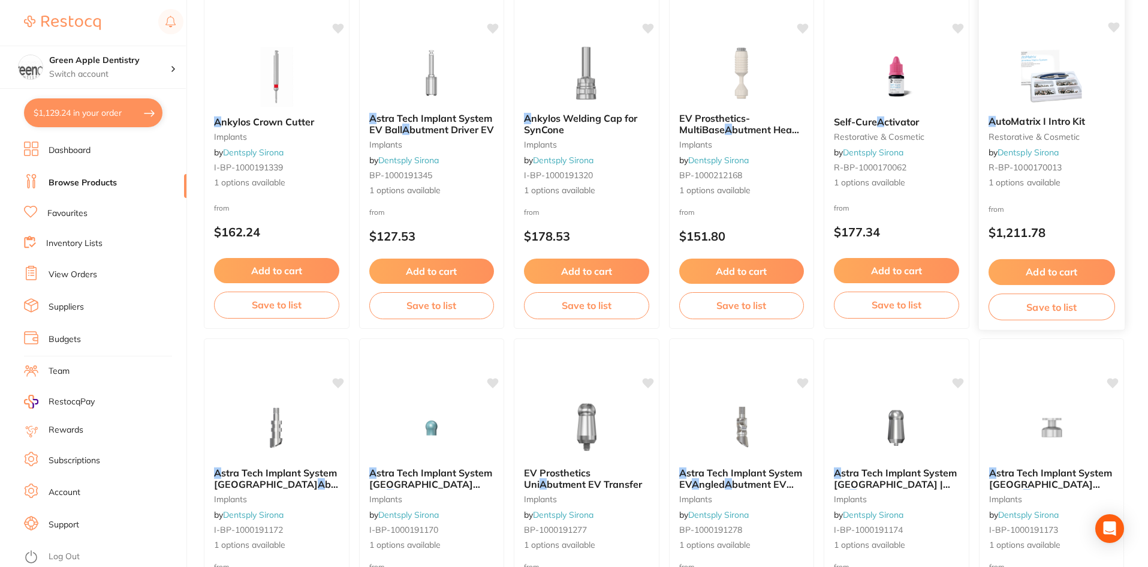
click at [1084, 86] on img at bounding box center [1051, 76] width 79 height 61
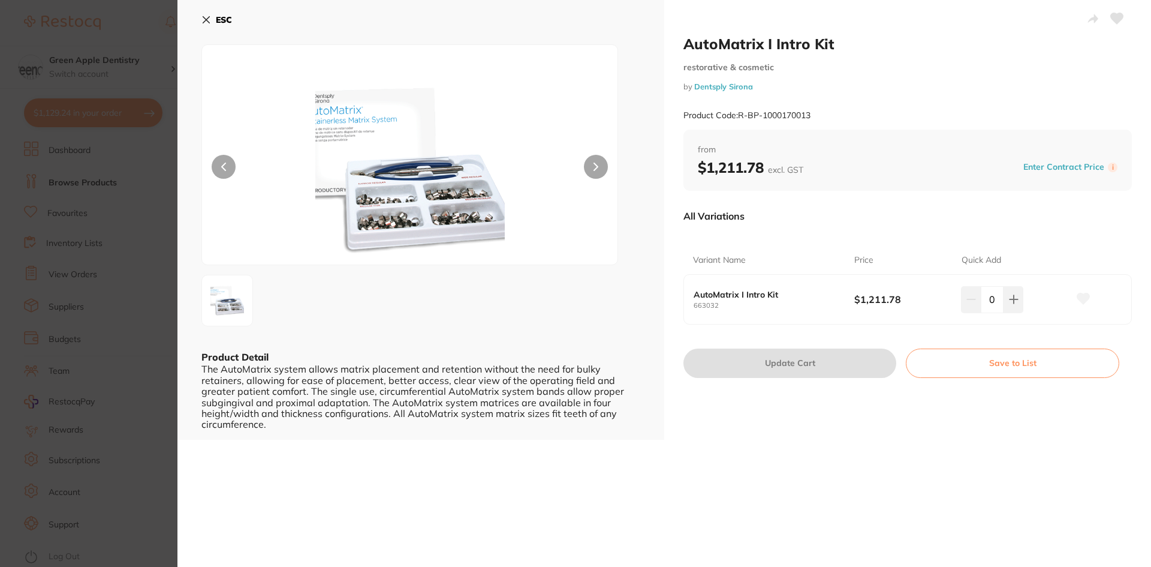
click at [176, 135] on section "AutoMatrix I Intro Kit restorative & cosmetic by Dentsply Sirona Product Code: …" at bounding box center [575, 283] width 1151 height 567
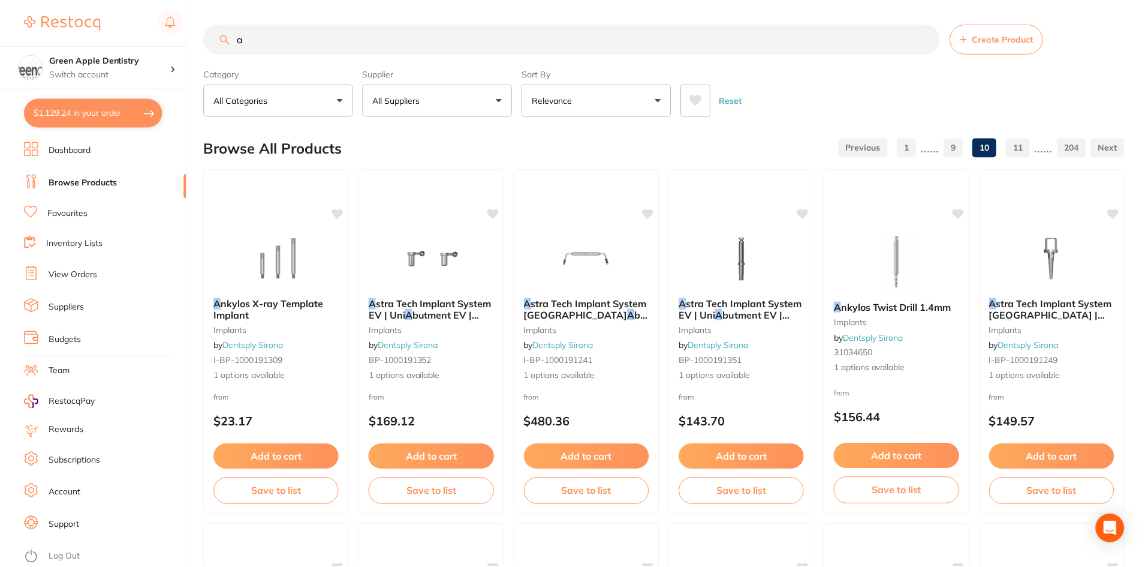
scroll to position [540, 0]
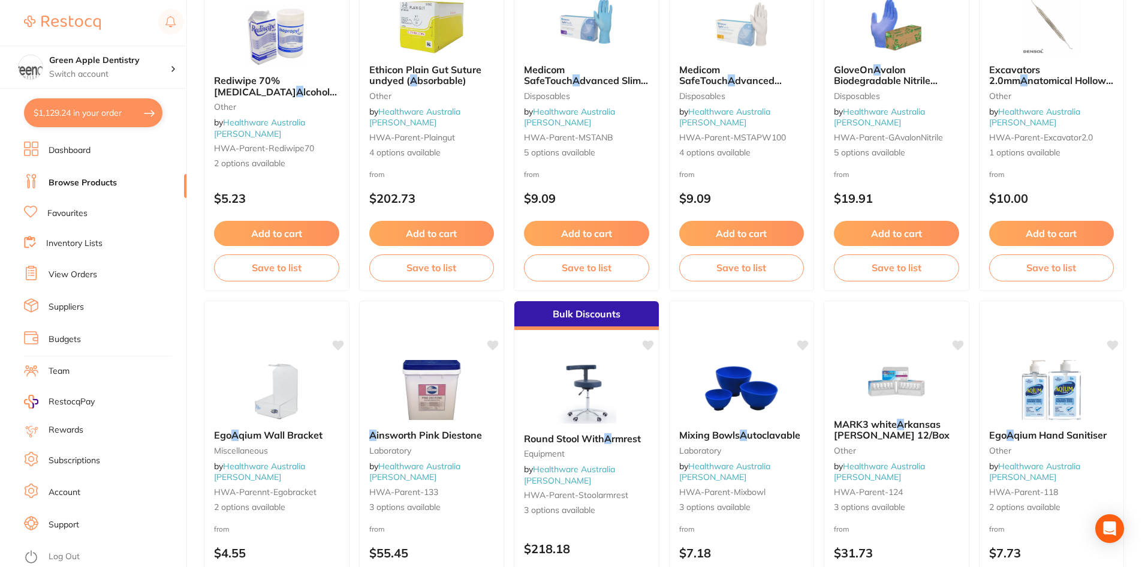
scroll to position [2845, 0]
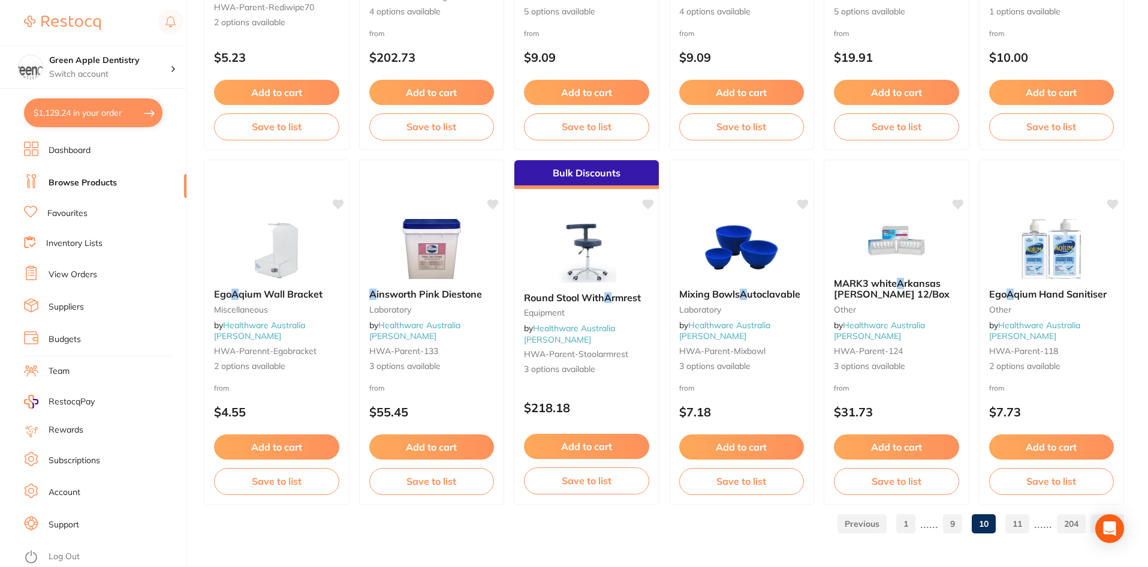
click at [1012, 521] on link "11" at bounding box center [1018, 524] width 24 height 24
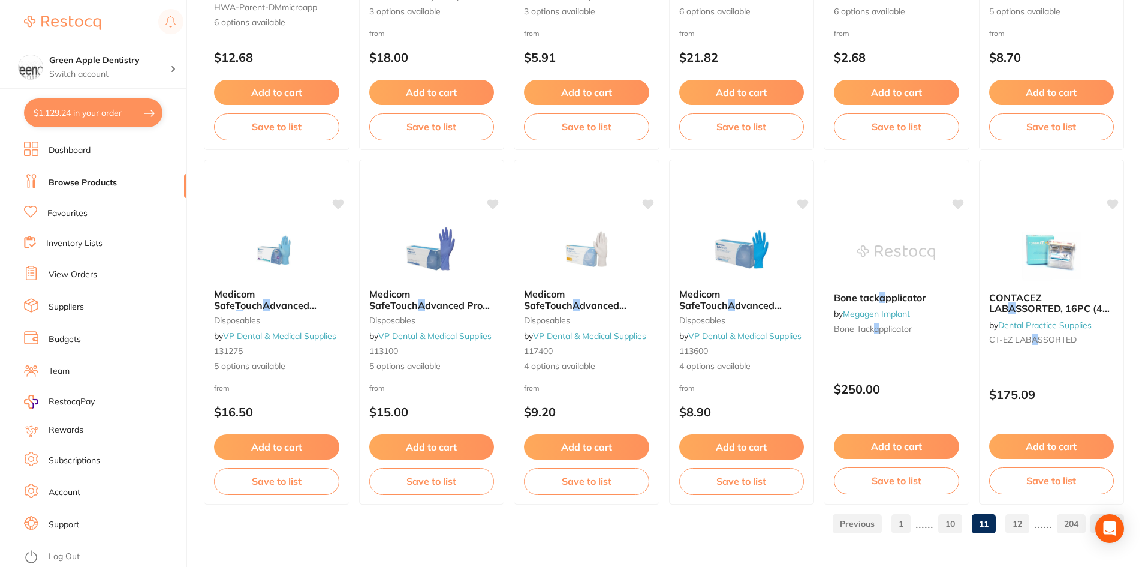
click at [1012, 522] on link "12" at bounding box center [1018, 524] width 24 height 24
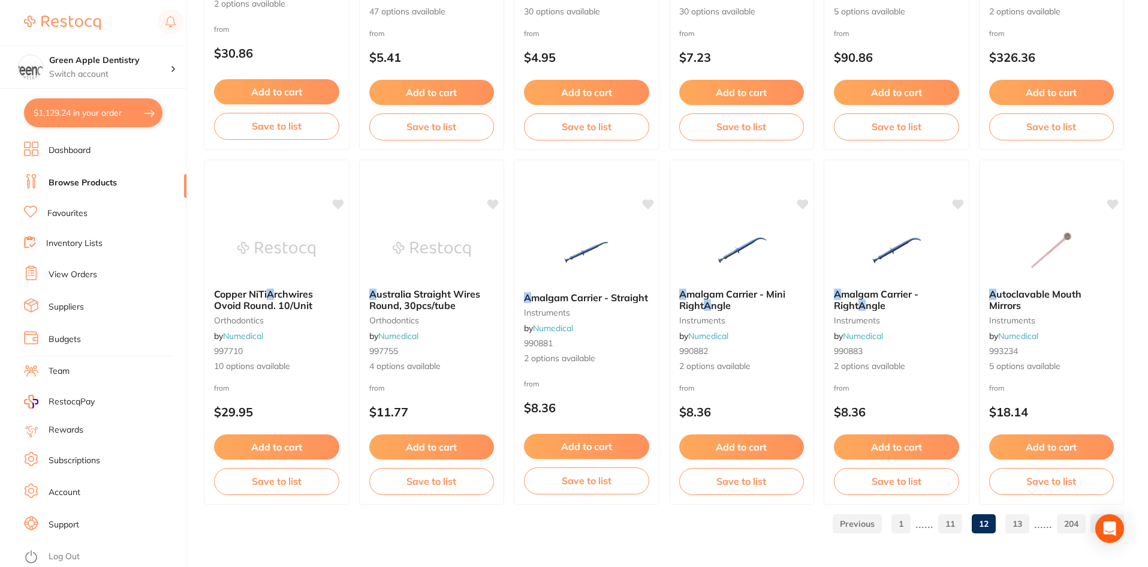
click at [1012, 527] on link "13" at bounding box center [1018, 524] width 24 height 24
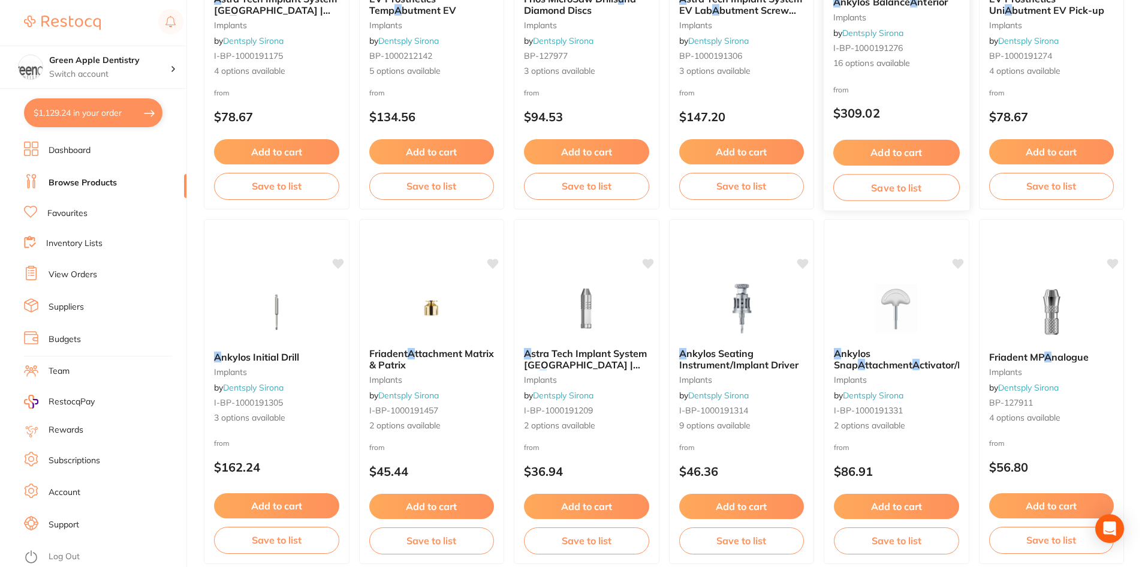
scroll to position [2818, 0]
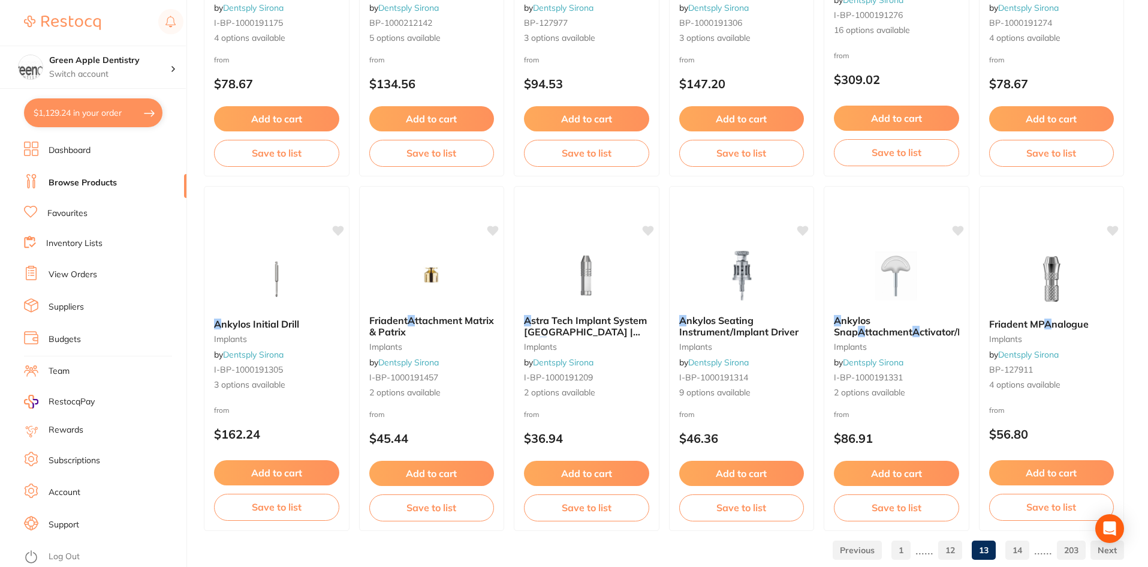
click at [1017, 552] on link "14" at bounding box center [1018, 550] width 24 height 24
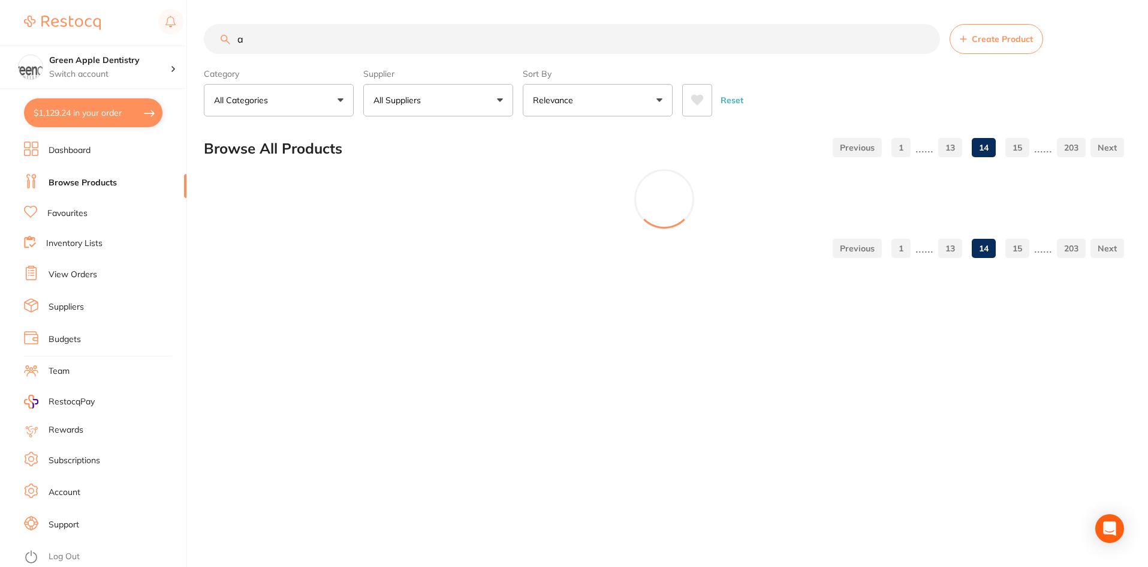
scroll to position [0, 0]
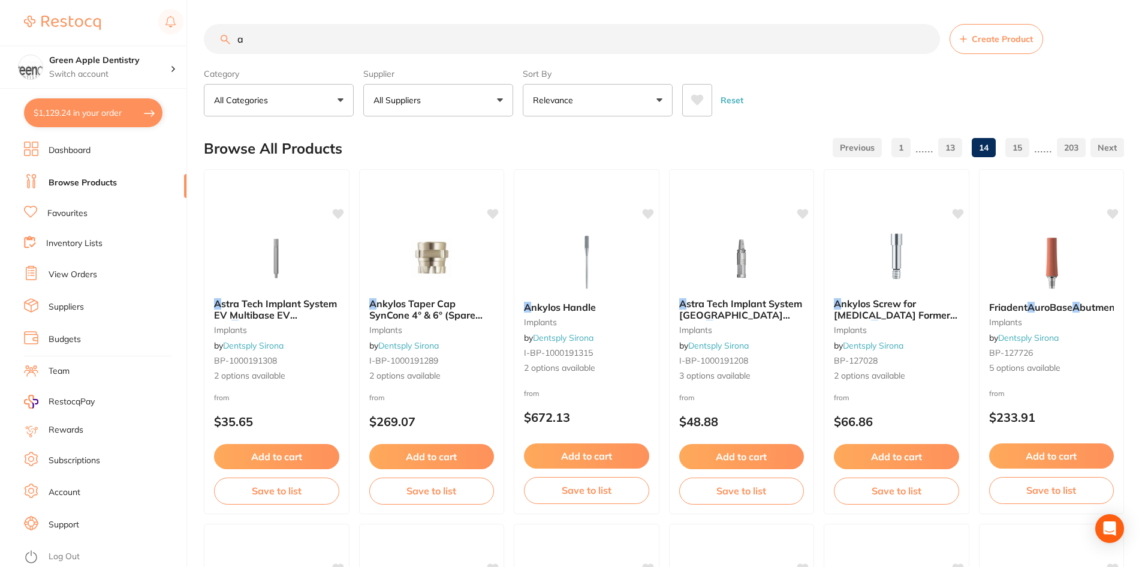
click at [348, 46] on input "a" at bounding box center [572, 39] width 736 height 30
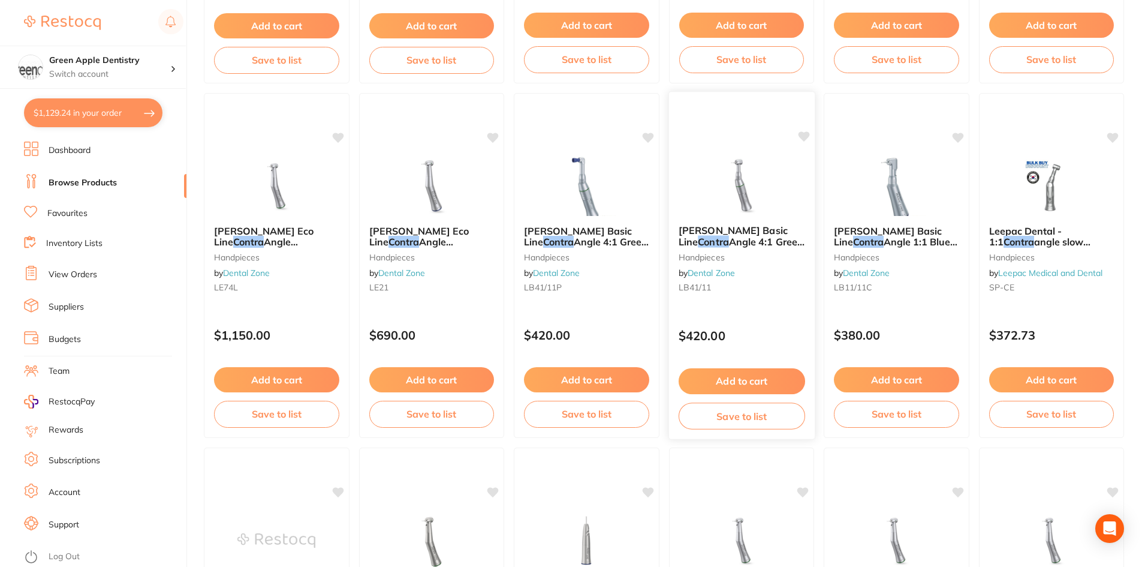
scroll to position [1859, 0]
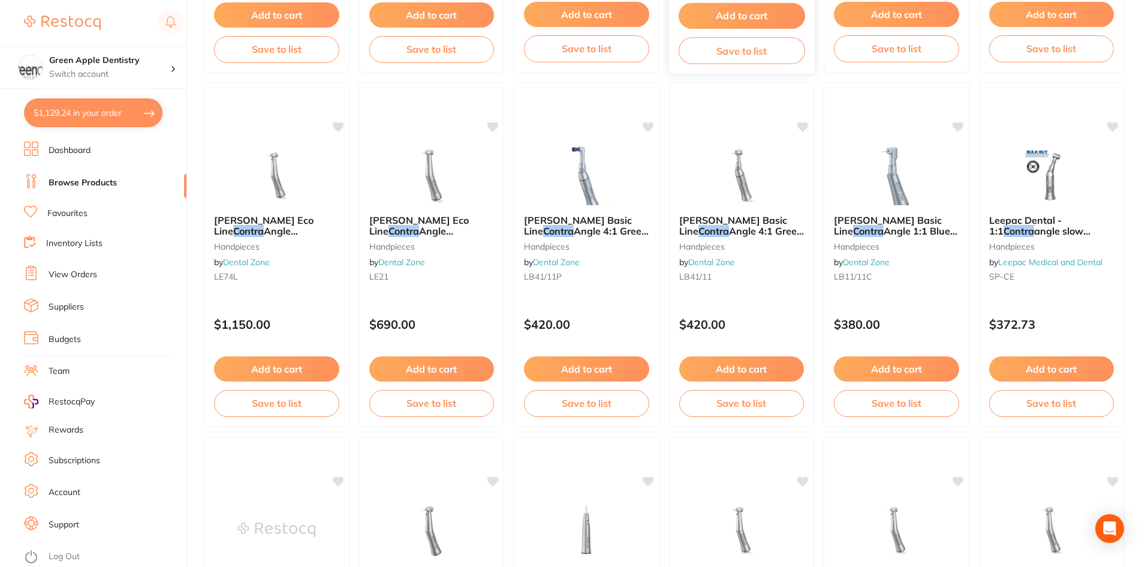
type input "contrast"
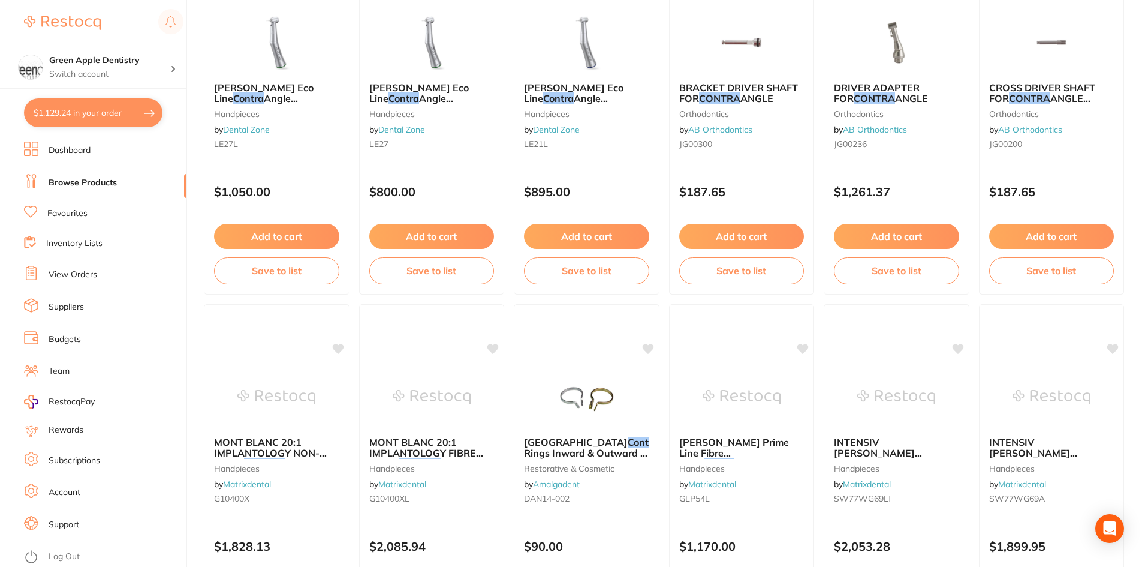
scroll to position [2758, 0]
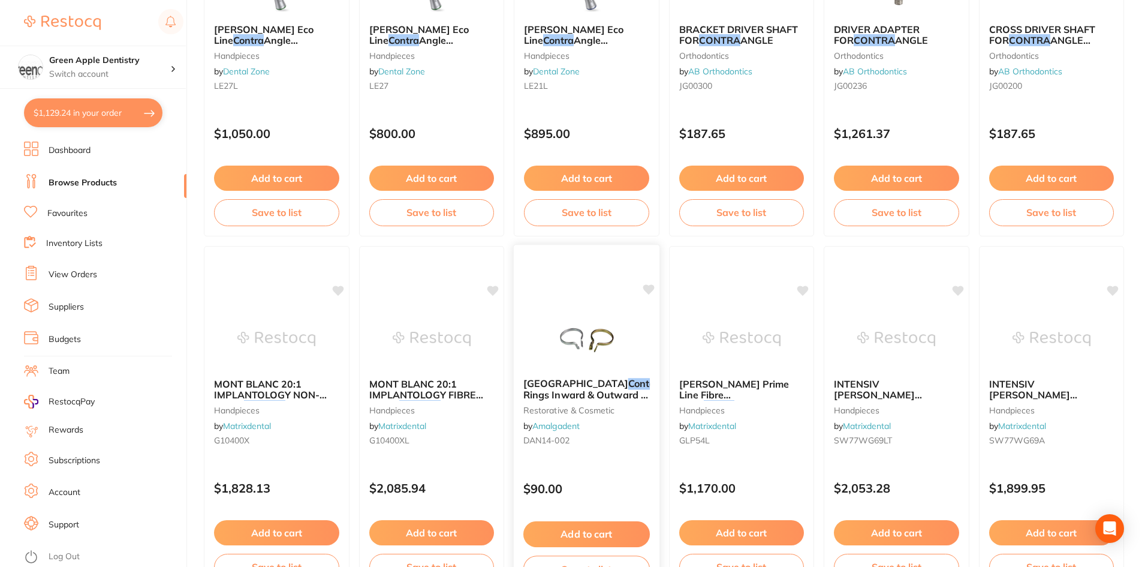
click at [603, 321] on img at bounding box center [586, 338] width 79 height 61
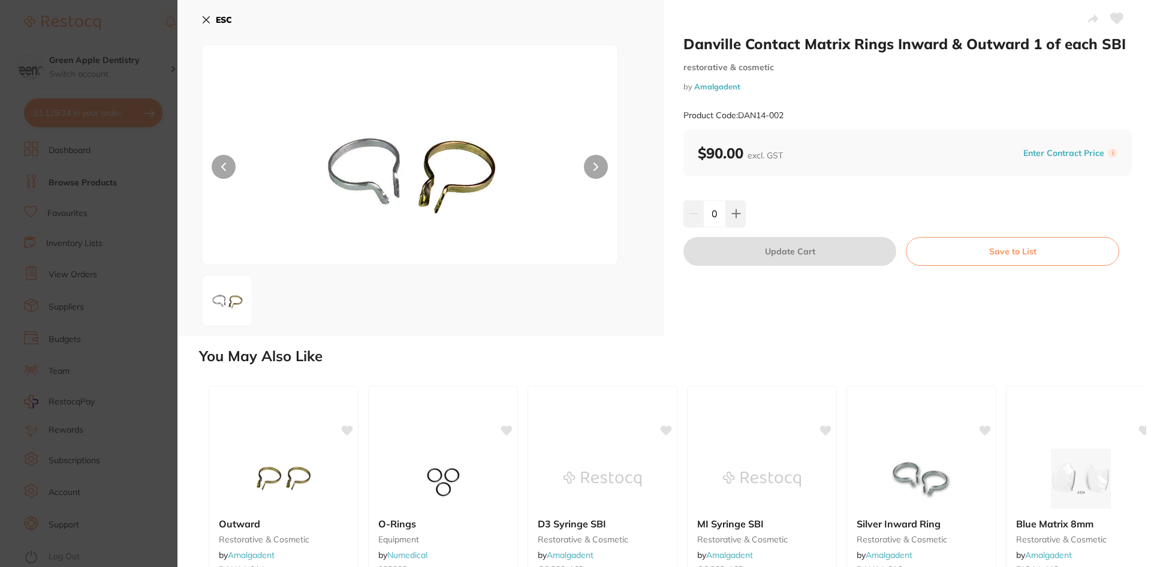
click at [219, 17] on b "ESC" at bounding box center [224, 19] width 16 height 11
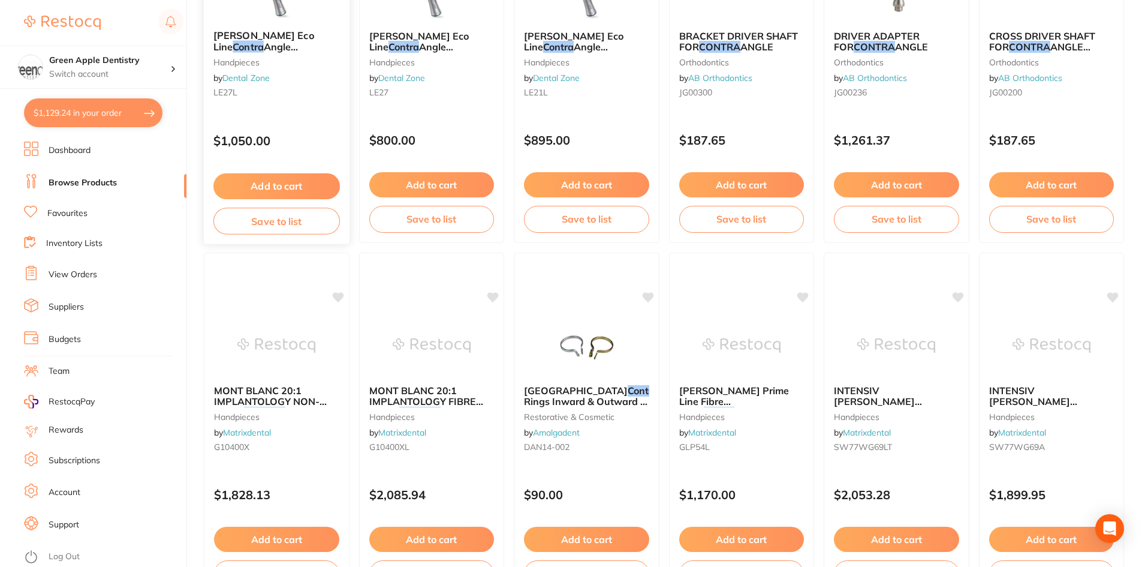
scroll to position [2605, 0]
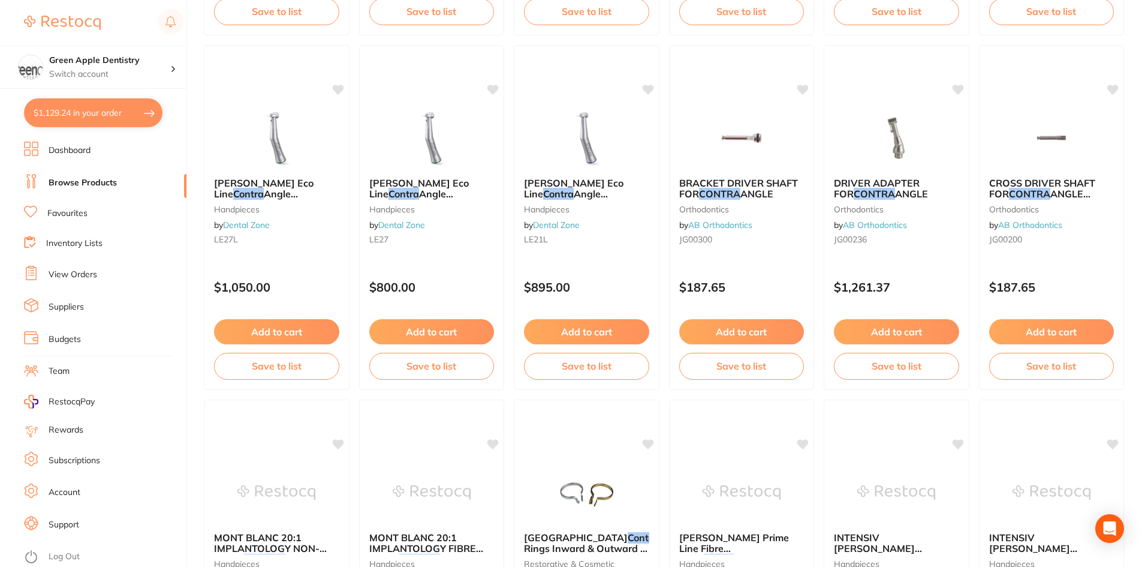
click at [128, 126] on button "$1,129.24 in your order" at bounding box center [93, 112] width 139 height 29
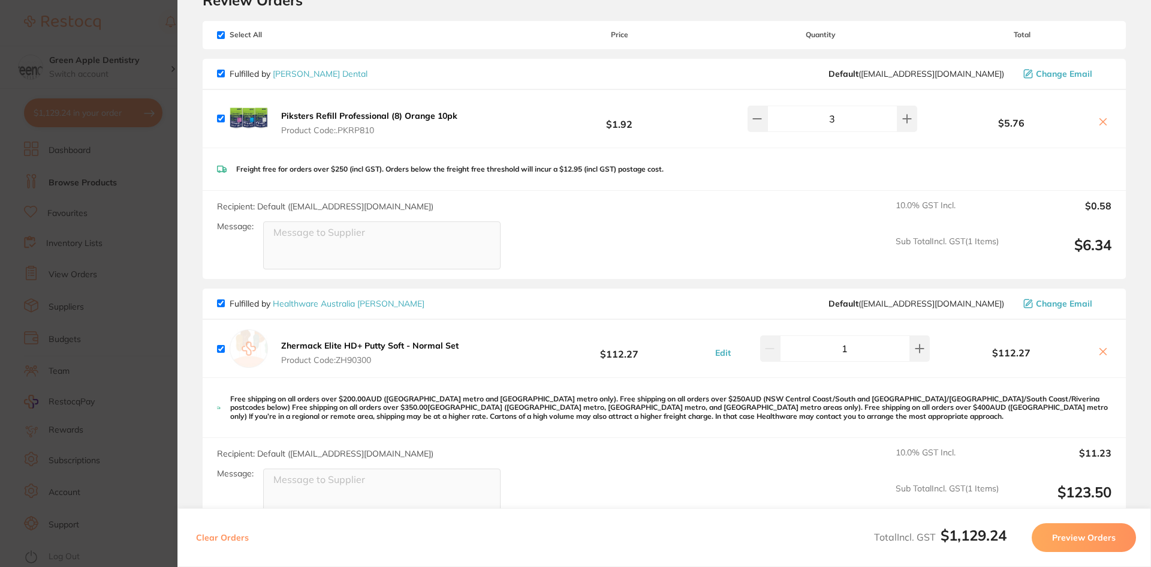
scroll to position [0, 0]
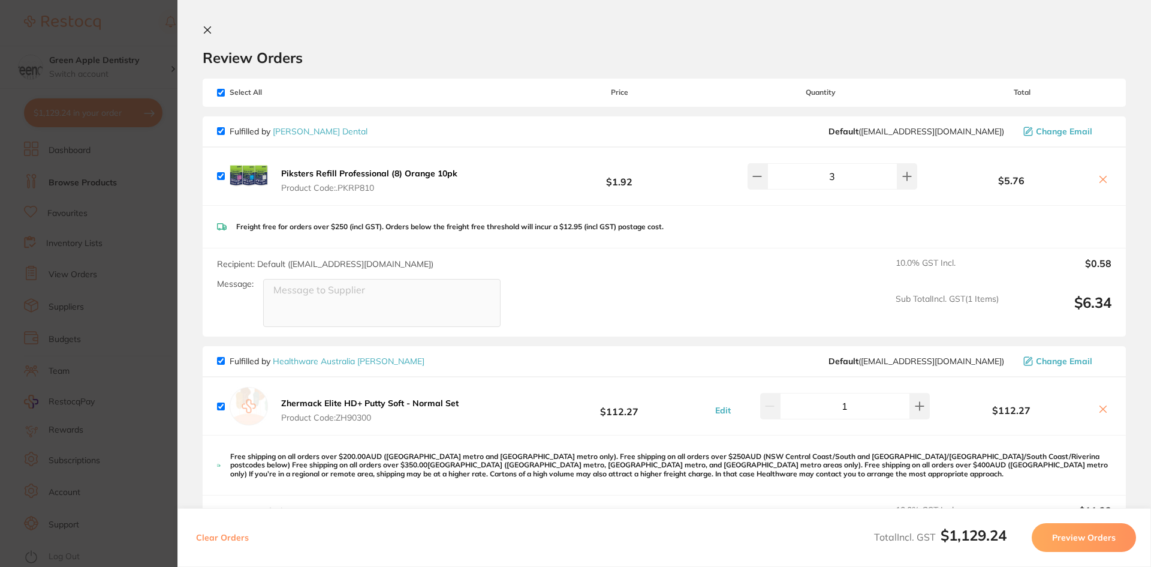
click at [206, 28] on icon at bounding box center [208, 30] width 10 height 10
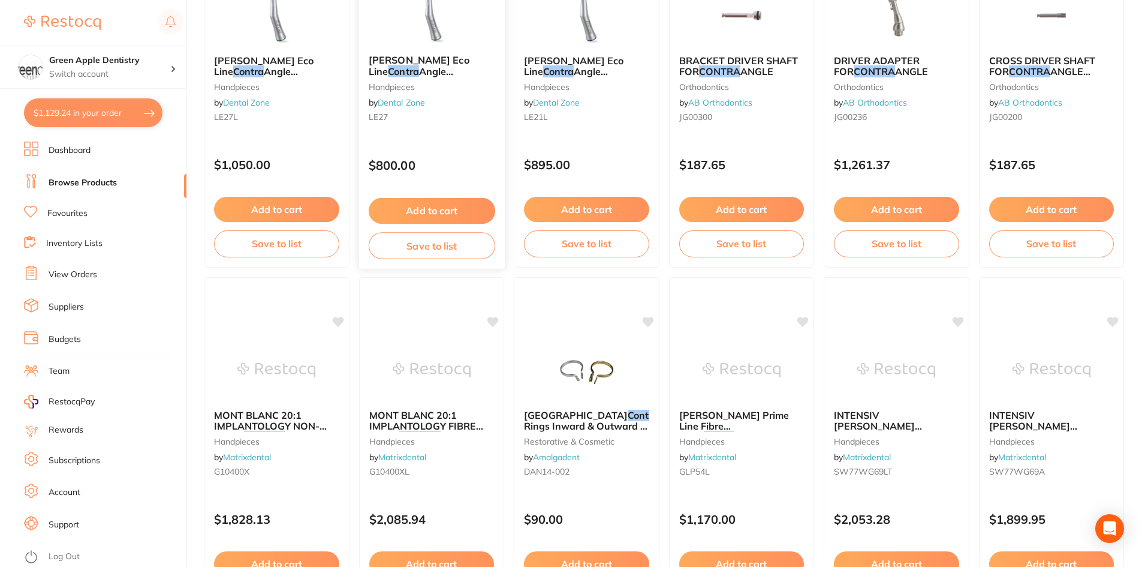
scroll to position [2845, 0]
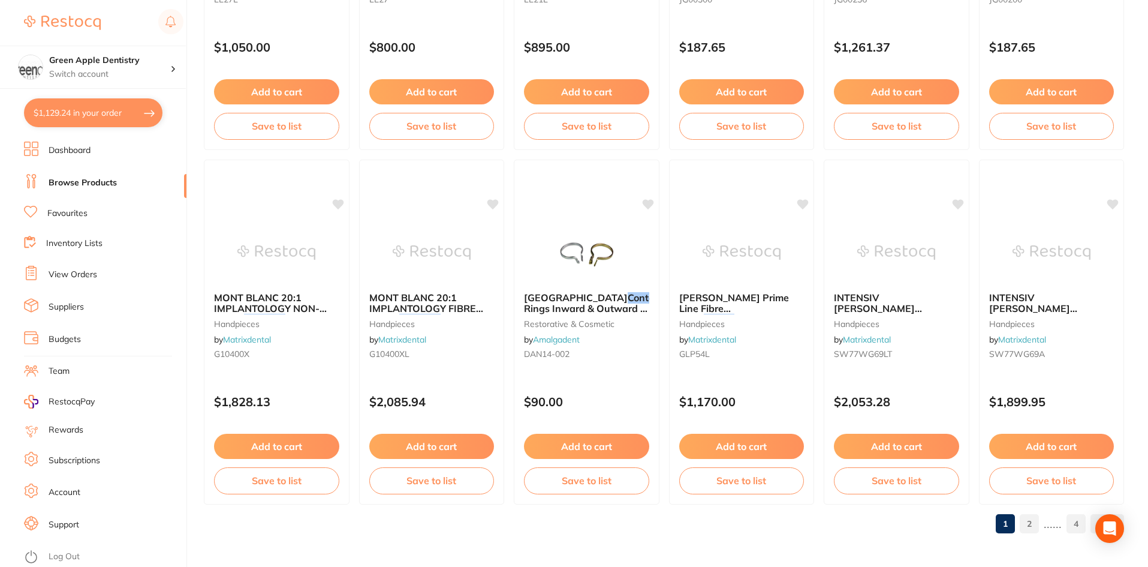
click at [1033, 519] on link "2" at bounding box center [1029, 524] width 19 height 24
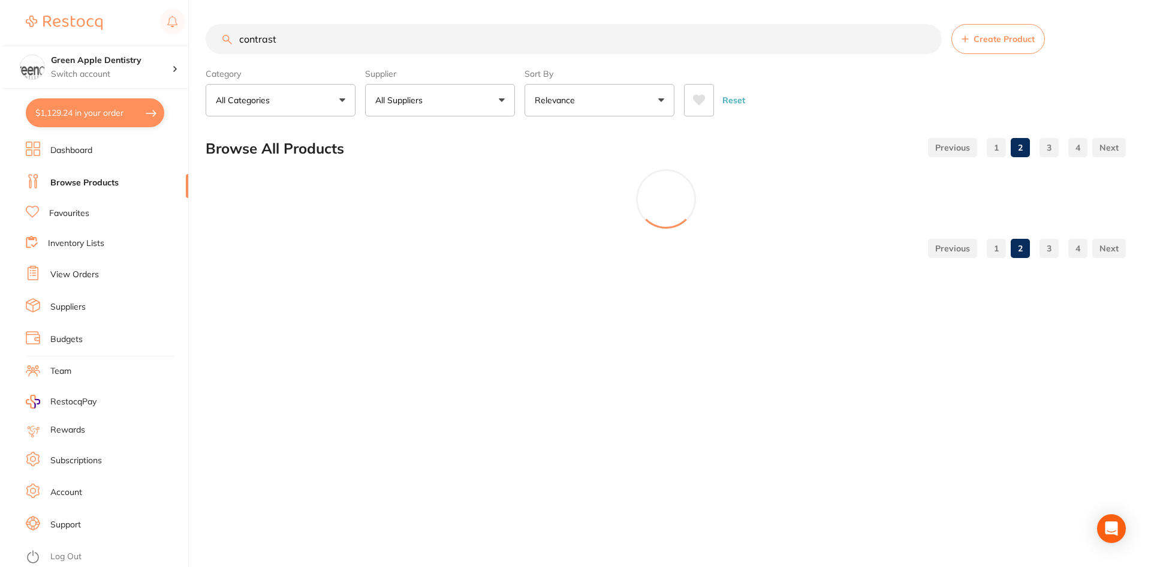
scroll to position [0, 0]
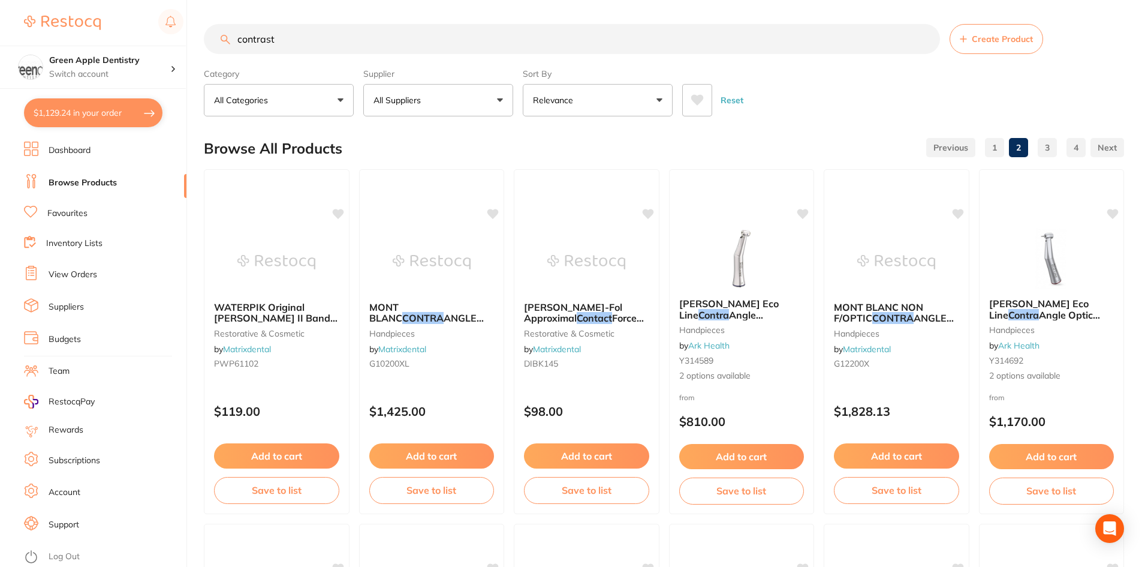
click at [497, 45] on input "contrast" at bounding box center [572, 39] width 736 height 30
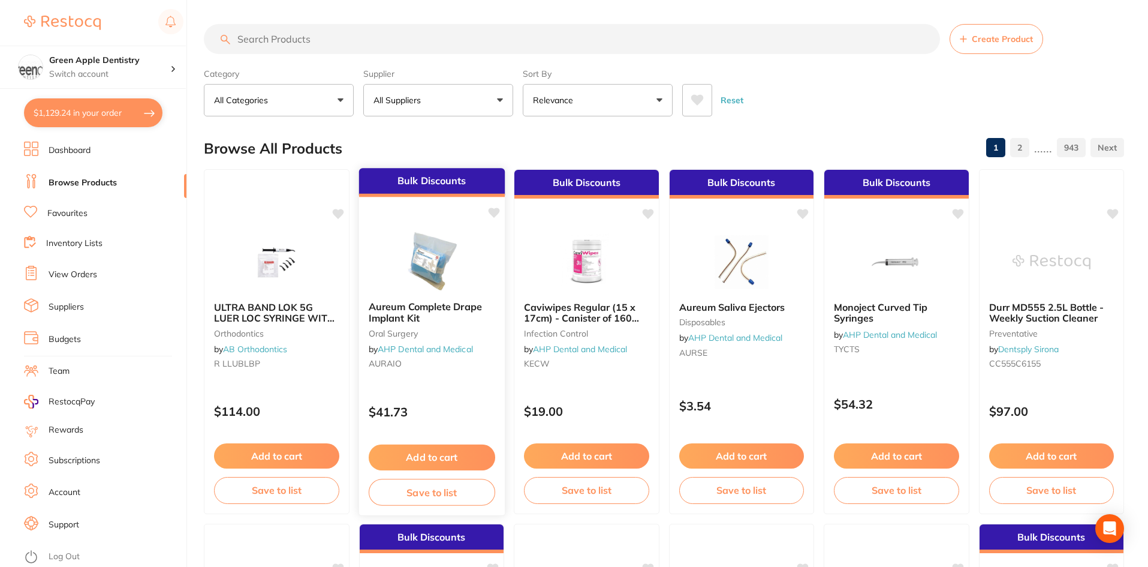
click at [410, 269] on img at bounding box center [431, 261] width 79 height 61
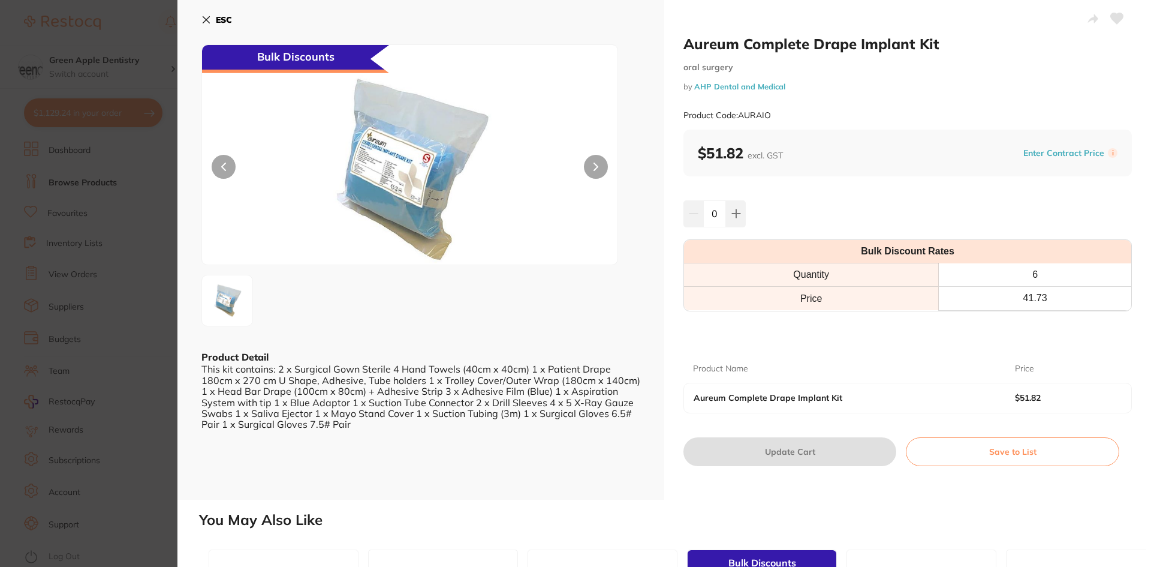
click at [207, 19] on icon at bounding box center [206, 20] width 7 height 7
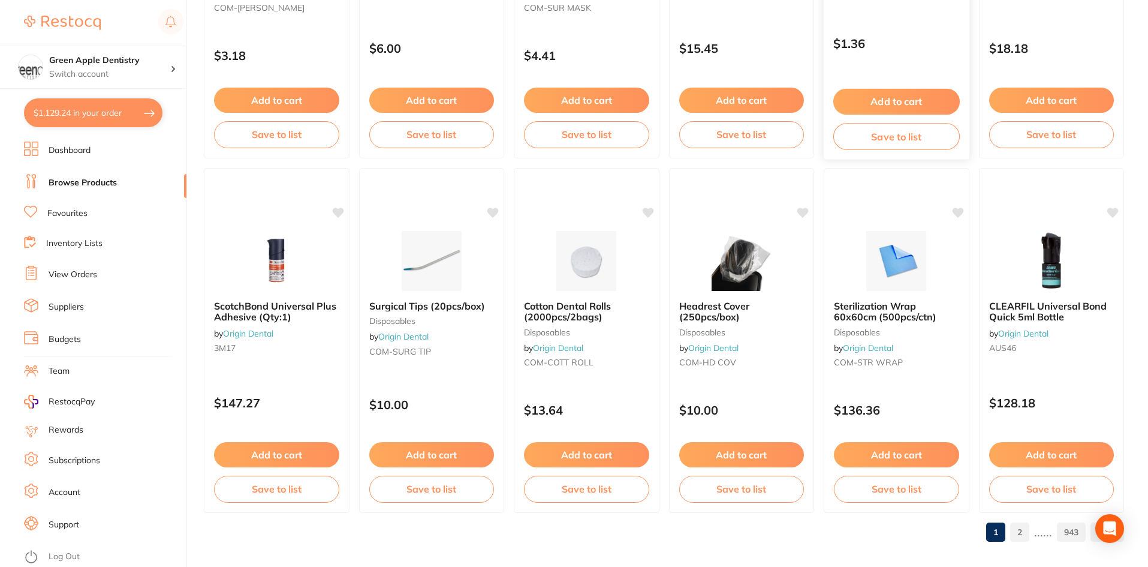
scroll to position [2845, 0]
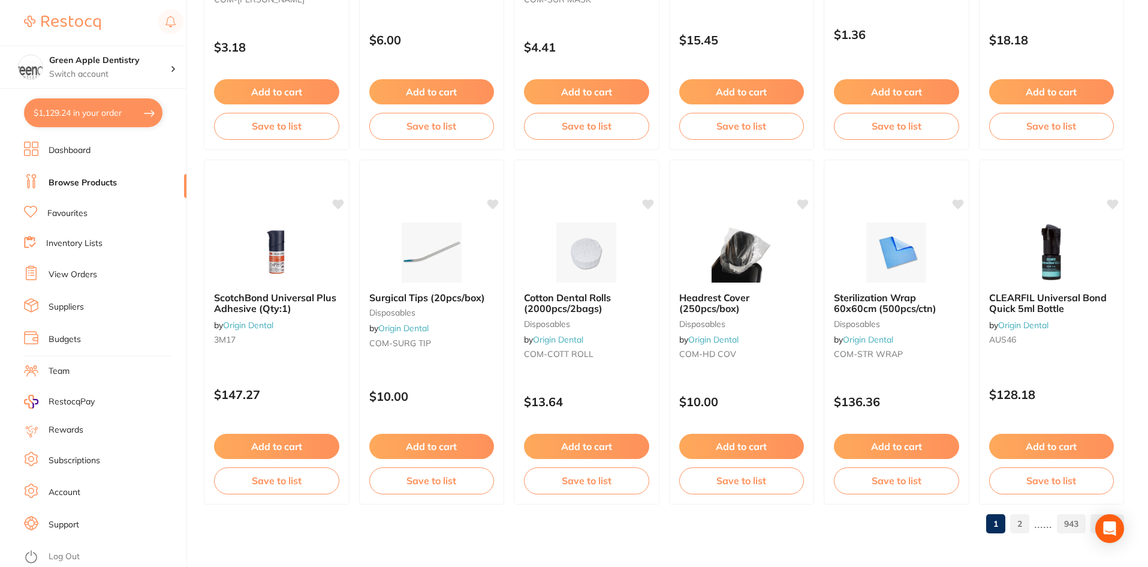
click at [1022, 524] on link "2" at bounding box center [1019, 524] width 19 height 24
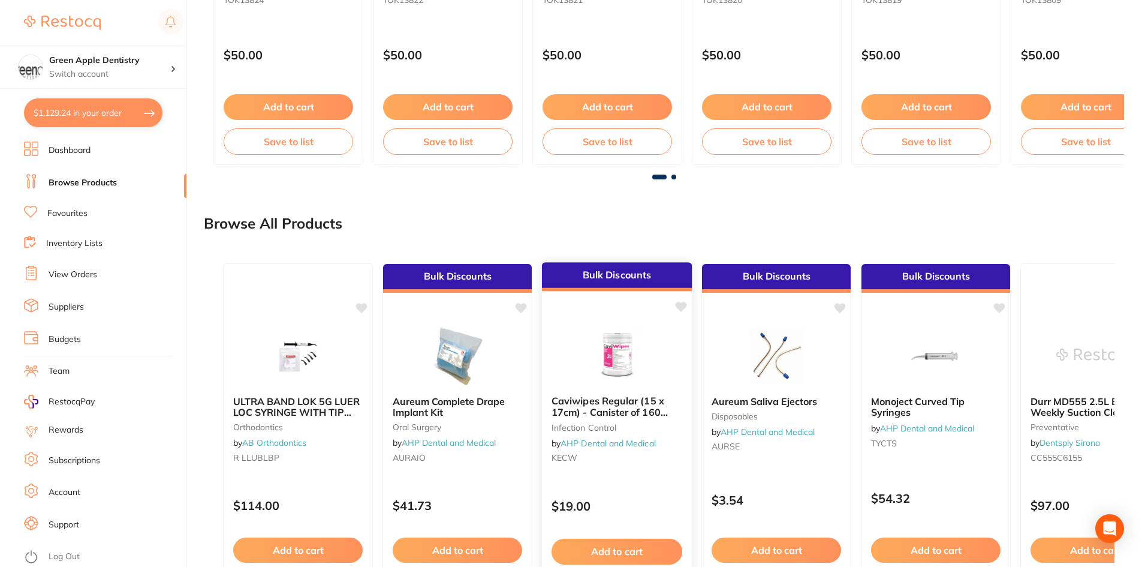
scroll to position [895, 0]
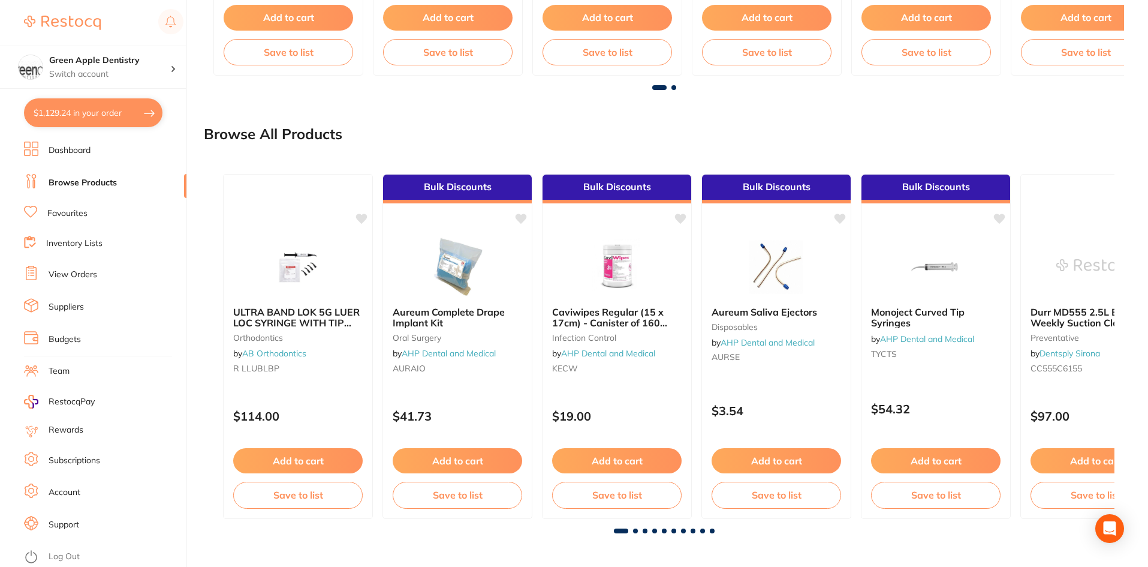
click at [678, 529] on div at bounding box center [663, 530] width 901 height 5
click at [682, 531] on span at bounding box center [683, 530] width 5 height 5
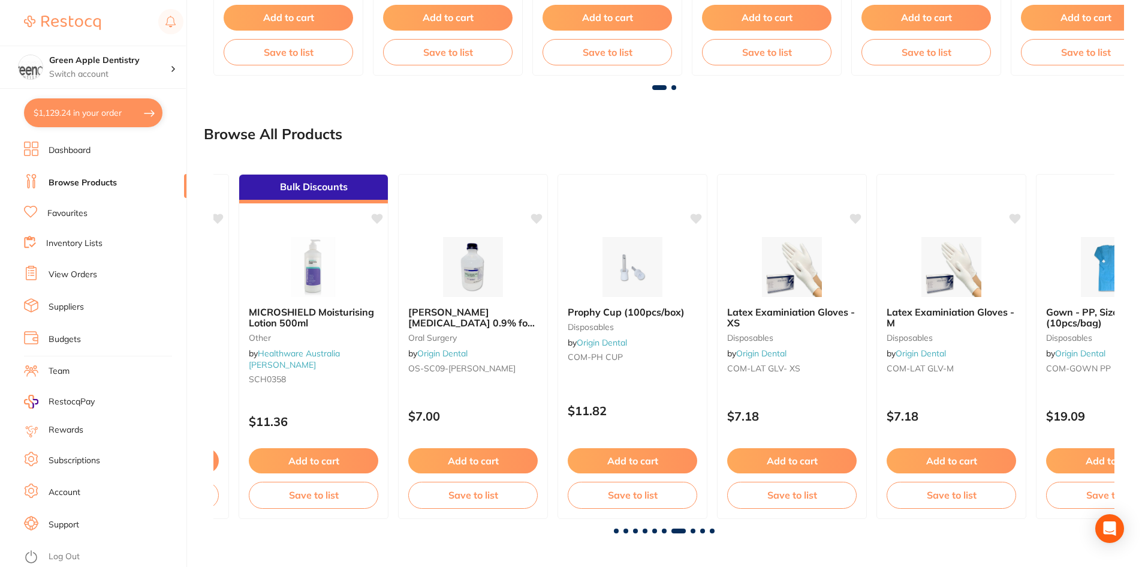
click at [713, 531] on span at bounding box center [712, 530] width 5 height 5
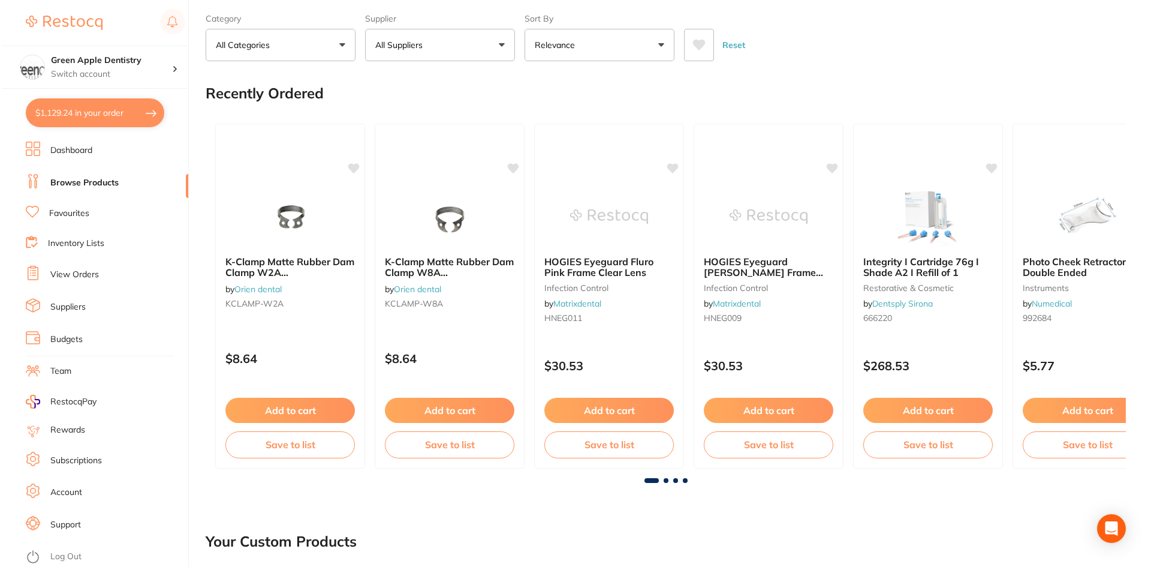
scroll to position [0, 0]
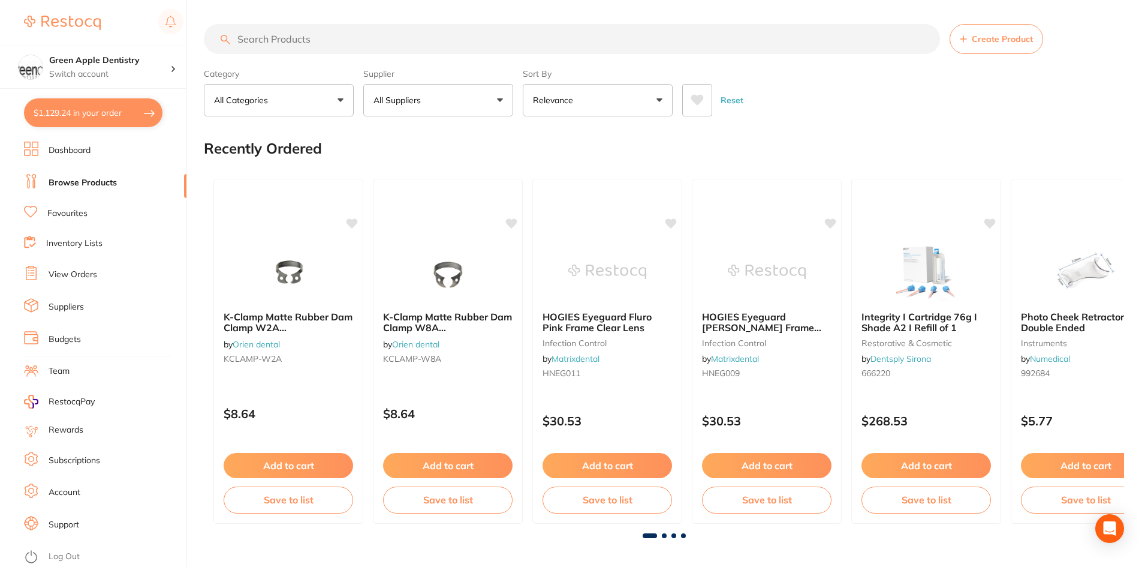
click at [91, 113] on button "$1,129.24 in your order" at bounding box center [93, 112] width 139 height 29
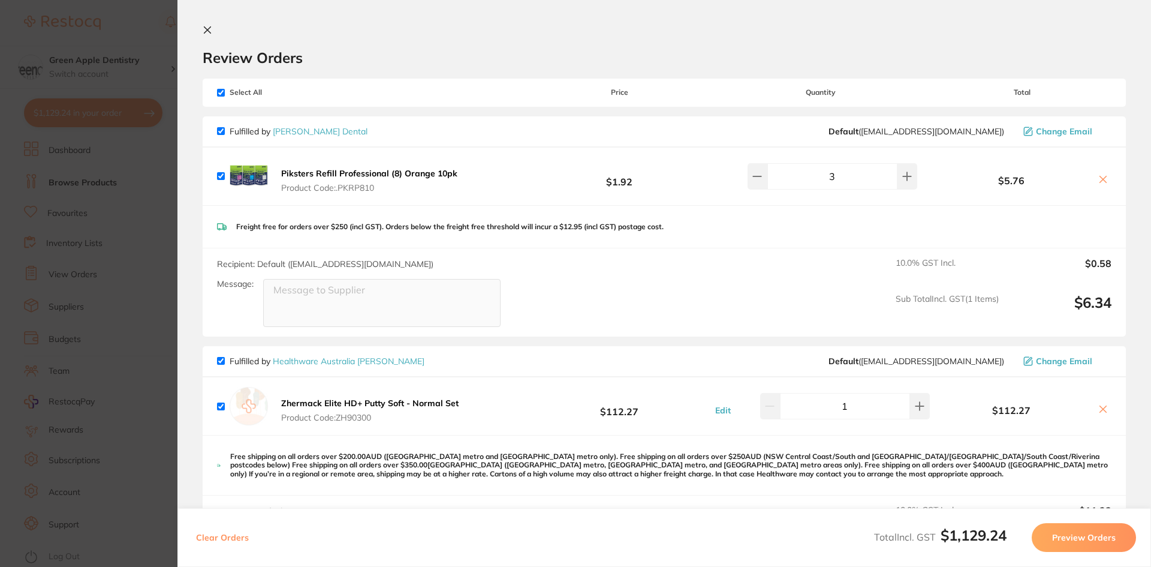
click at [306, 131] on link "[PERSON_NAME] Dental" at bounding box center [320, 131] width 95 height 11
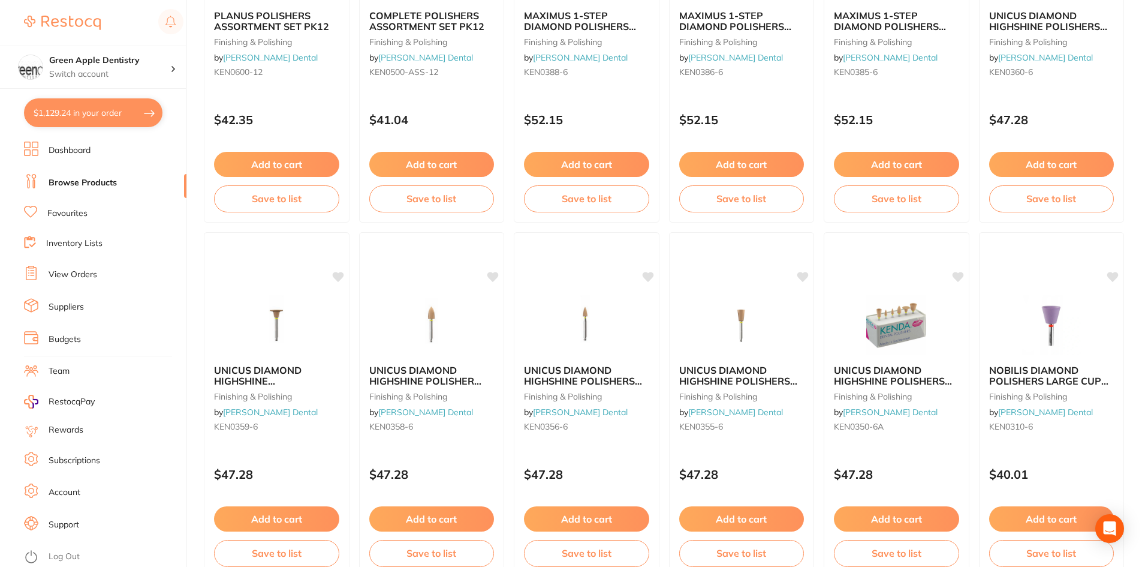
scroll to position [2845, 0]
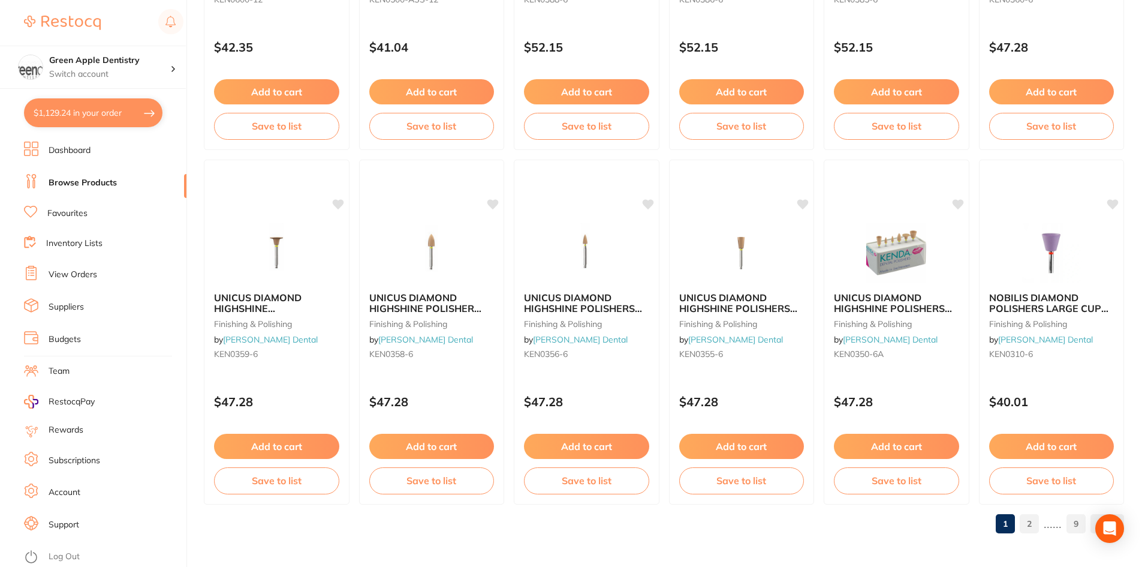
click at [1031, 527] on link "2" at bounding box center [1029, 524] width 19 height 24
